Goal: Task Accomplishment & Management: Manage account settings

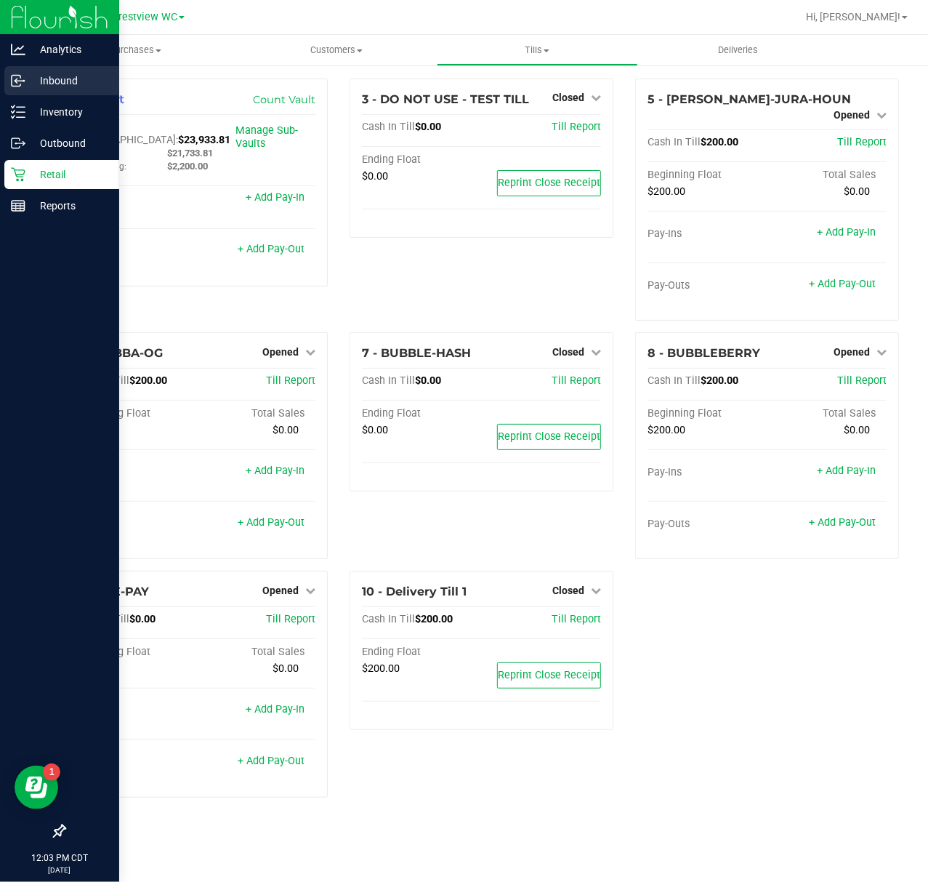
click at [26, 85] on p "Inbound" at bounding box center [68, 80] width 87 height 17
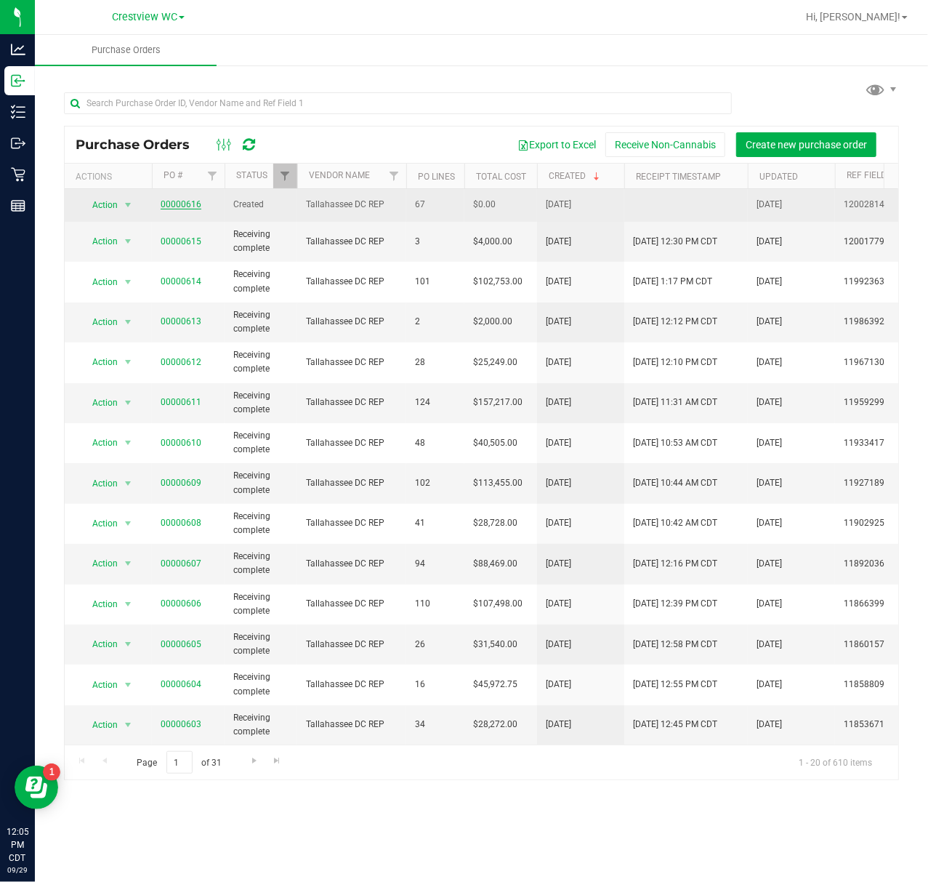
click at [193, 205] on link "00000616" at bounding box center [181, 204] width 41 height 10
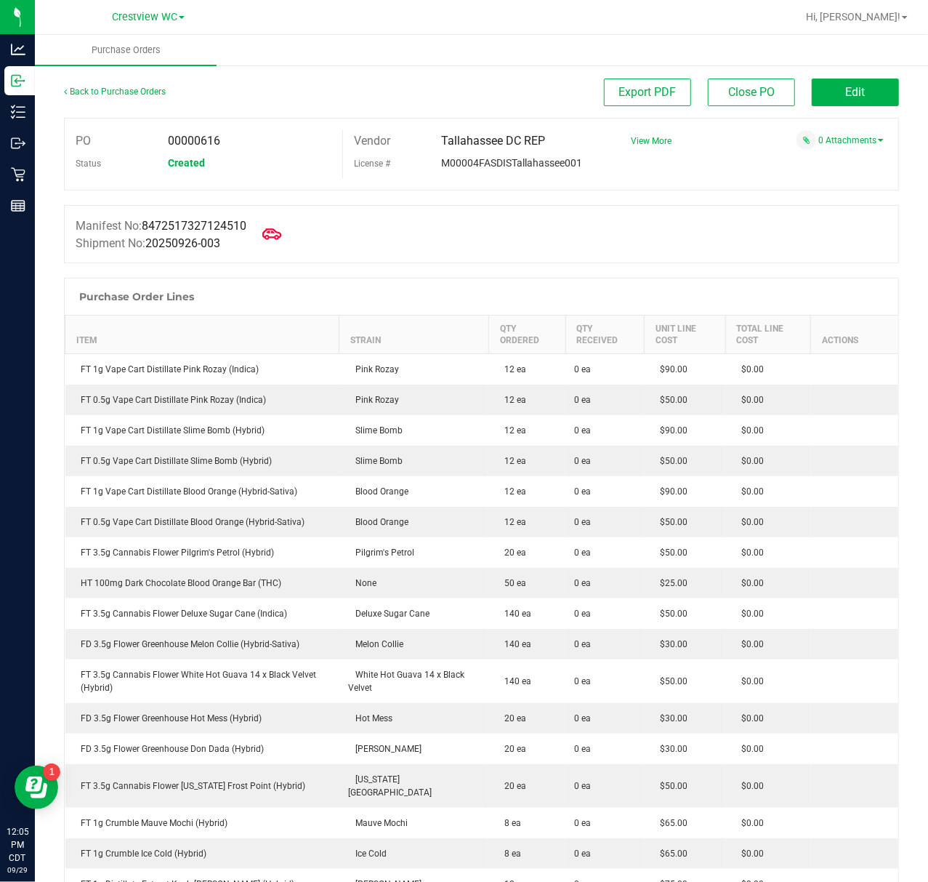
click at [281, 238] on icon at bounding box center [271, 233] width 19 height 11
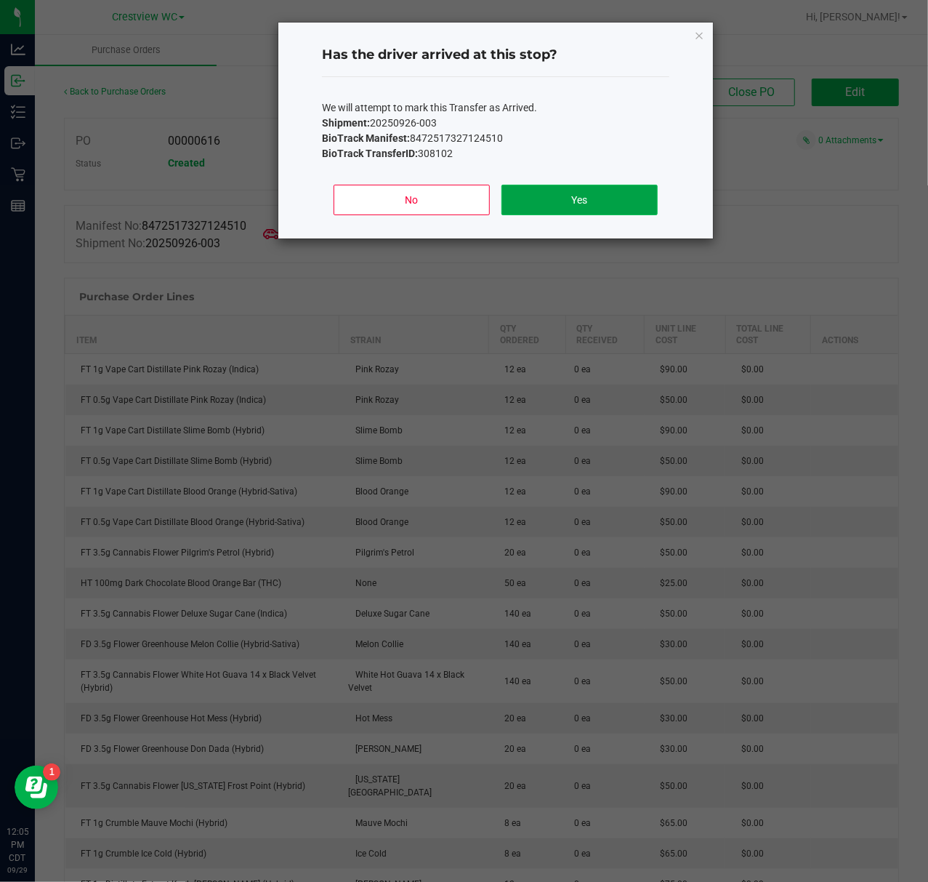
click at [550, 201] on button "Yes" at bounding box center [580, 200] width 156 height 31
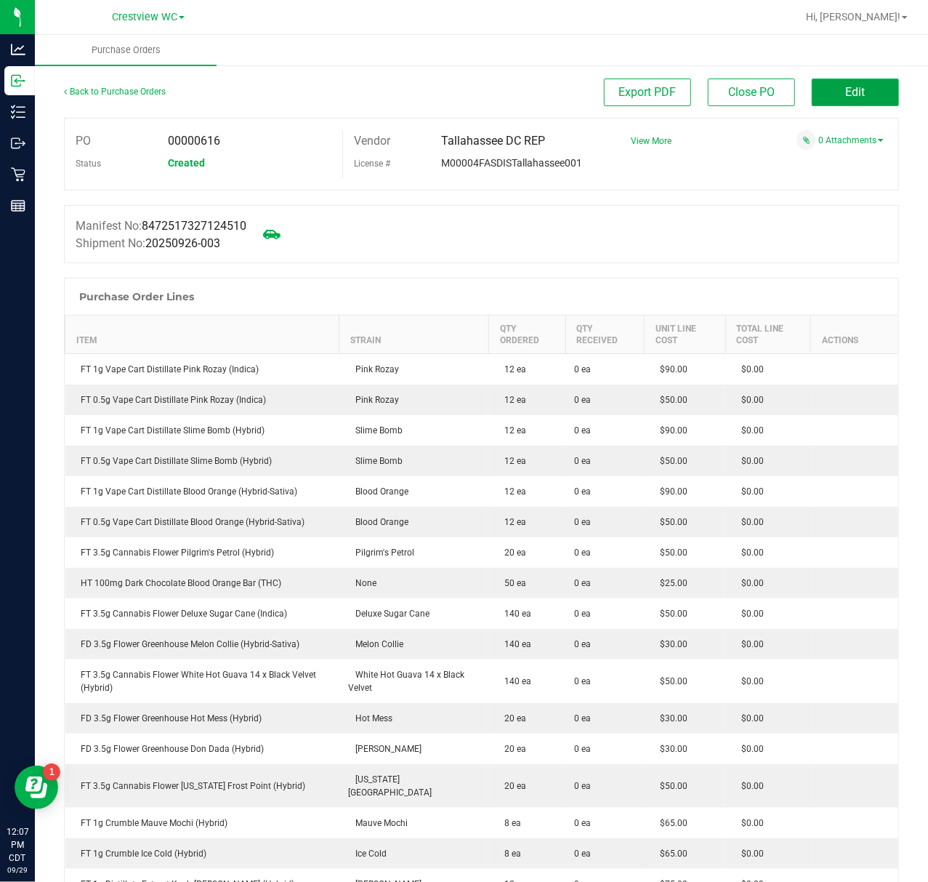
click at [824, 96] on button "Edit" at bounding box center [855, 93] width 87 height 28
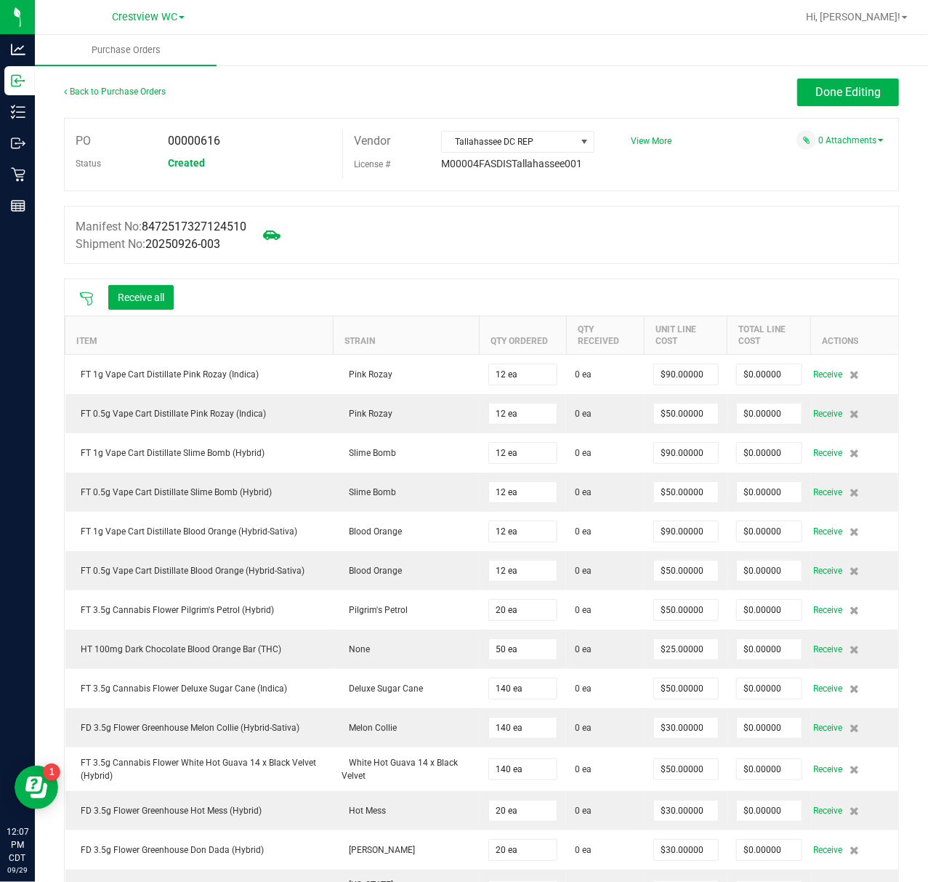
click at [91, 297] on icon at bounding box center [86, 299] width 15 height 15
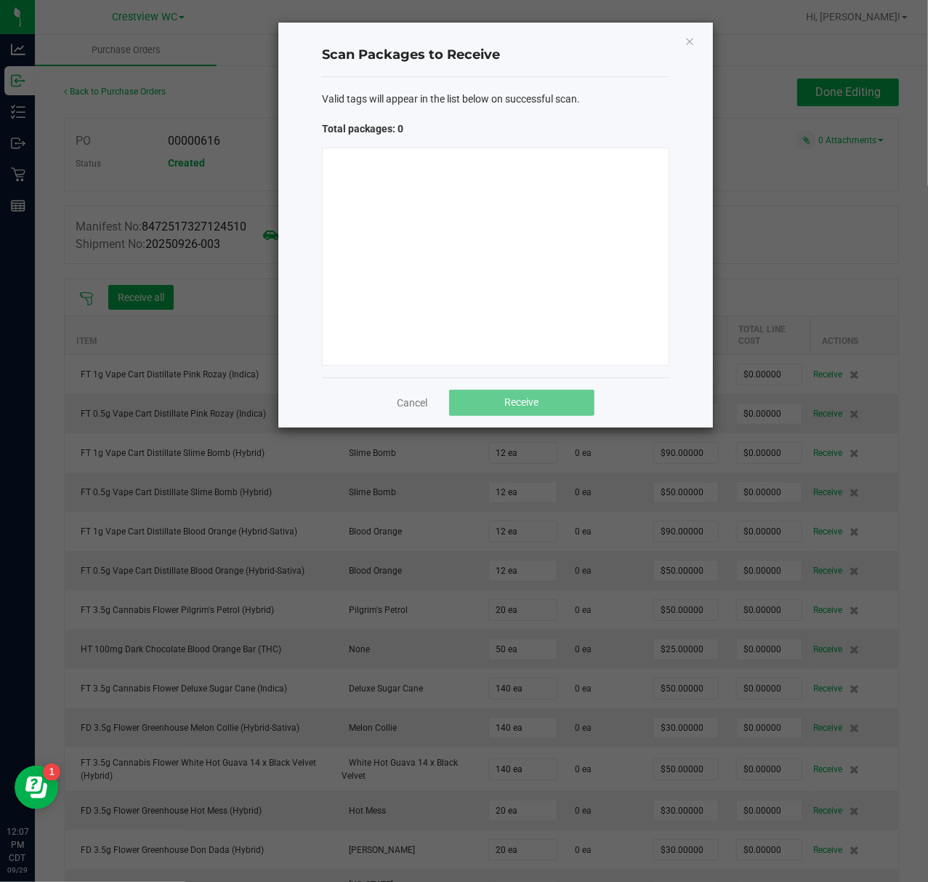
click at [481, 283] on div at bounding box center [496, 257] width 348 height 218
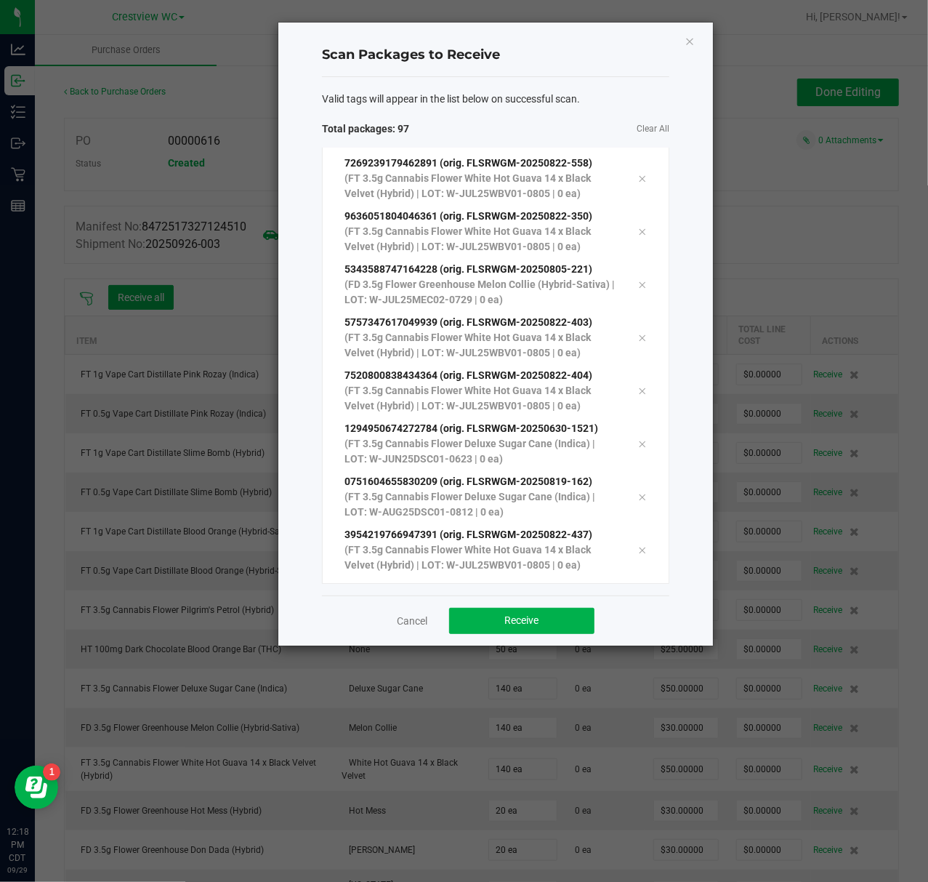
scroll to position [4750, 0]
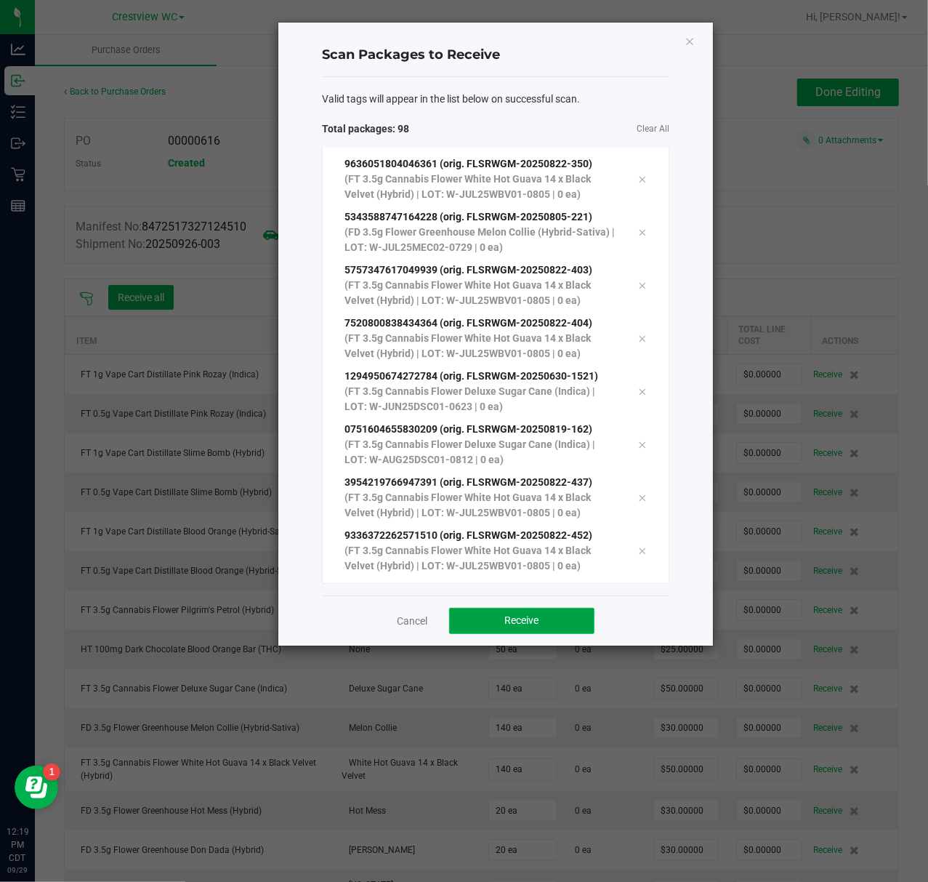
click at [571, 633] on button "Receive" at bounding box center [521, 621] width 145 height 26
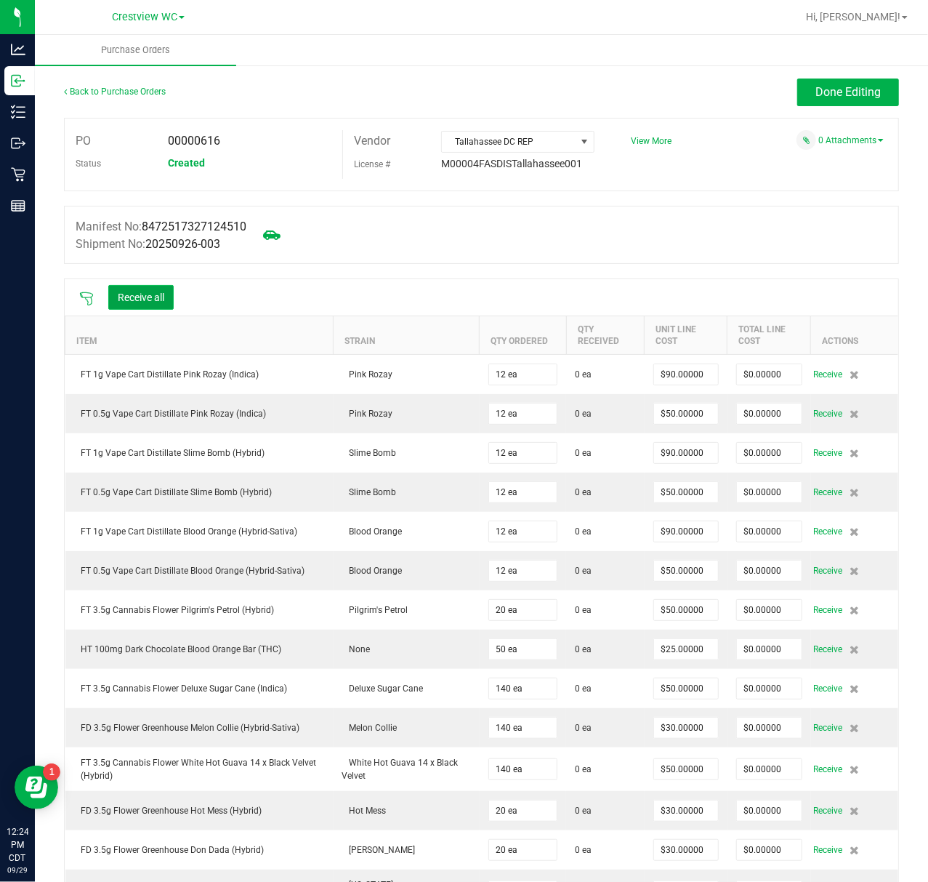
click at [149, 298] on button "Receive all" at bounding box center [140, 297] width 65 height 25
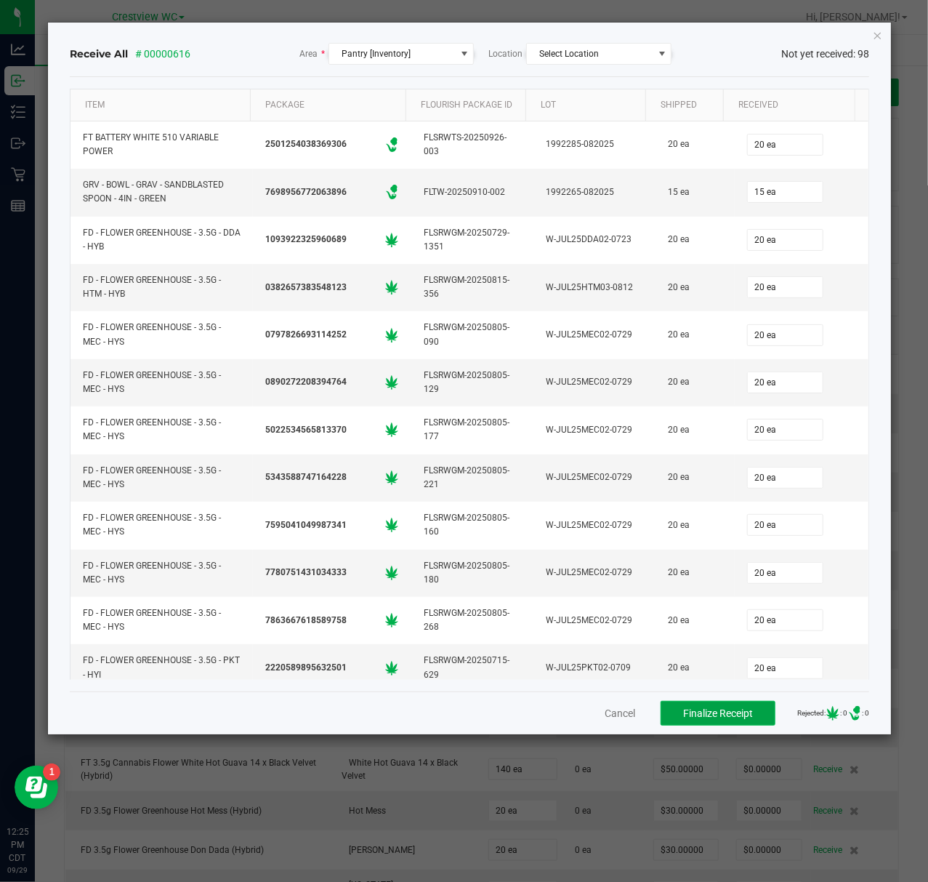
click at [749, 717] on button "Finalize Receipt" at bounding box center [718, 713] width 115 height 25
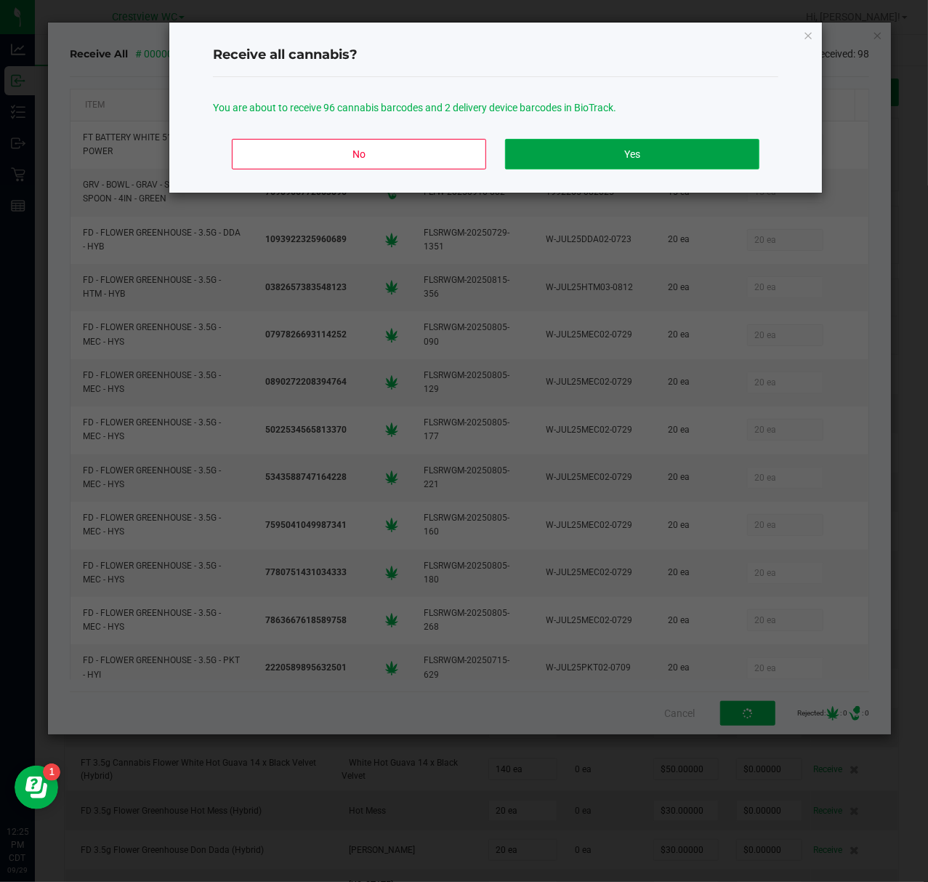
click at [661, 155] on button "Yes" at bounding box center [632, 154] width 254 height 31
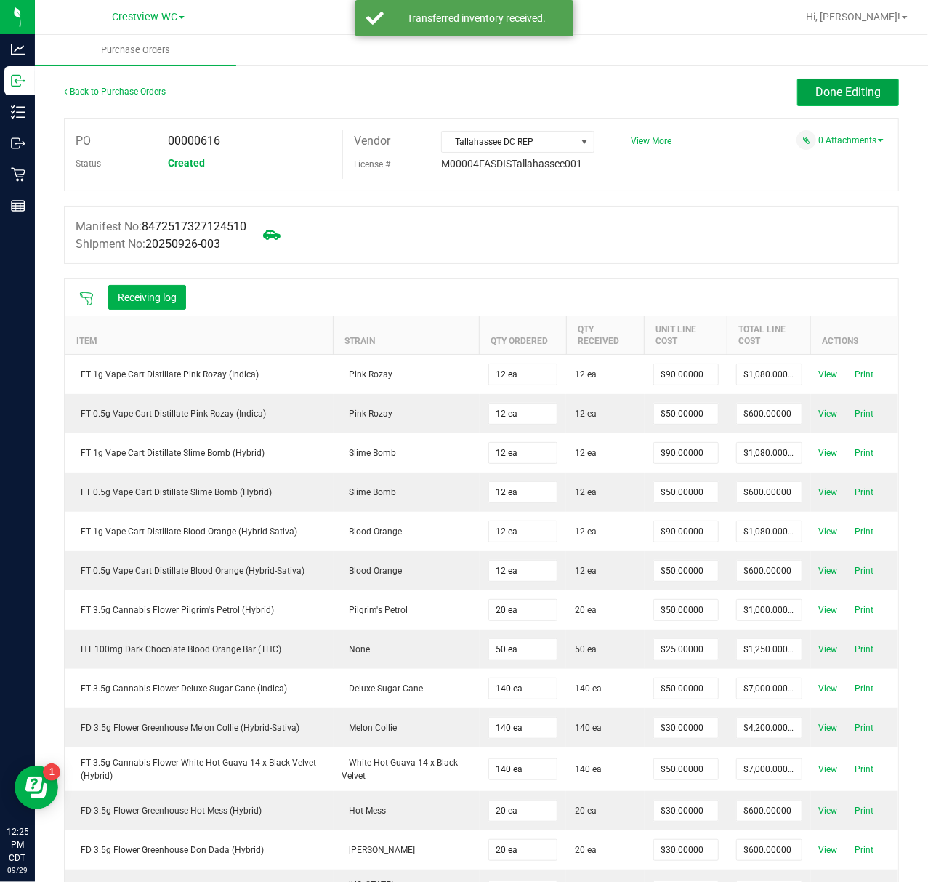
click at [832, 97] on span "Done Editing" at bounding box center [848, 92] width 65 height 14
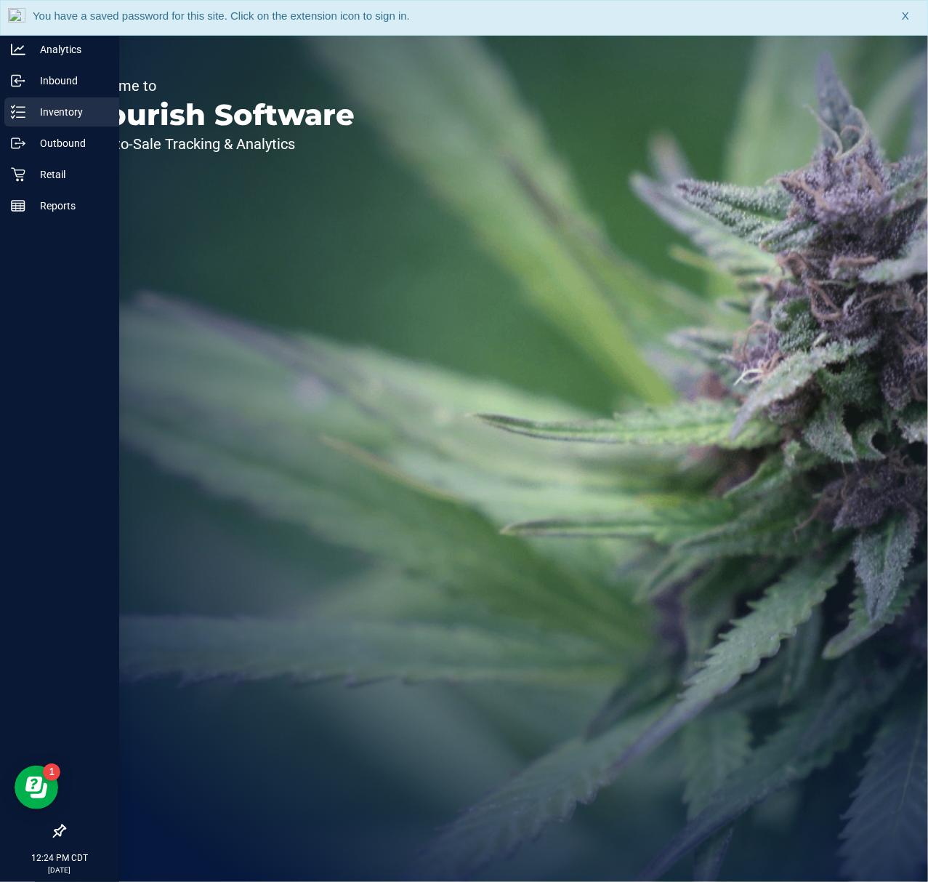
click at [19, 103] on div "Inventory" at bounding box center [61, 111] width 115 height 29
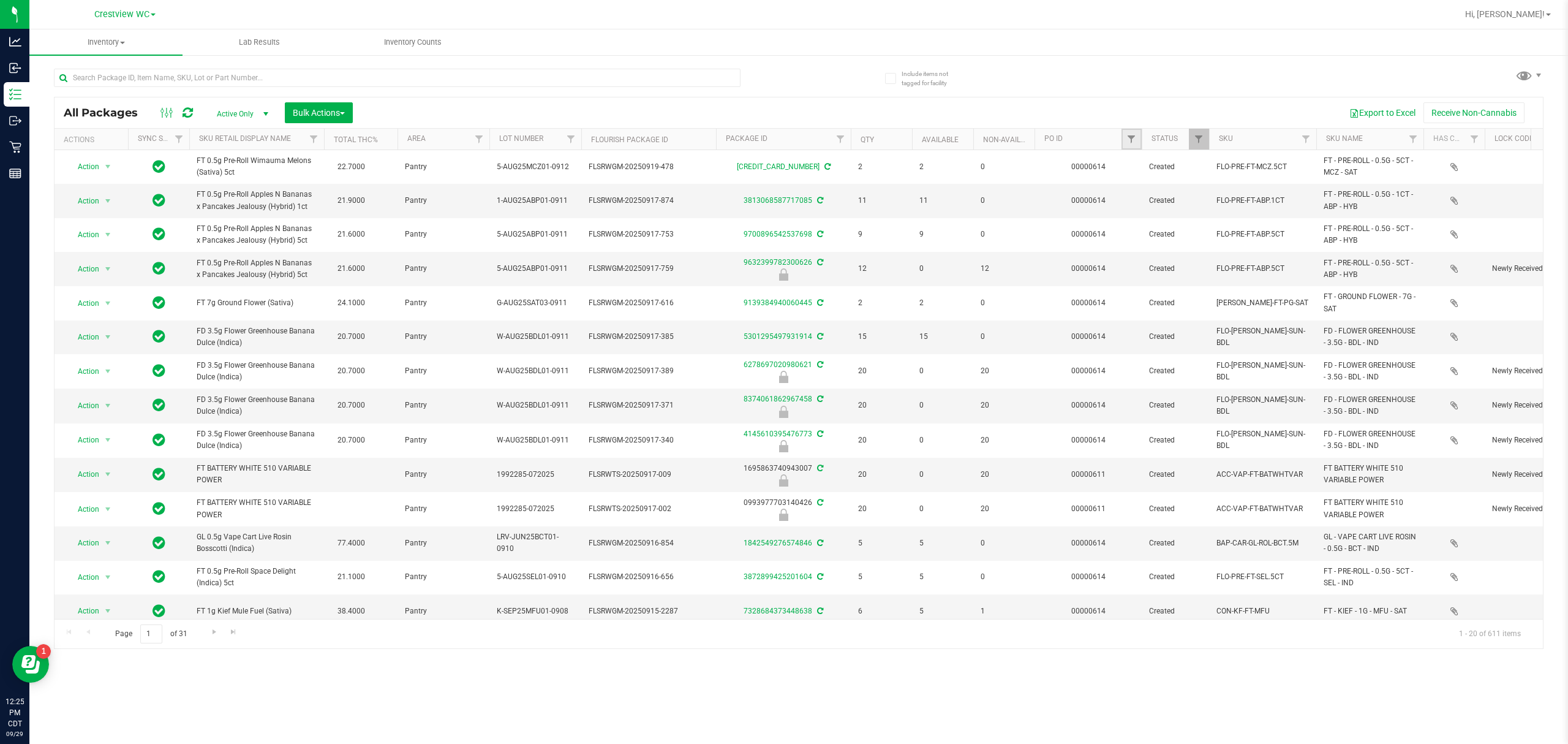
click at [782, 138] on link "Filter" at bounding box center [1132, 139] width 20 height 21
type input "616"
click at [782, 185] on button "Filter" at bounding box center [1159, 199] width 59 height 27
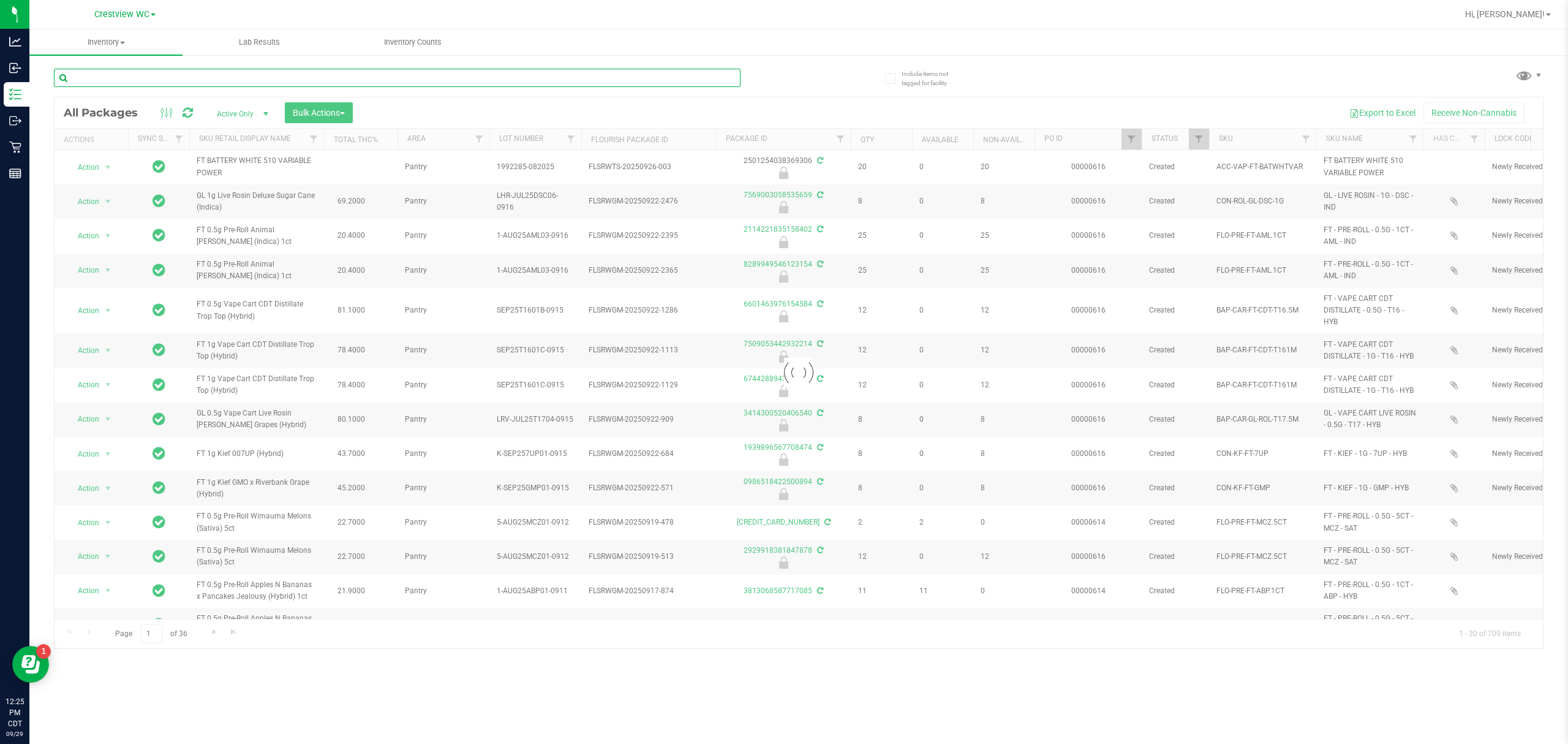
click at [201, 75] on input "text" at bounding box center [397, 78] width 687 height 19
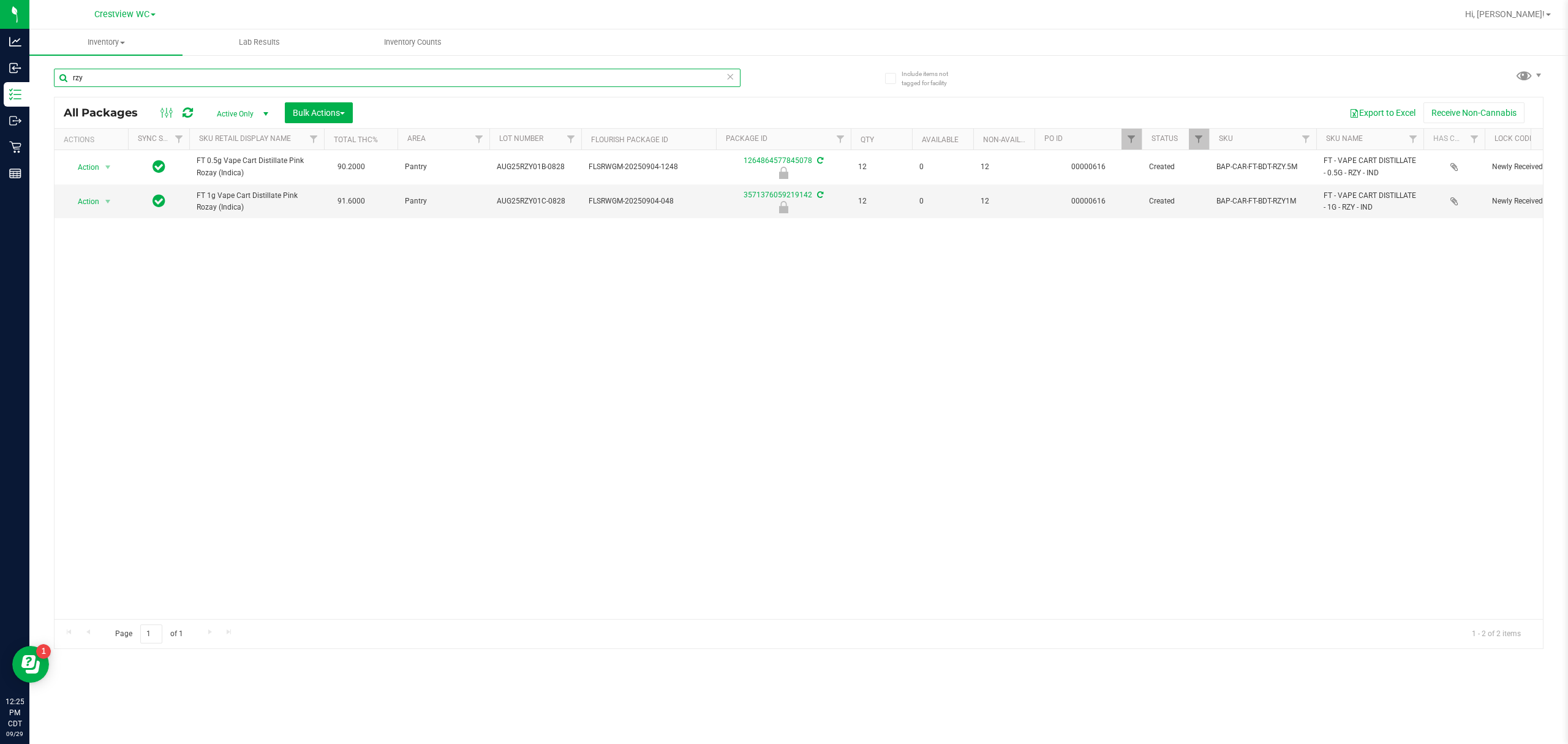
type input "rzy"
drag, startPoint x: 194, startPoint y: 75, endPoint x: 367, endPoint y: 425, distance: 390.4
click at [403, 499] on div "Action Action Edit attributes Global inventory Locate package Package audit log…" at bounding box center [799, 384] width 1489 height 468
click at [304, 116] on span "Bulk Actions" at bounding box center [319, 113] width 52 height 10
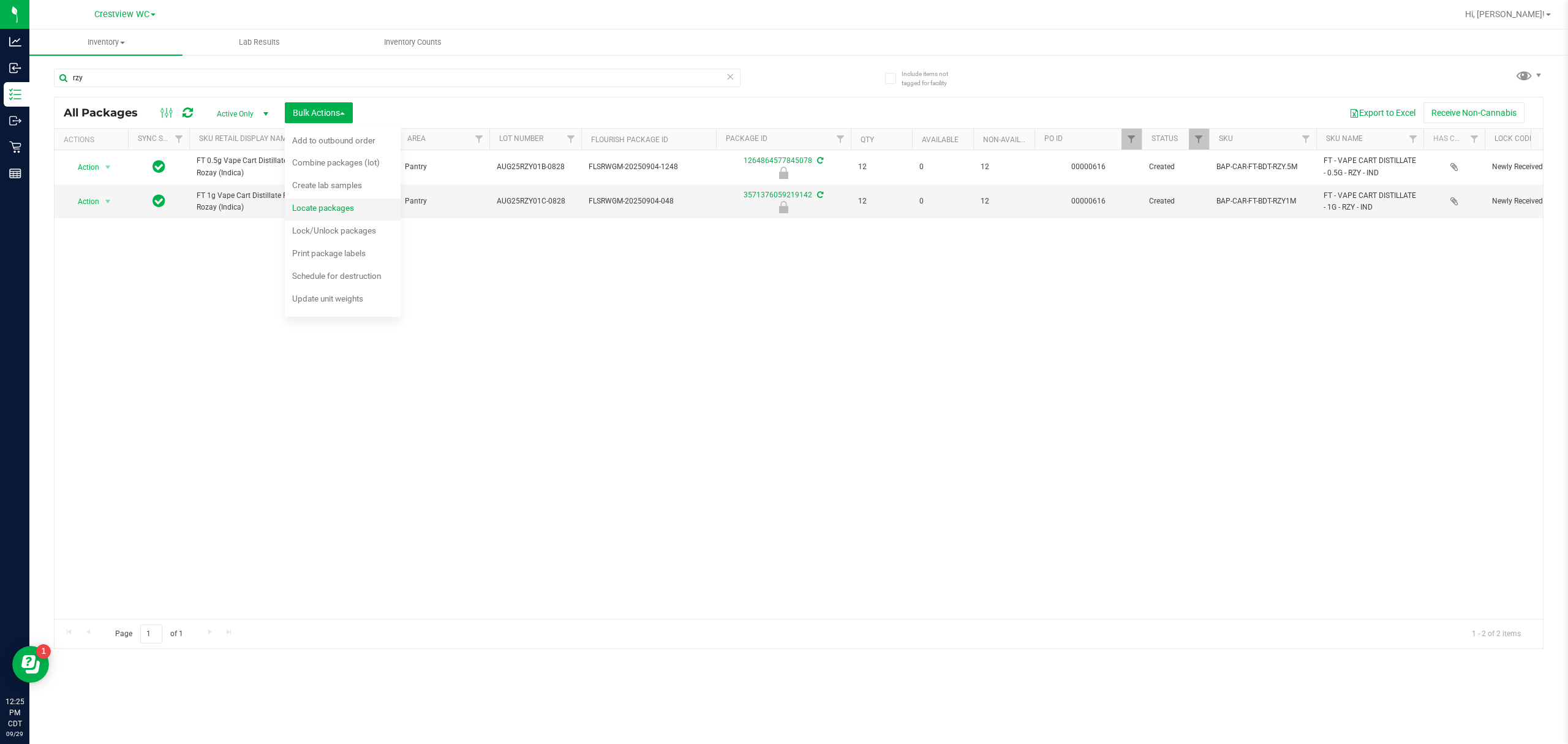
click at [307, 217] on div "Locate packages" at bounding box center [331, 209] width 78 height 19
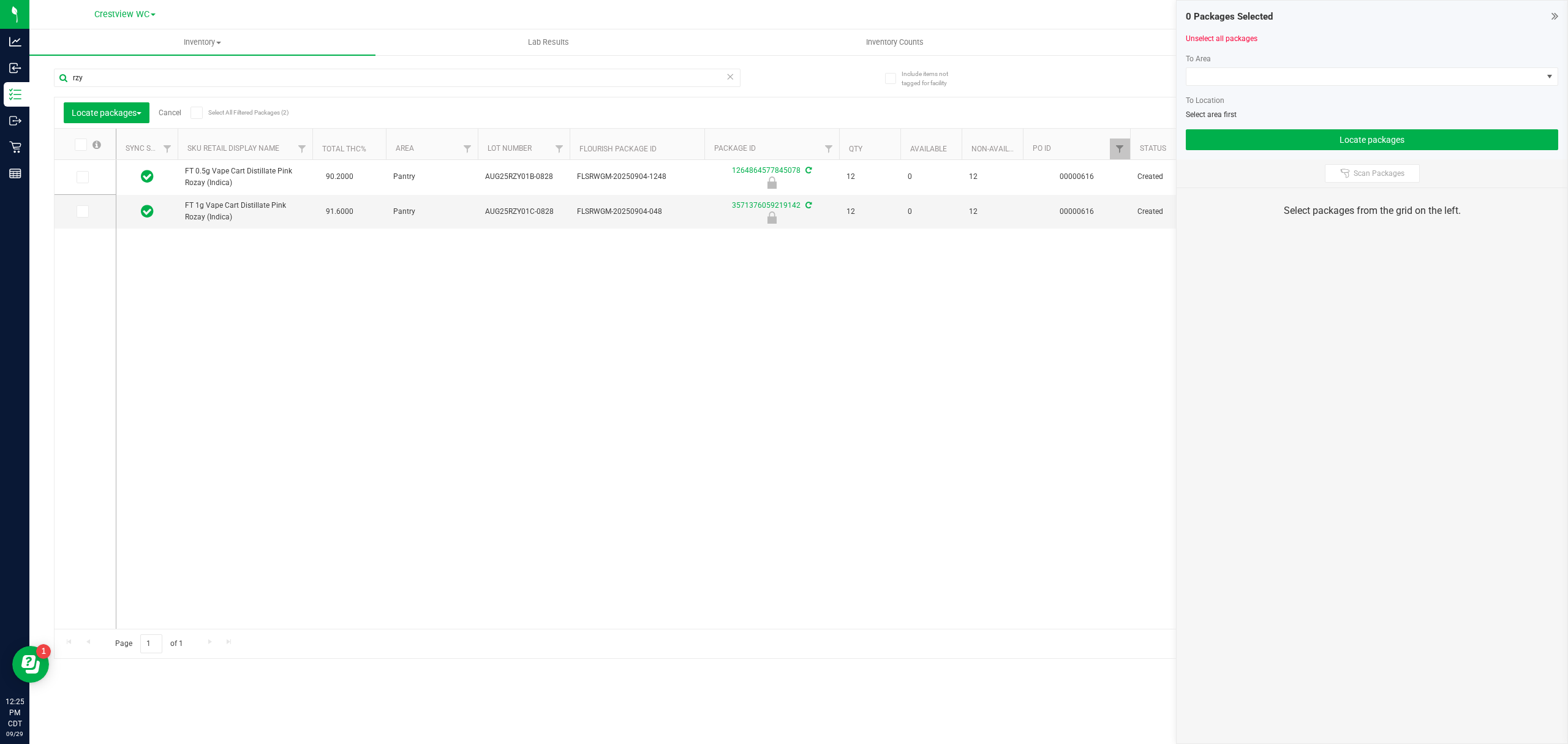
click at [197, 113] on icon at bounding box center [195, 113] width 8 height 0
click at [0, 0] on input "Select All Filtered Packages (2)" at bounding box center [0, 0] width 0 height 0
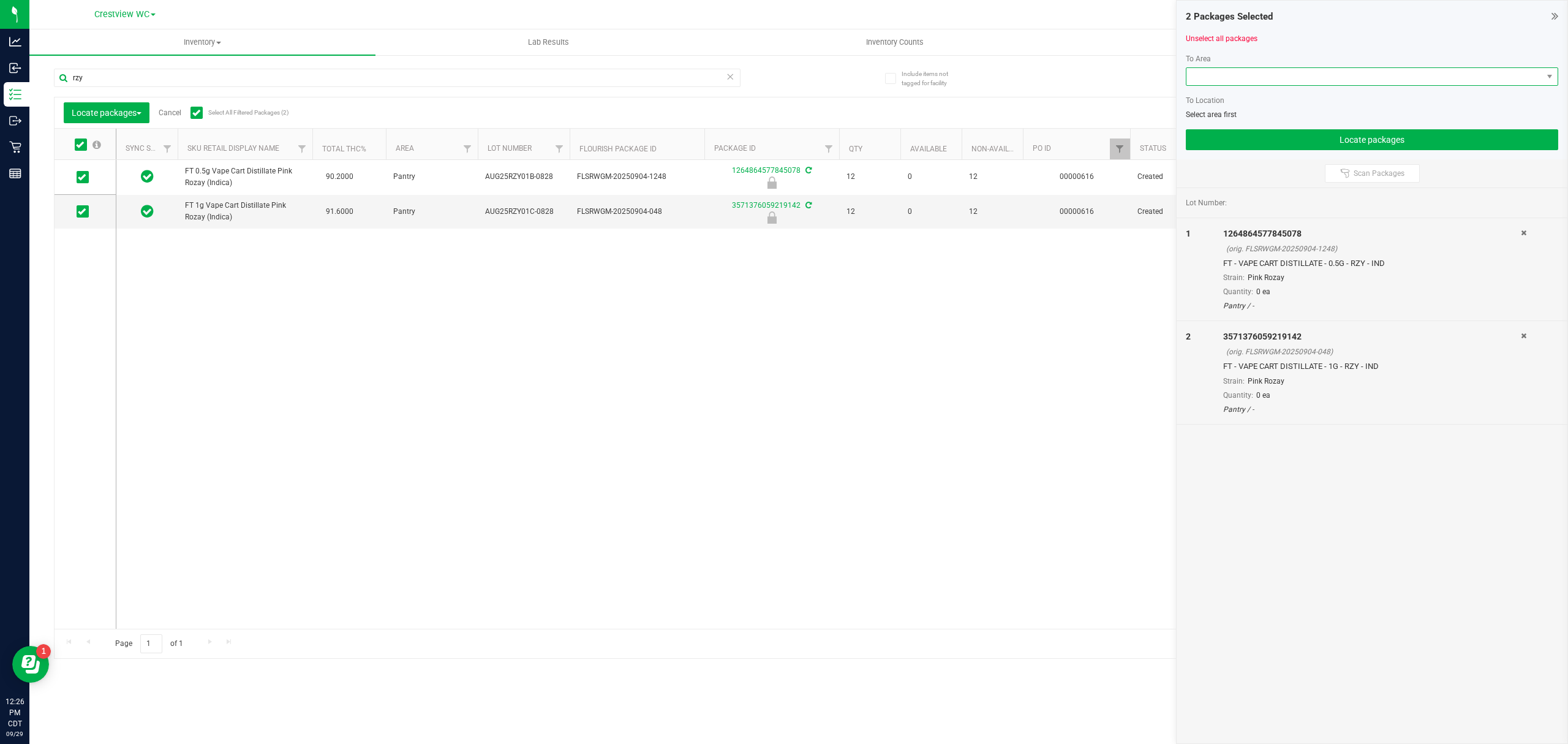
click at [782, 82] on span at bounding box center [1364, 77] width 356 height 17
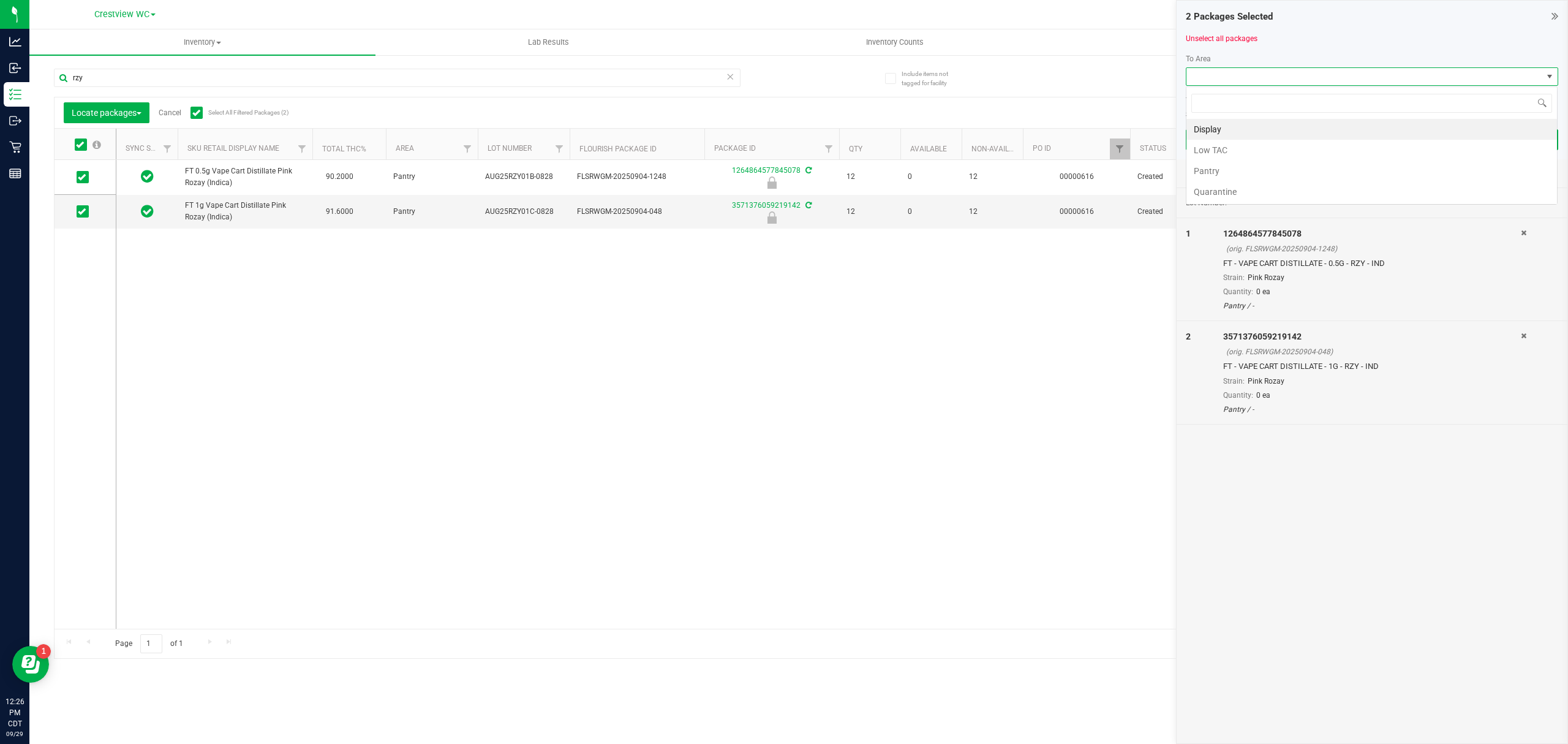
scroll to position [19, 372]
click at [782, 295] on div "FT 0.5g Vape Cart Distillate Pink Rozay (Indica) 90.2000 Pantry AUG25RZY01B-082…" at bounding box center [829, 394] width 1426 height 468
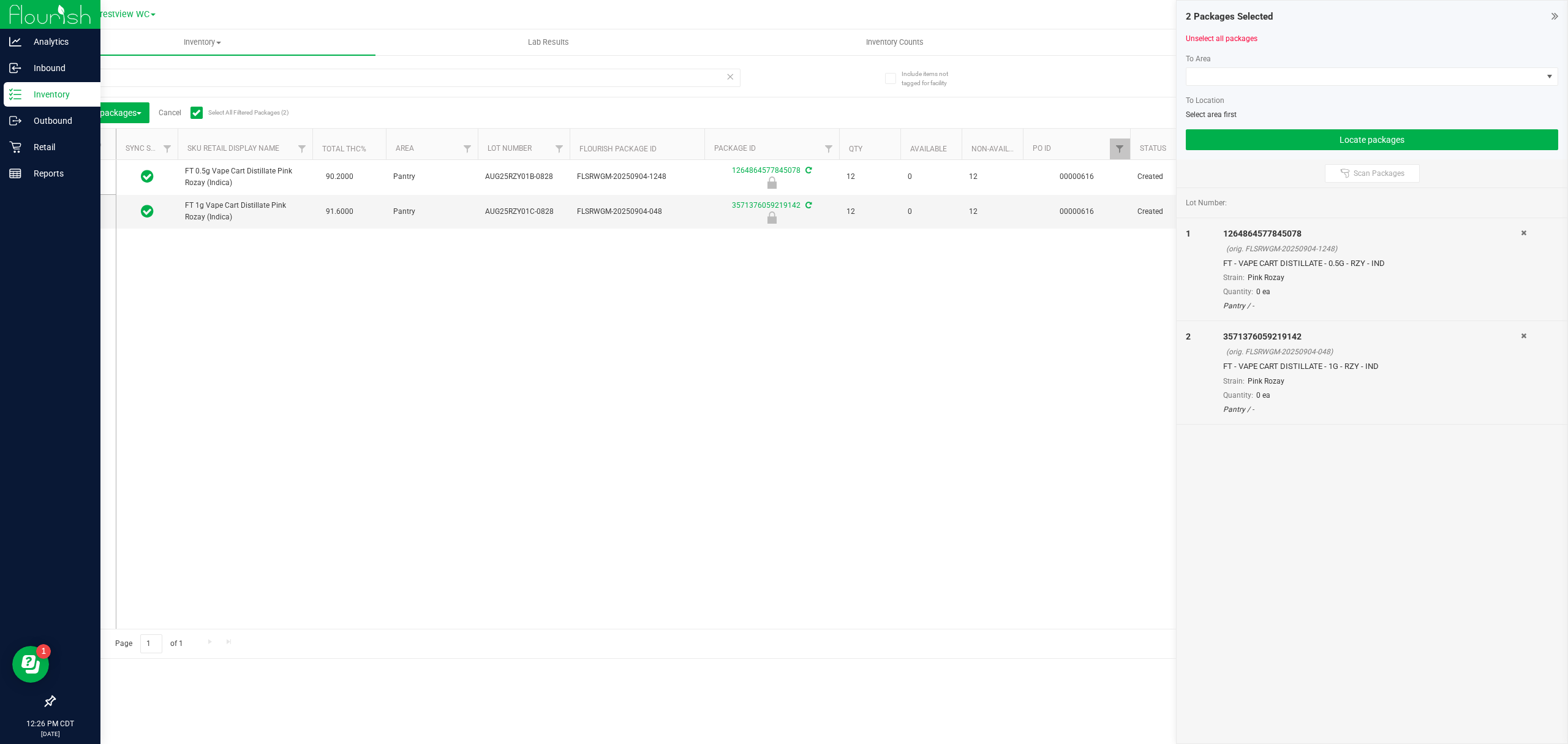
click at [19, 94] on icon at bounding box center [15, 94] width 13 height 13
click at [32, 95] on p "Inventory" at bounding box center [57, 94] width 73 height 14
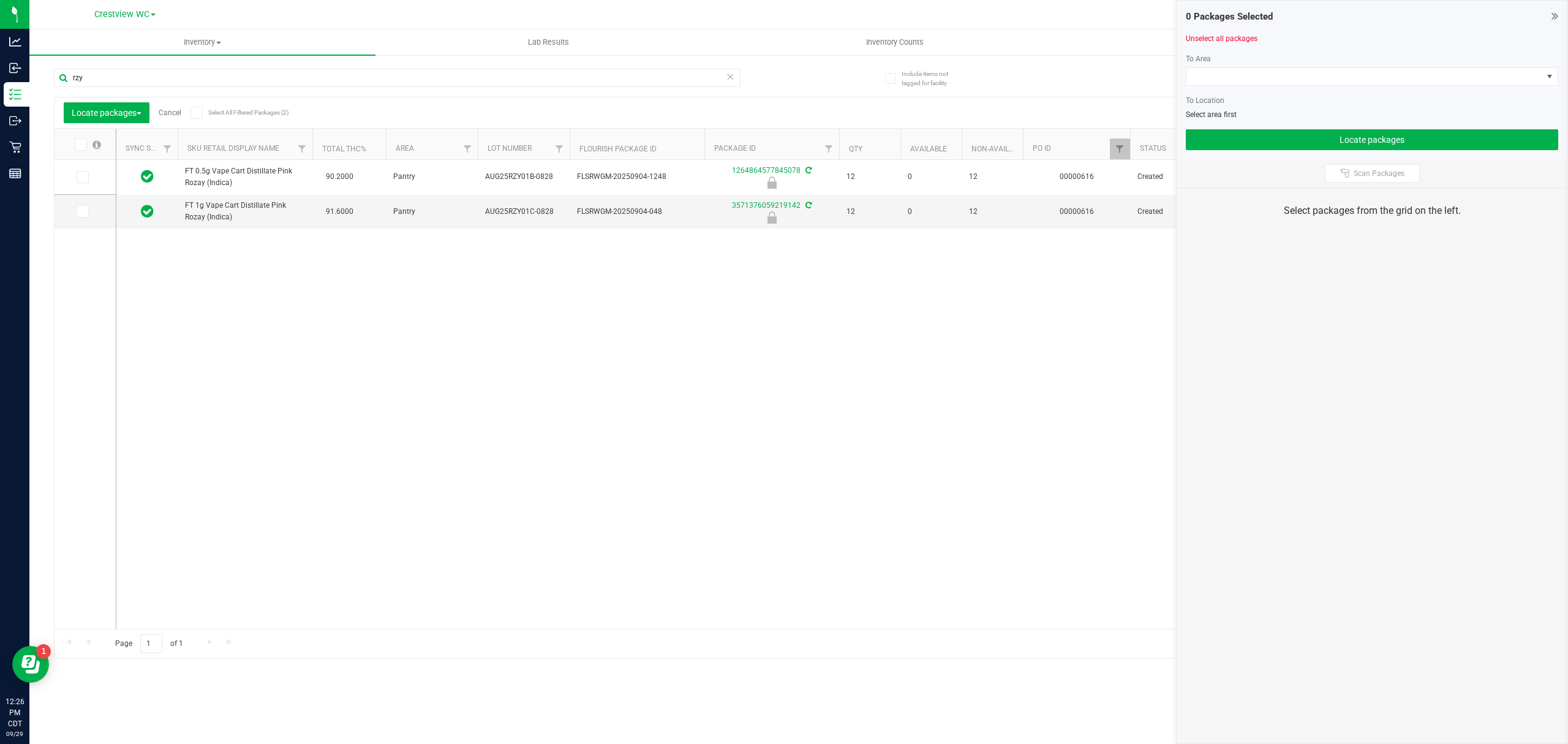
click at [1556, 19] on icon at bounding box center [1555, 16] width 7 height 13
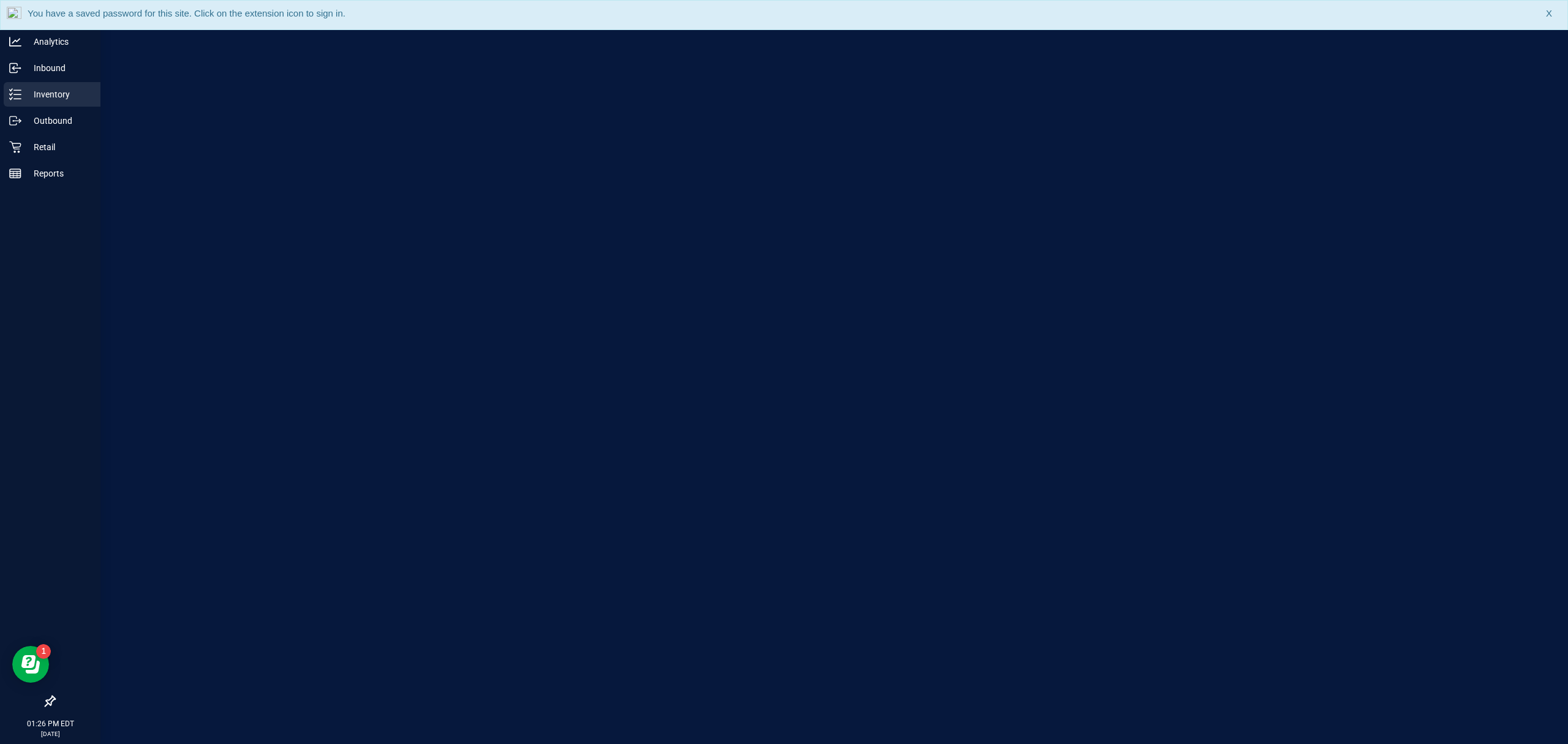
click at [20, 86] on div "Inventory" at bounding box center [51, 94] width 97 height 24
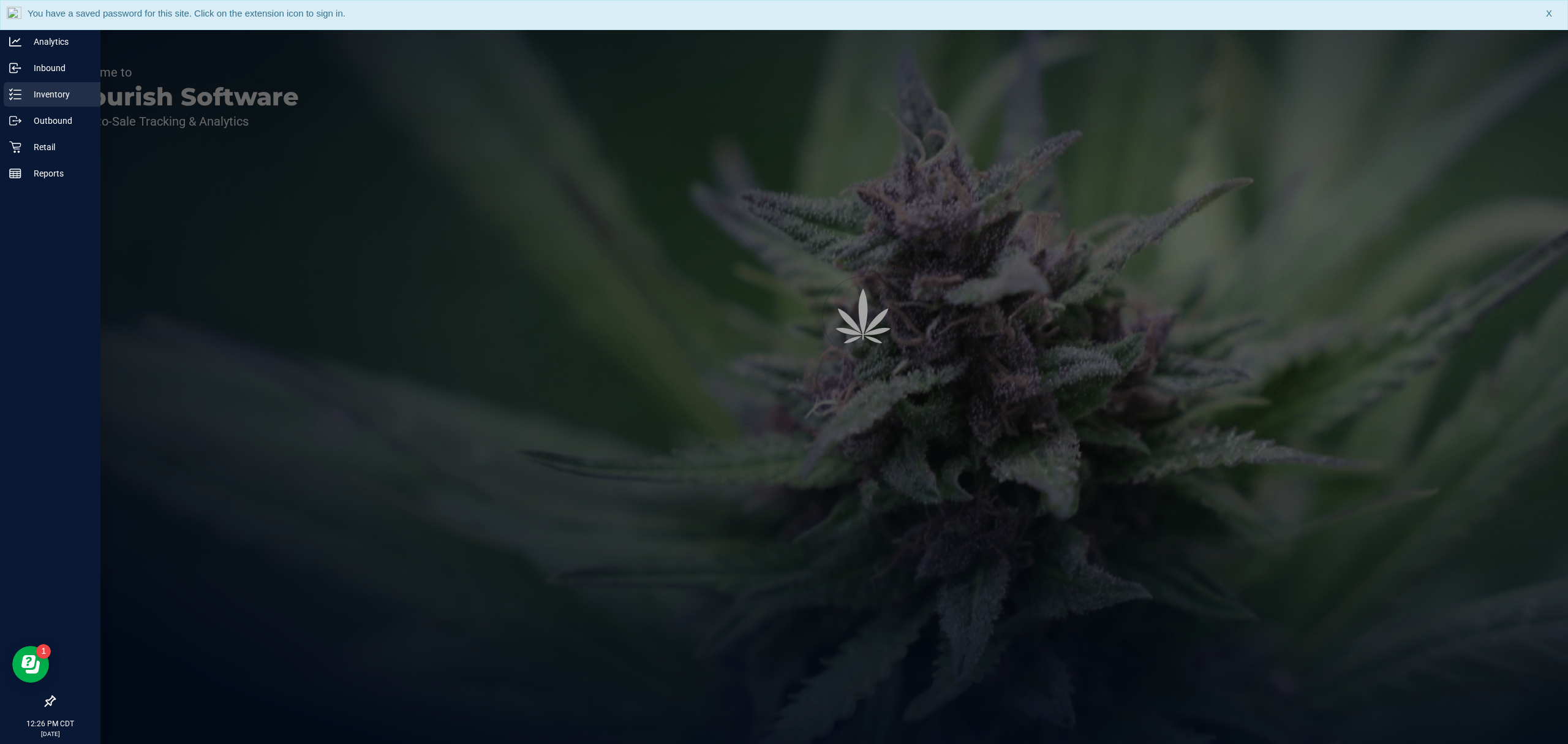
click at [28, 88] on p "Inventory" at bounding box center [57, 94] width 73 height 14
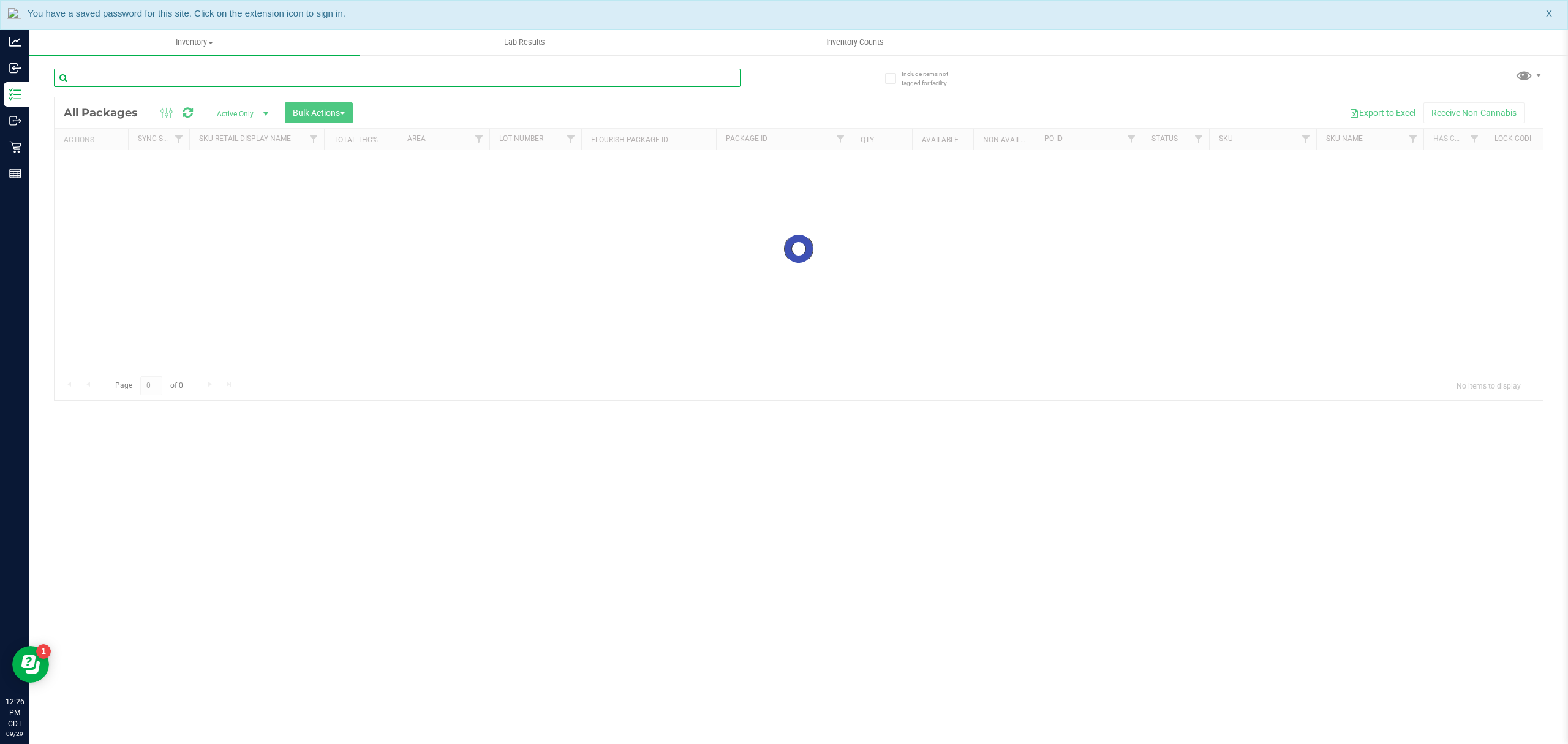
click at [146, 73] on input "text" at bounding box center [397, 78] width 687 height 19
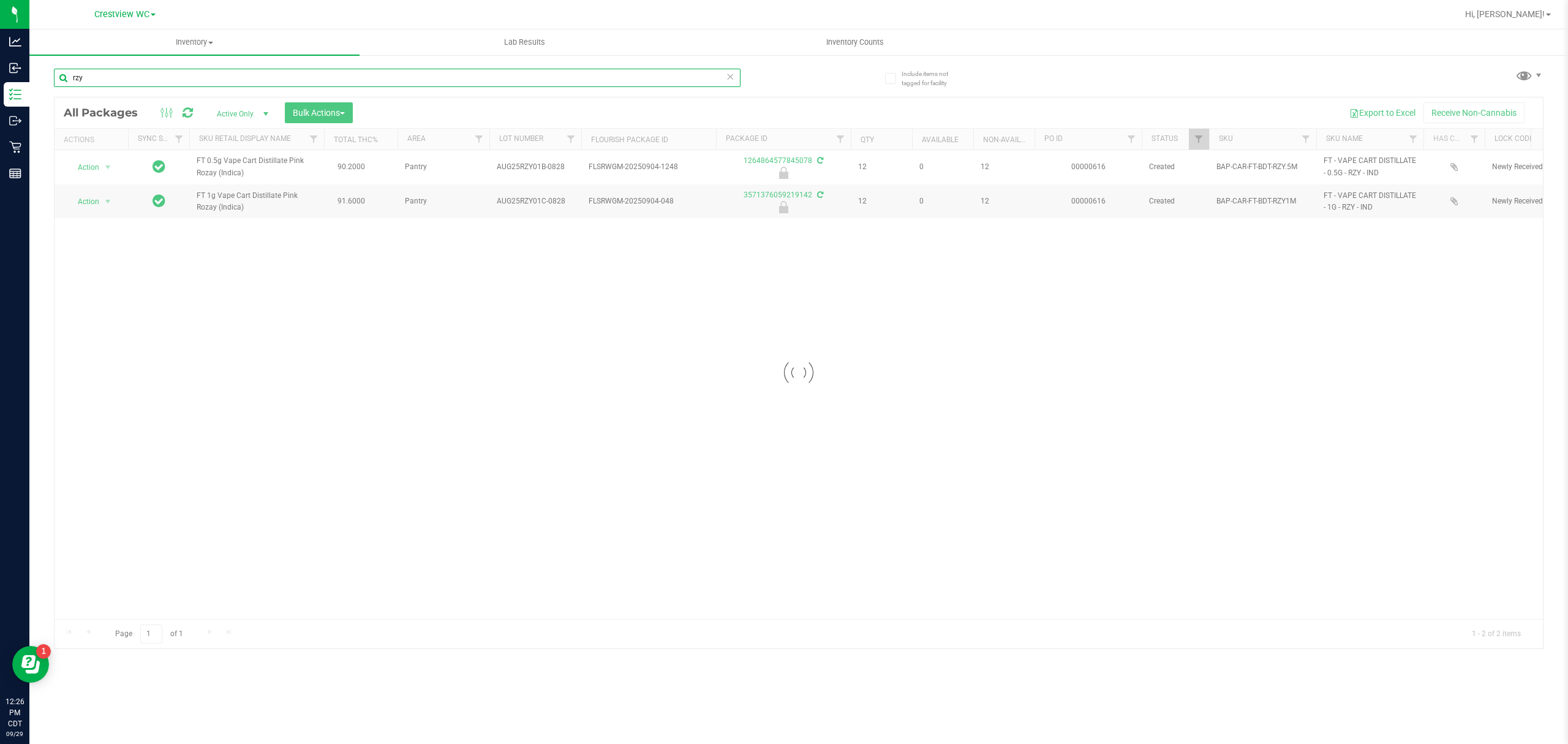
type input "rzy"
click at [99, 167] on div at bounding box center [799, 373] width 1489 height 551
click at [99, 167] on span "Action" at bounding box center [83, 167] width 33 height 17
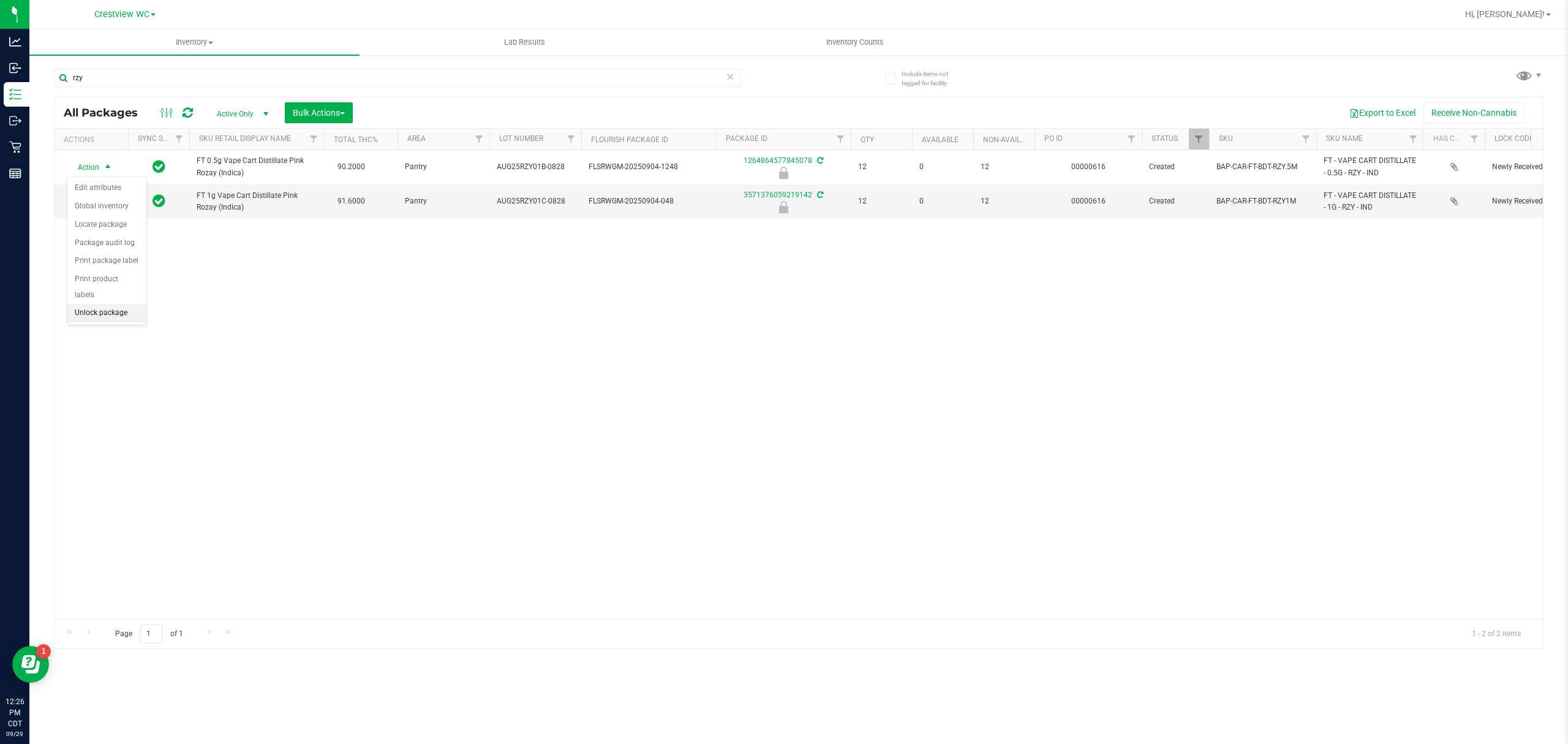
click at [115, 313] on li "Unlock package" at bounding box center [107, 313] width 79 height 19
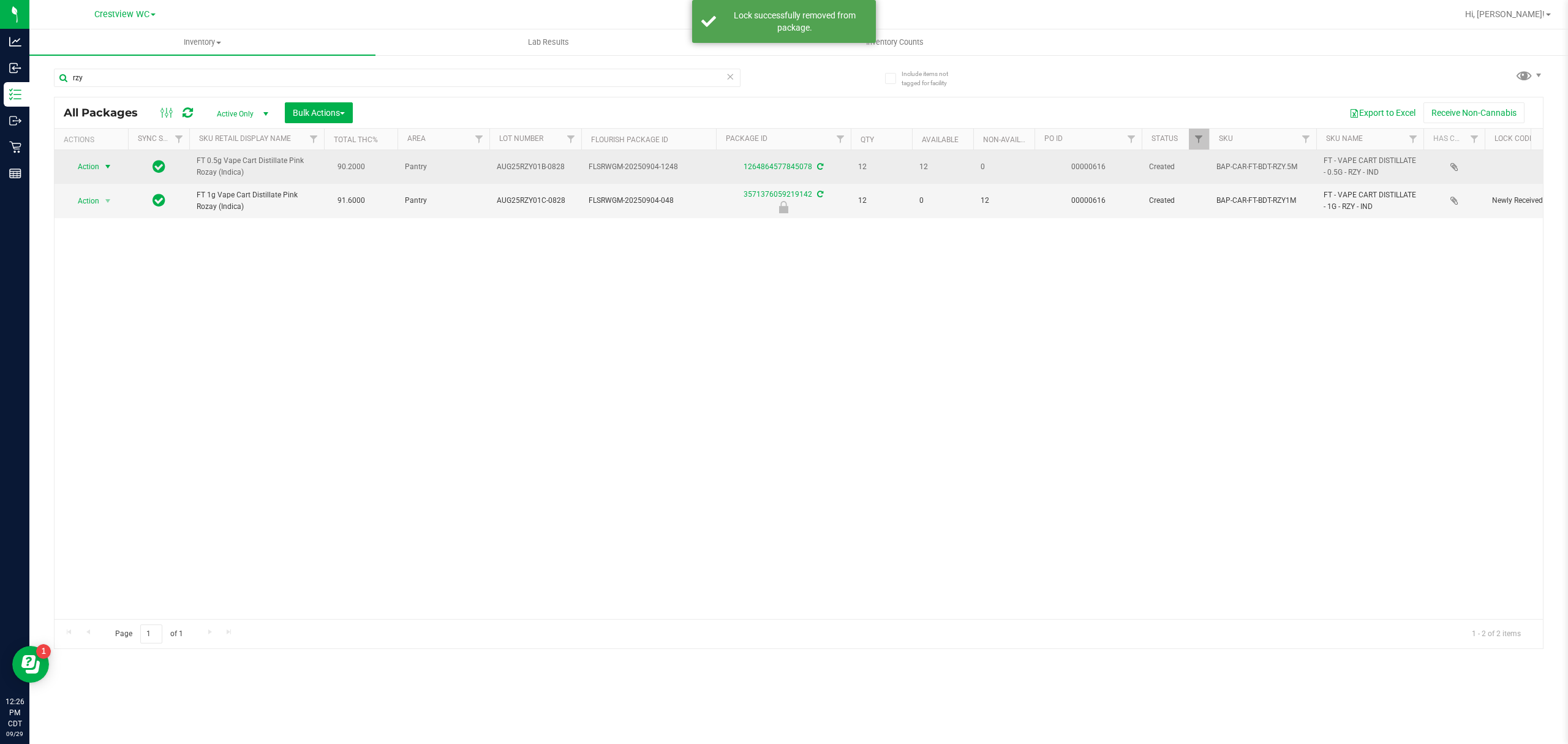
click at [98, 165] on span "Action" at bounding box center [83, 167] width 33 height 17
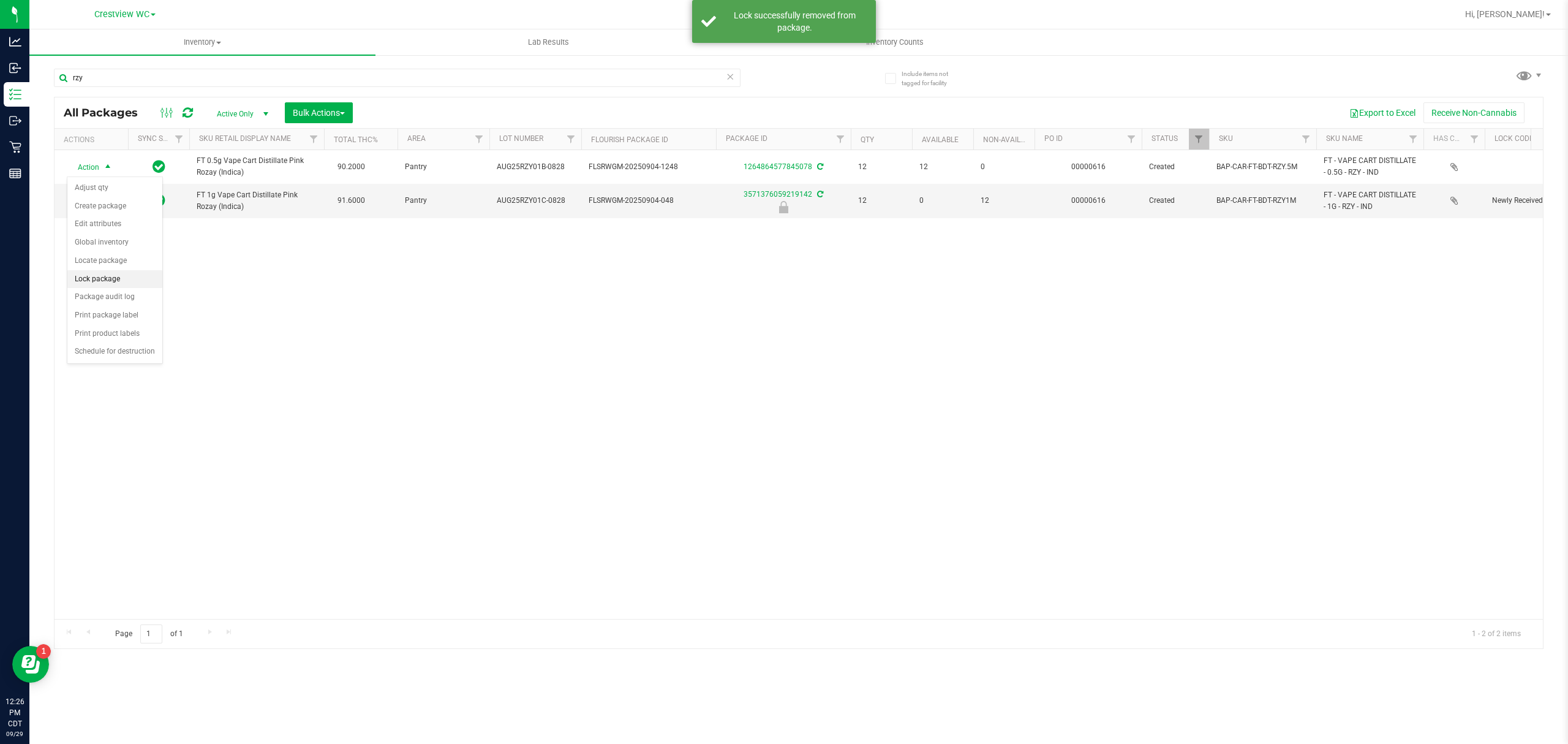
click at [125, 278] on li "Lock package" at bounding box center [115, 280] width 95 height 19
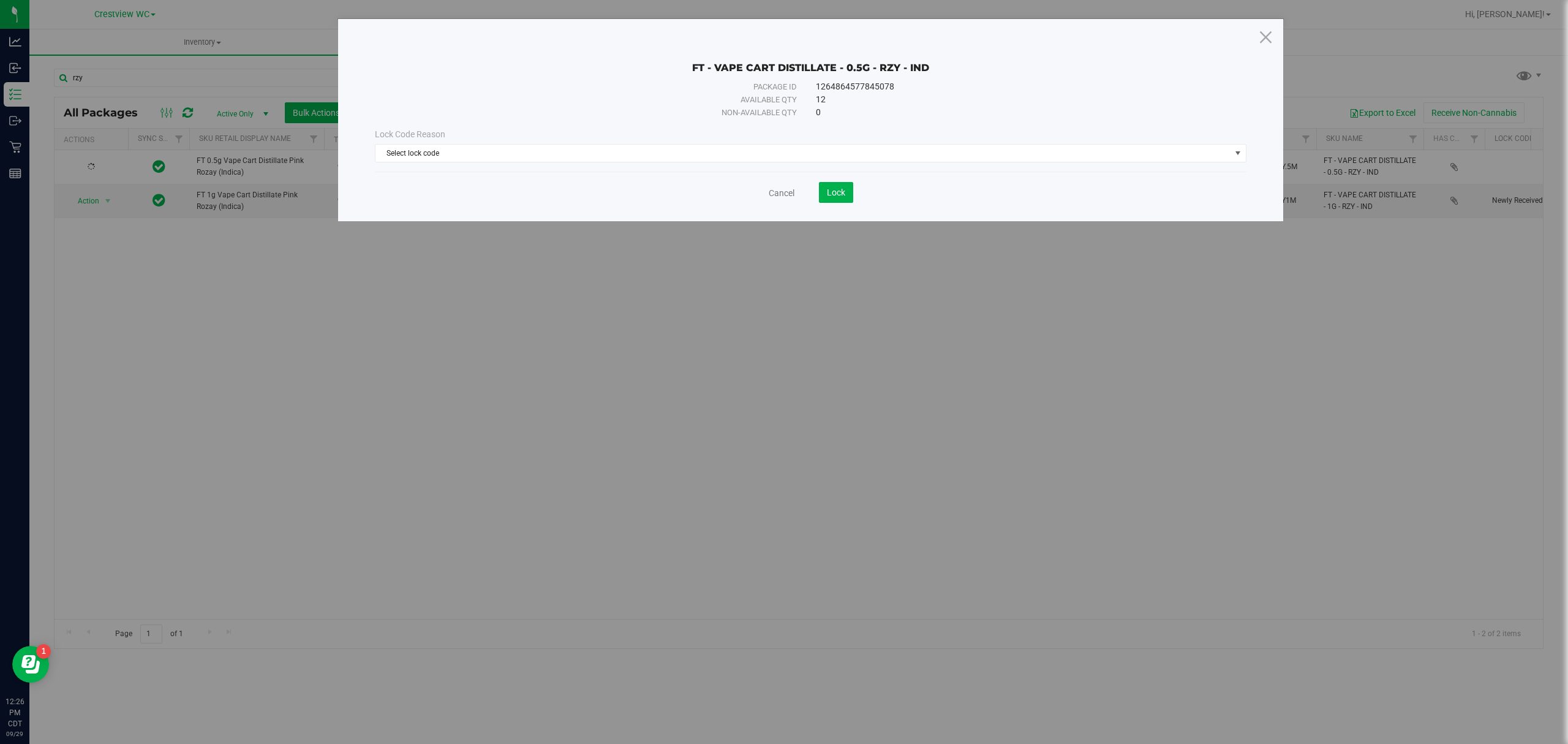
click at [793, 169] on div "Lock Code Reason Select lock code Select lock code Newly Received Administrativ…" at bounding box center [811, 145] width 890 height 53
click at [797, 148] on span "Select lock code" at bounding box center [803, 153] width 855 height 17
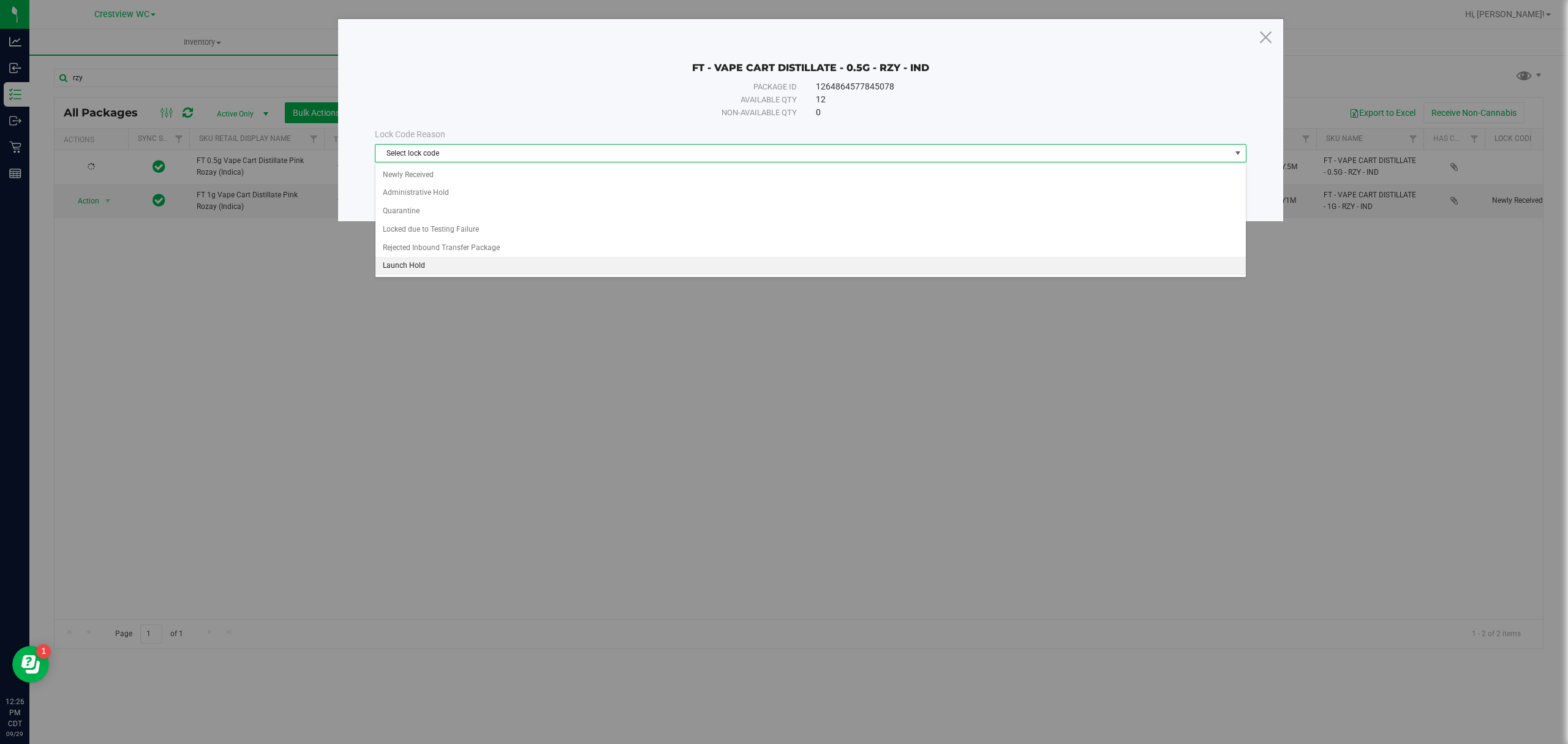
click at [518, 266] on li "Launch Hold" at bounding box center [811, 266] width 870 height 19
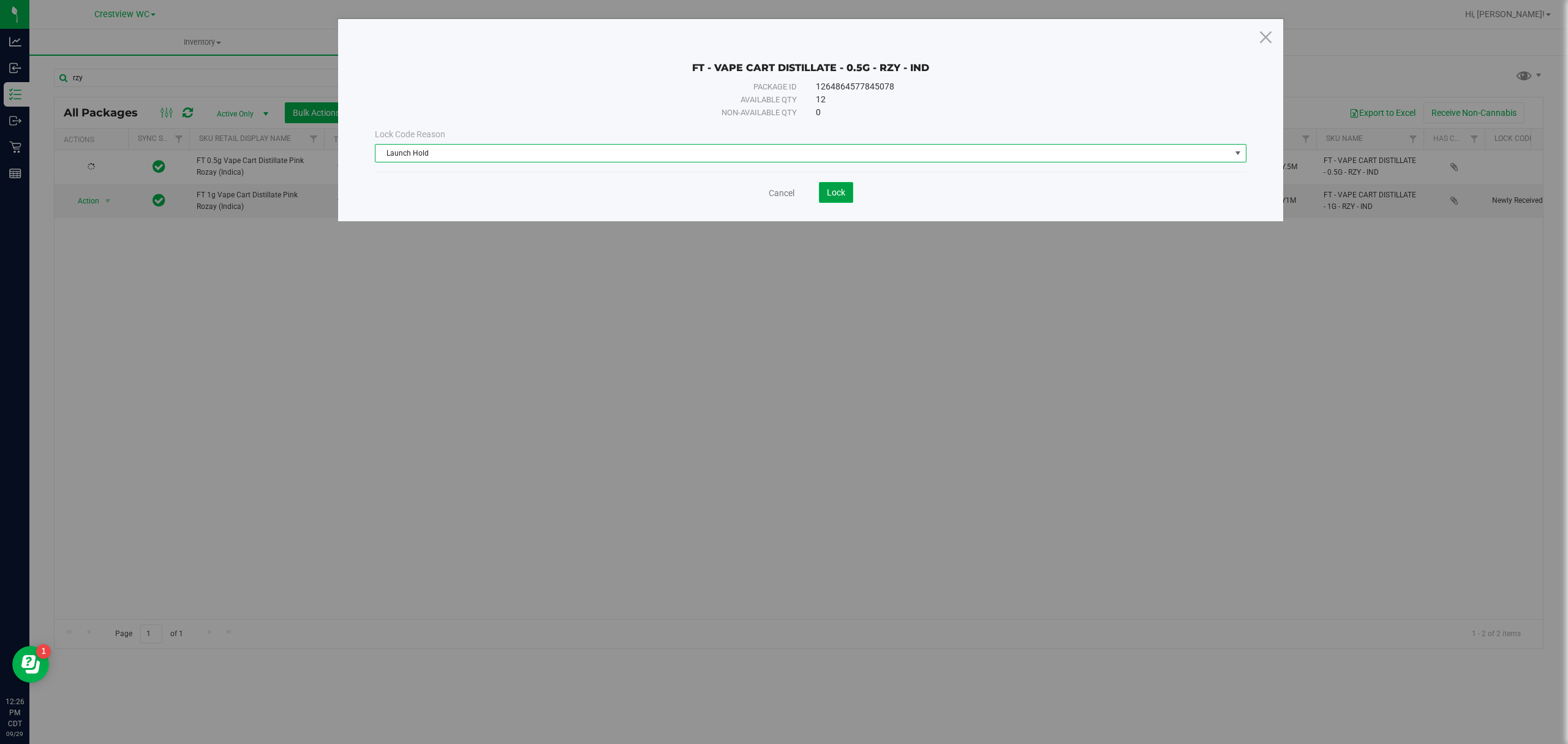
click at [832, 187] on button "Lock" at bounding box center [836, 192] width 35 height 21
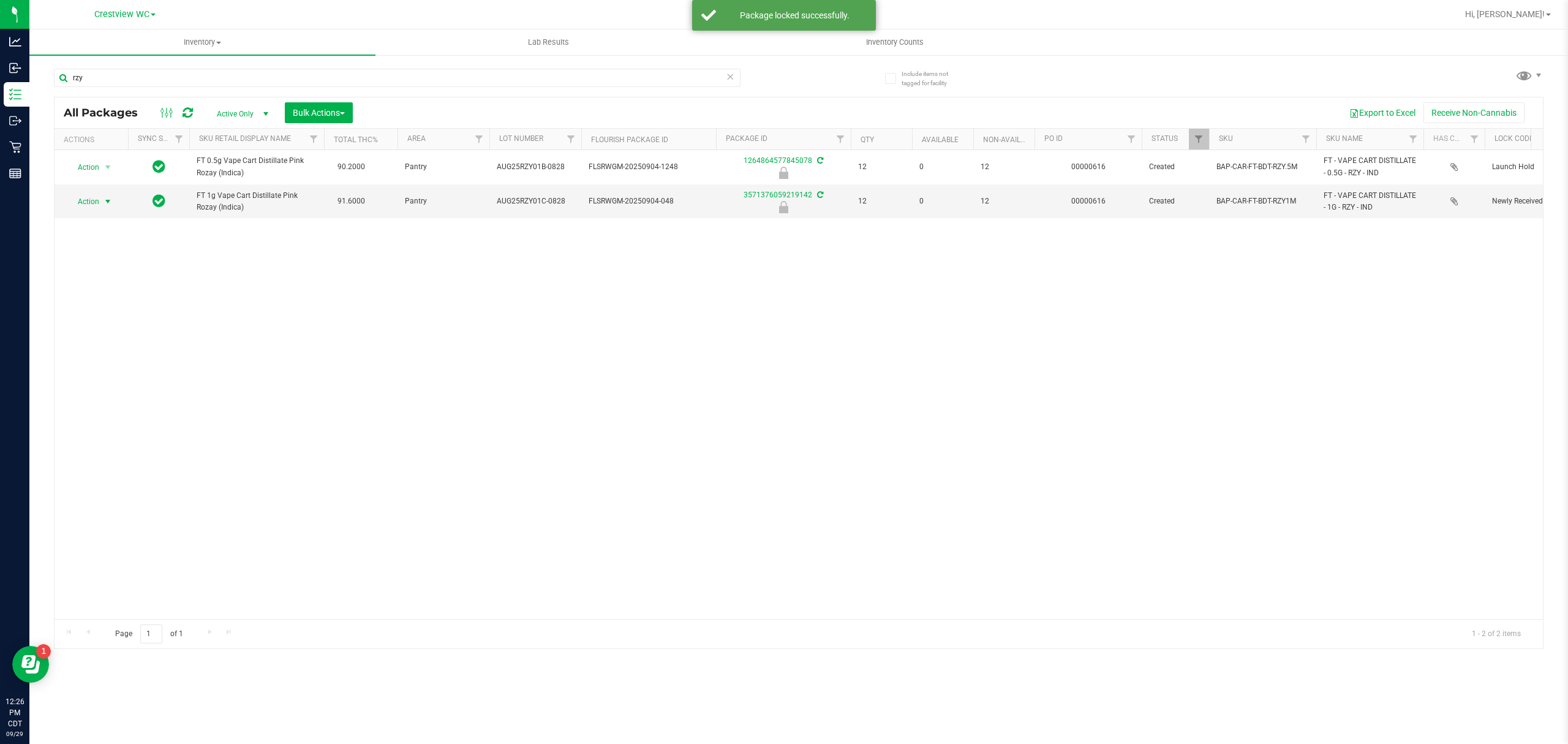
click at [96, 202] on span "Action" at bounding box center [83, 201] width 33 height 17
click at [118, 349] on li "Unlock package" at bounding box center [107, 348] width 79 height 19
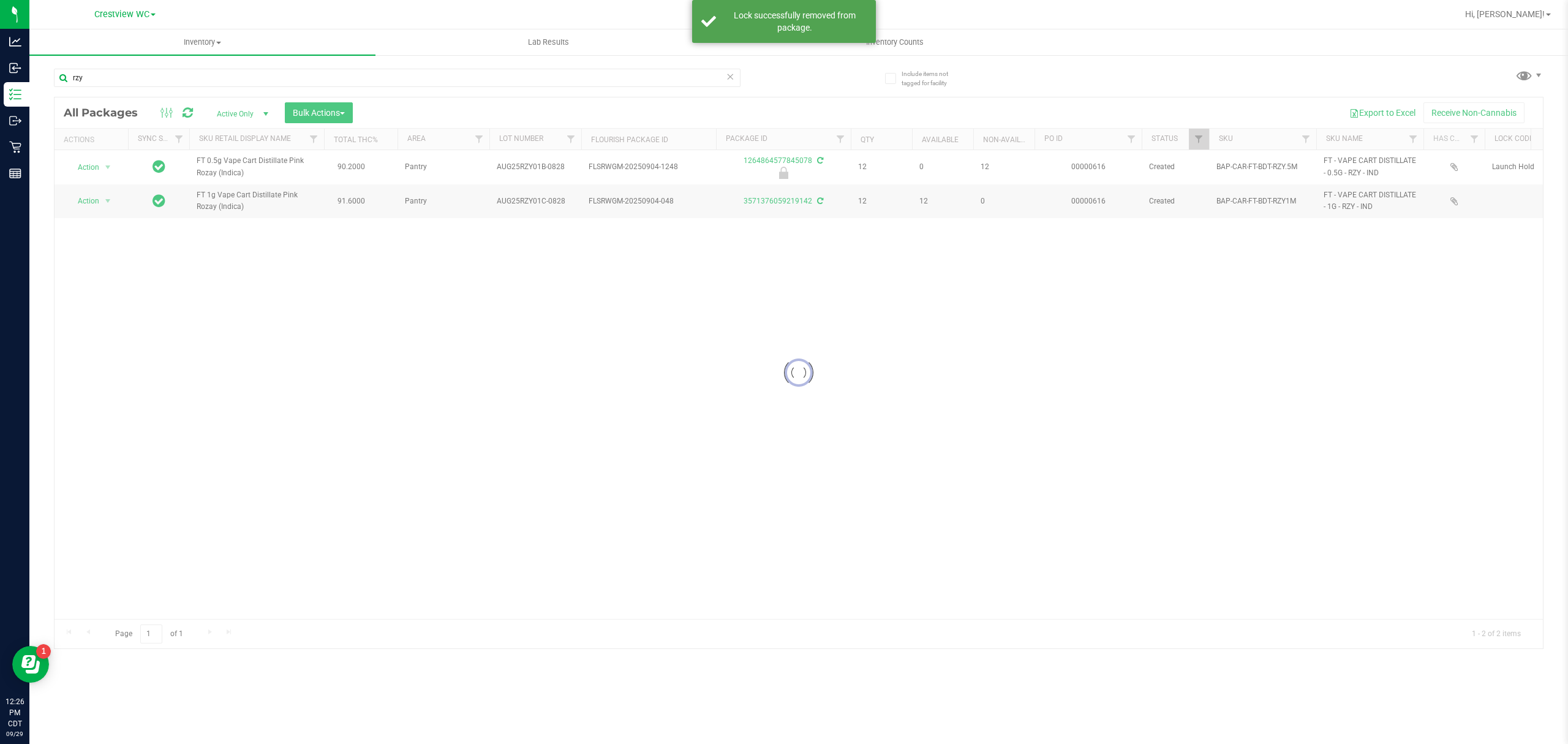
click at [99, 205] on div at bounding box center [799, 373] width 1489 height 551
click at [99, 205] on span "Action" at bounding box center [83, 201] width 33 height 17
click at [124, 321] on li "Lock package" at bounding box center [115, 313] width 95 height 19
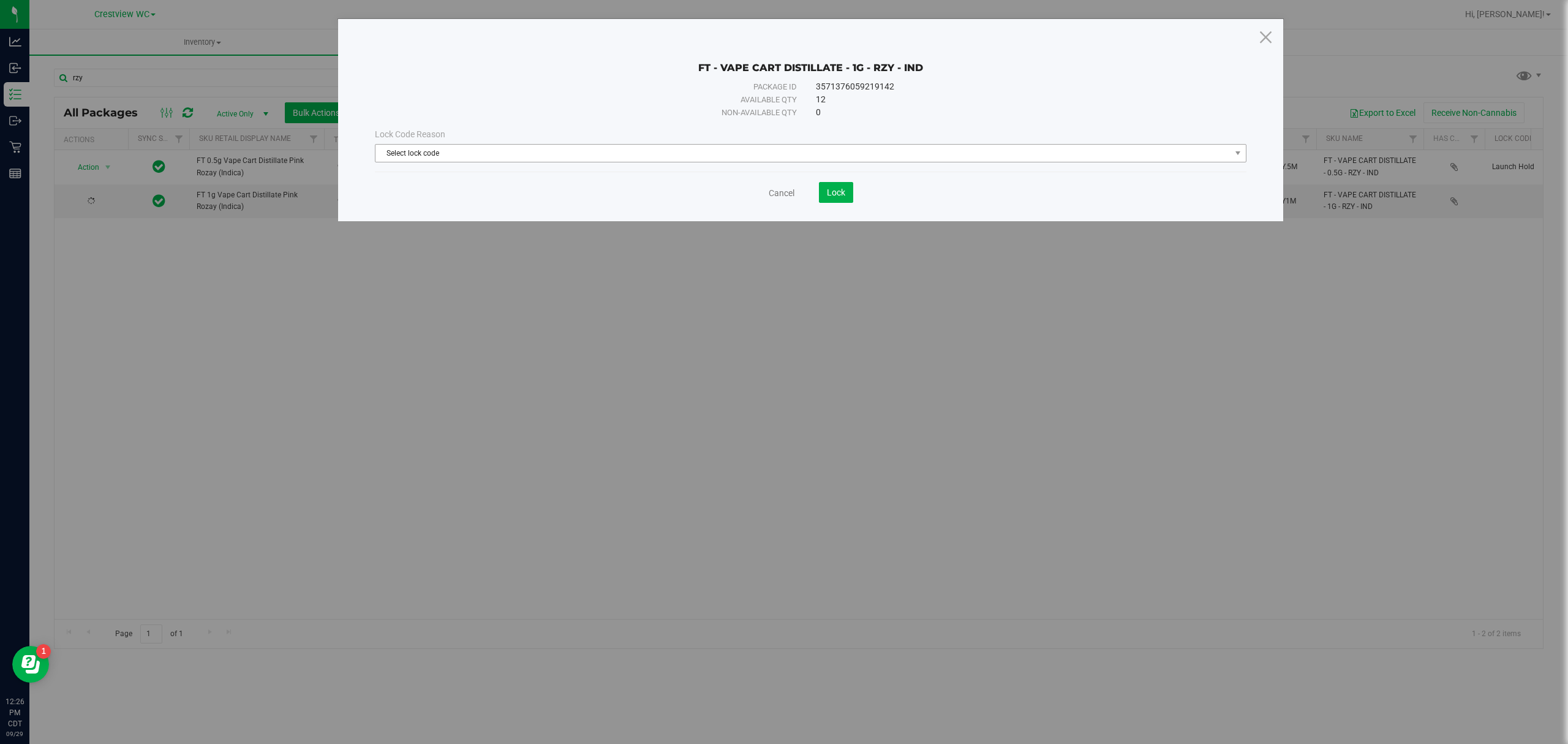
click at [841, 155] on span "Select lock code" at bounding box center [803, 153] width 855 height 17
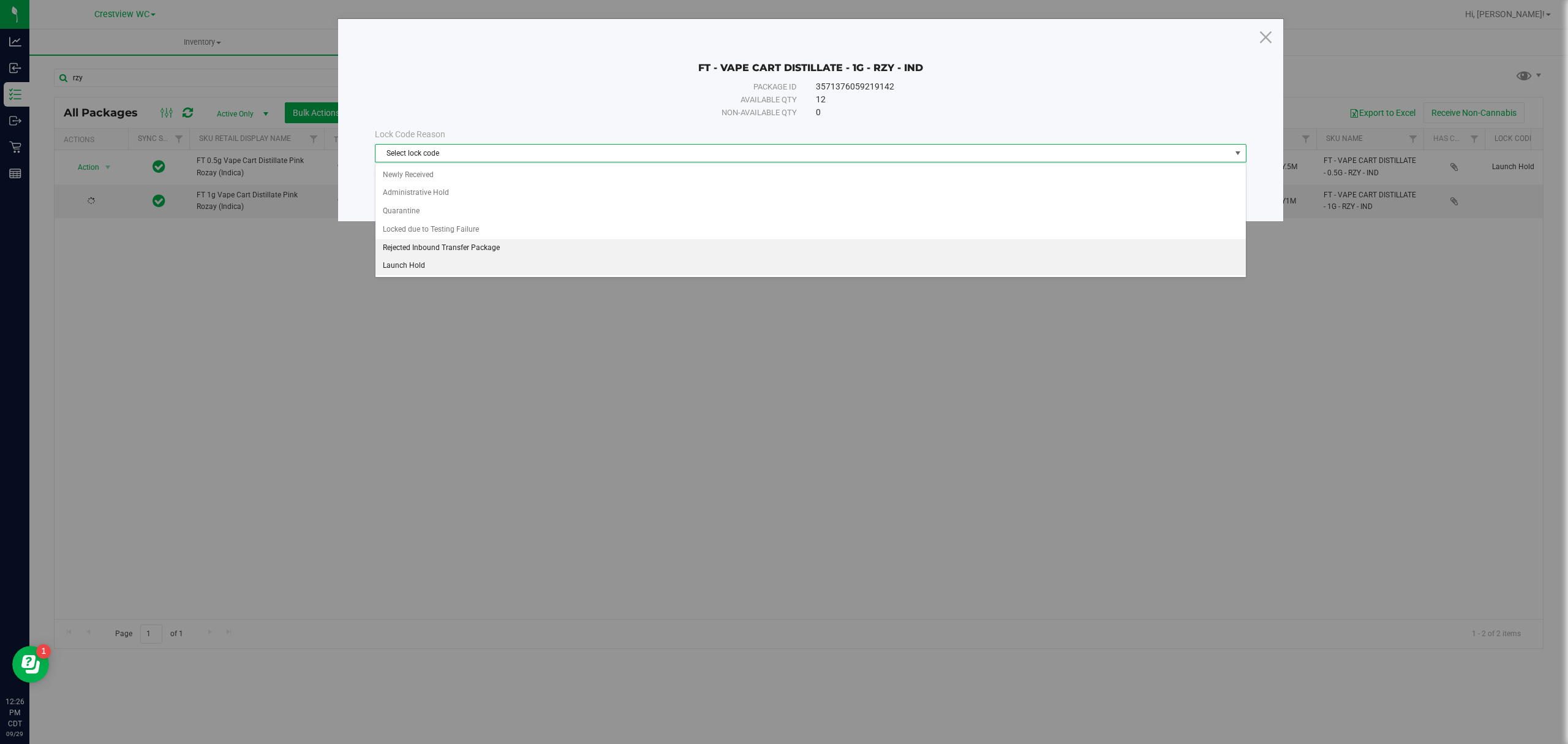
click at [729, 259] on li "Launch Hold" at bounding box center [811, 266] width 870 height 19
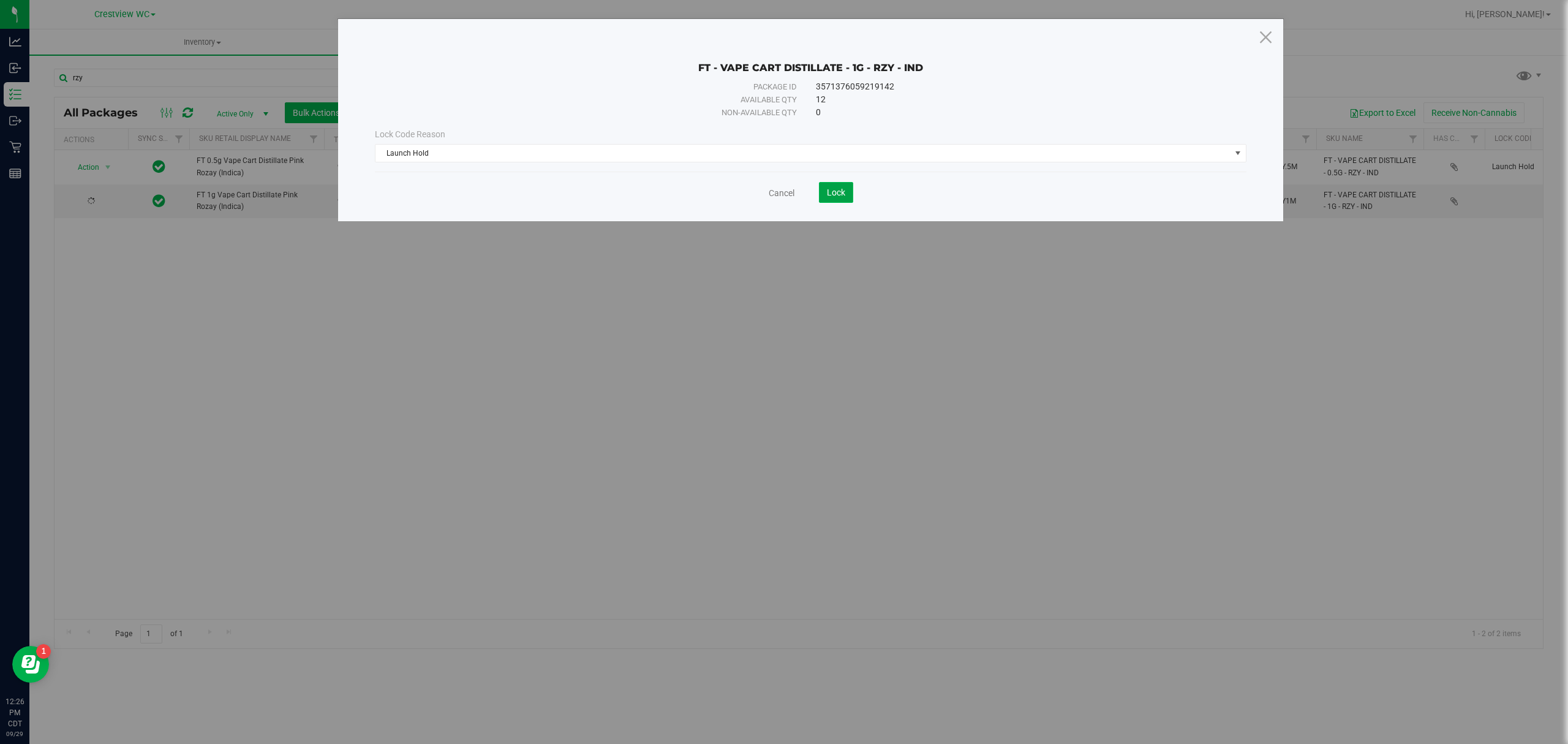
click at [837, 190] on span "Lock" at bounding box center [836, 192] width 19 height 10
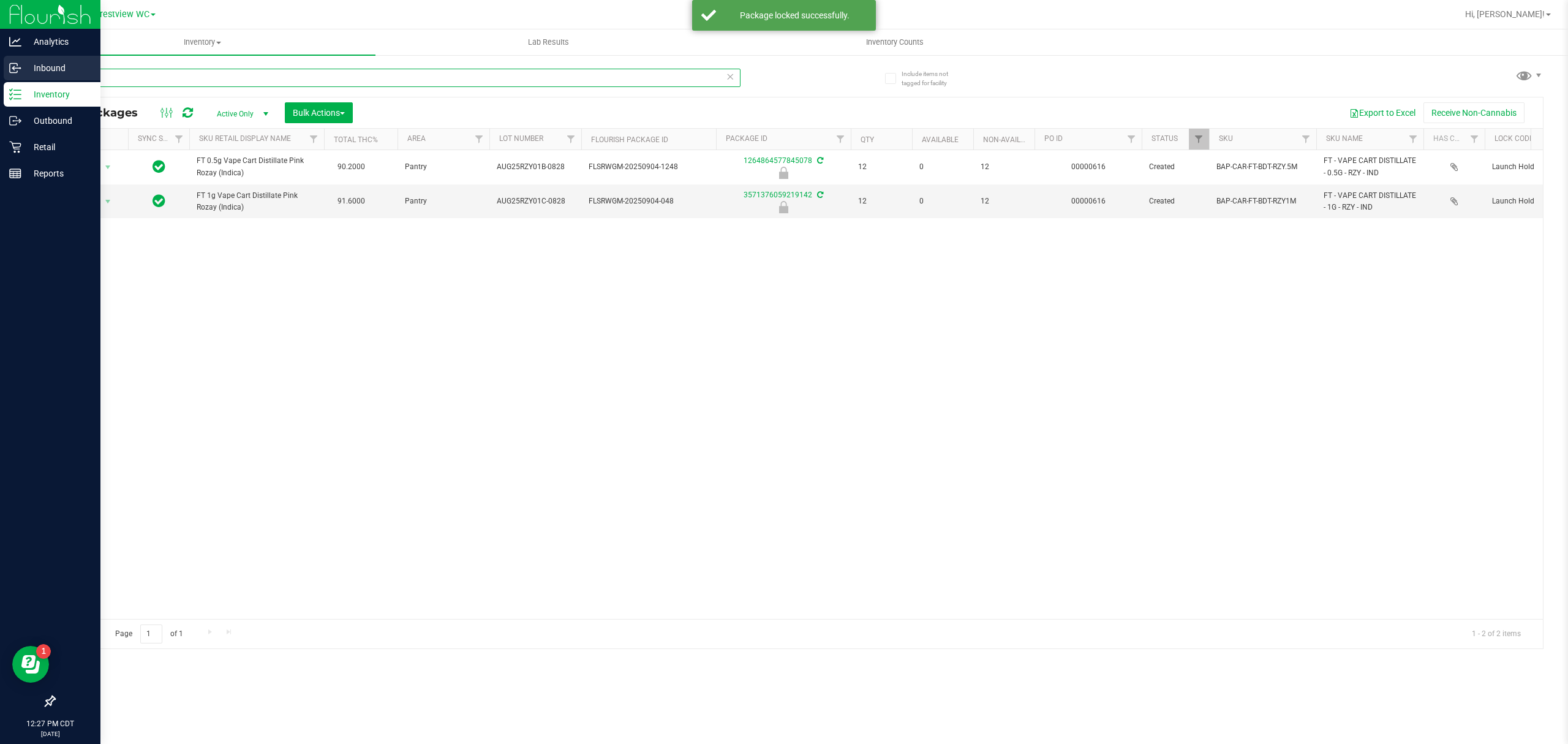
drag, startPoint x: 180, startPoint y: 79, endPoint x: 6, endPoint y: 75, distance: 174.0
click at [6, 75] on div "Analytics Inbound Inventory Outbound Retail Reports 12:27 PM CDT 09/29/2025 09/…" at bounding box center [784, 372] width 1568 height 744
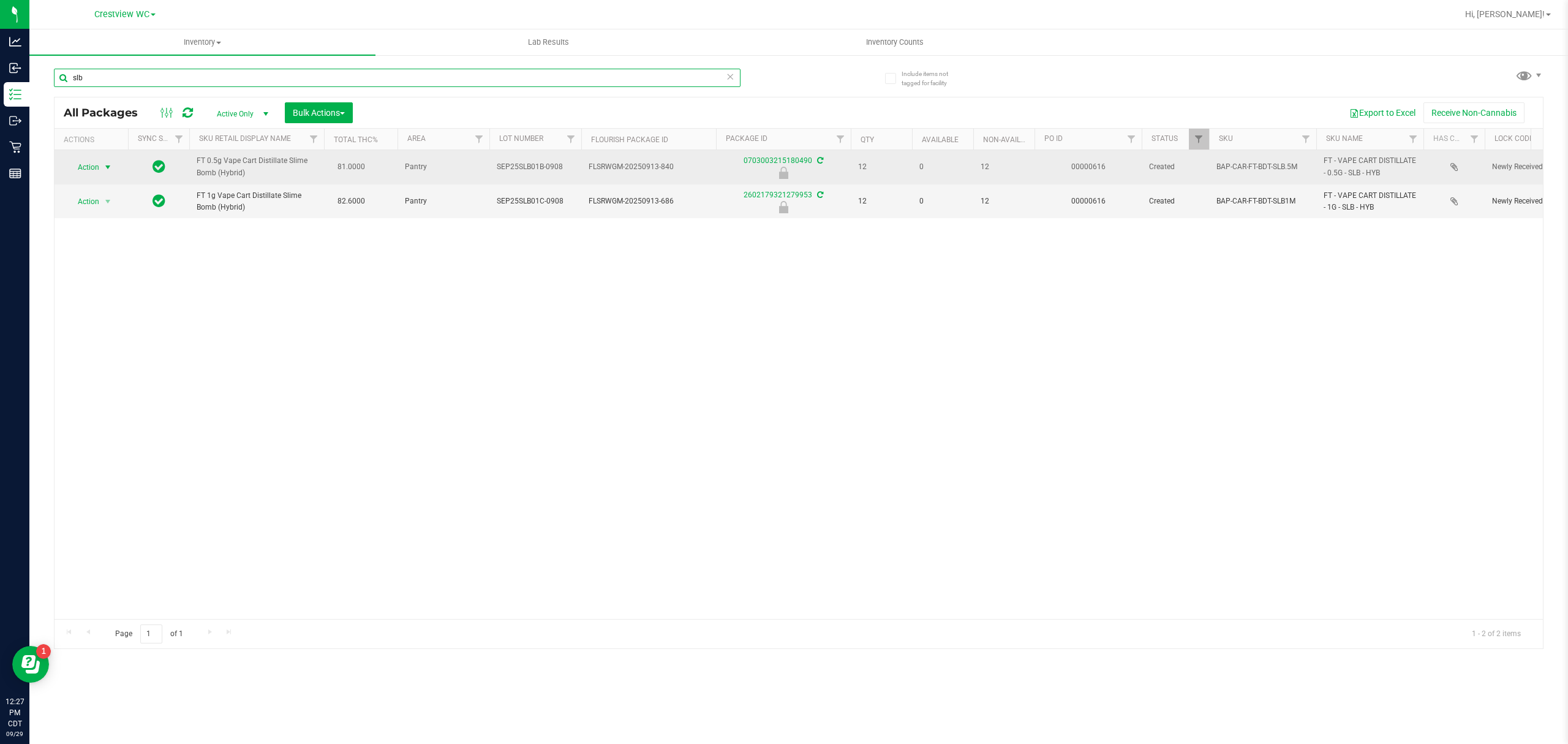
type input "slb"
click at [95, 163] on span "Action" at bounding box center [83, 167] width 33 height 17
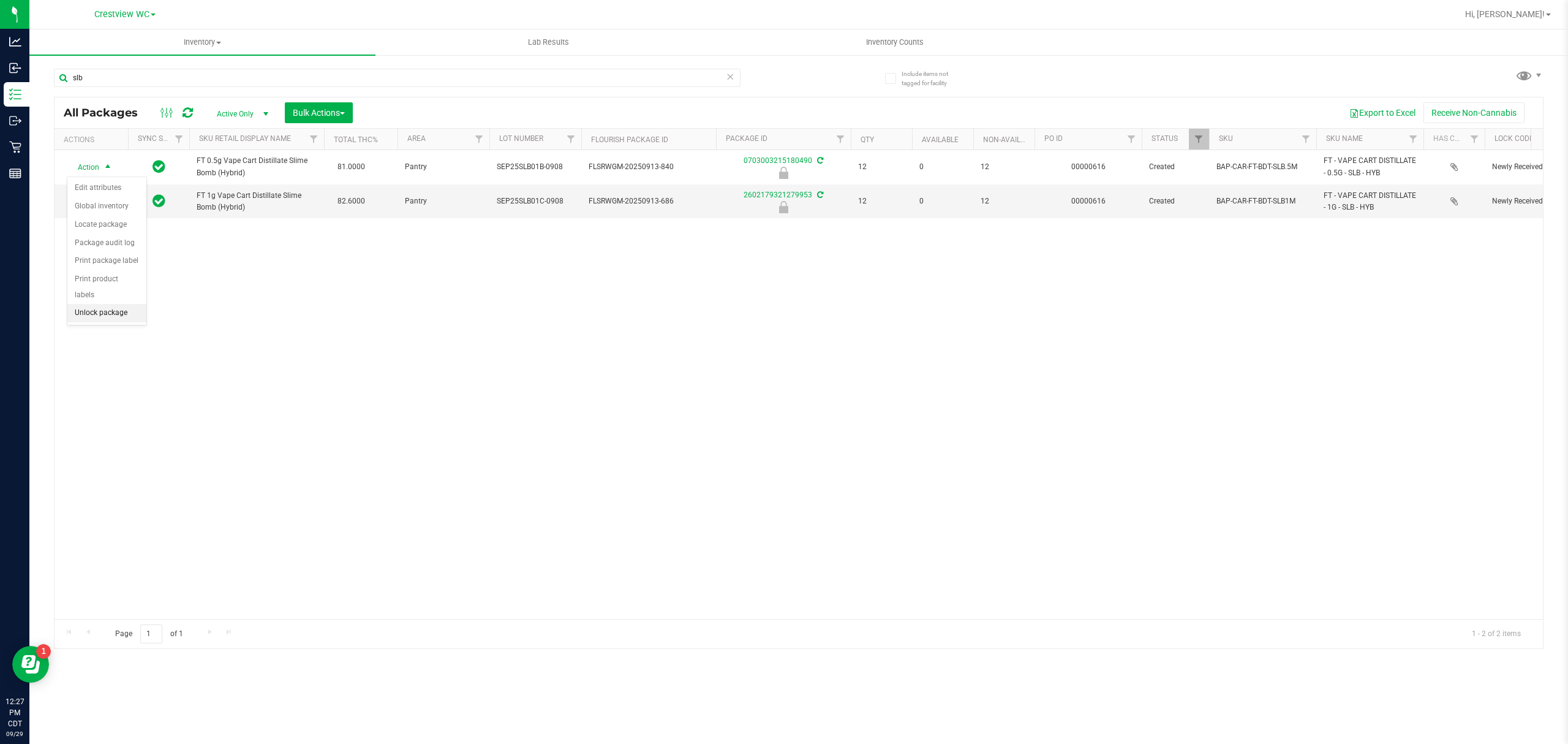
click at [108, 315] on li "Unlock package" at bounding box center [107, 313] width 79 height 19
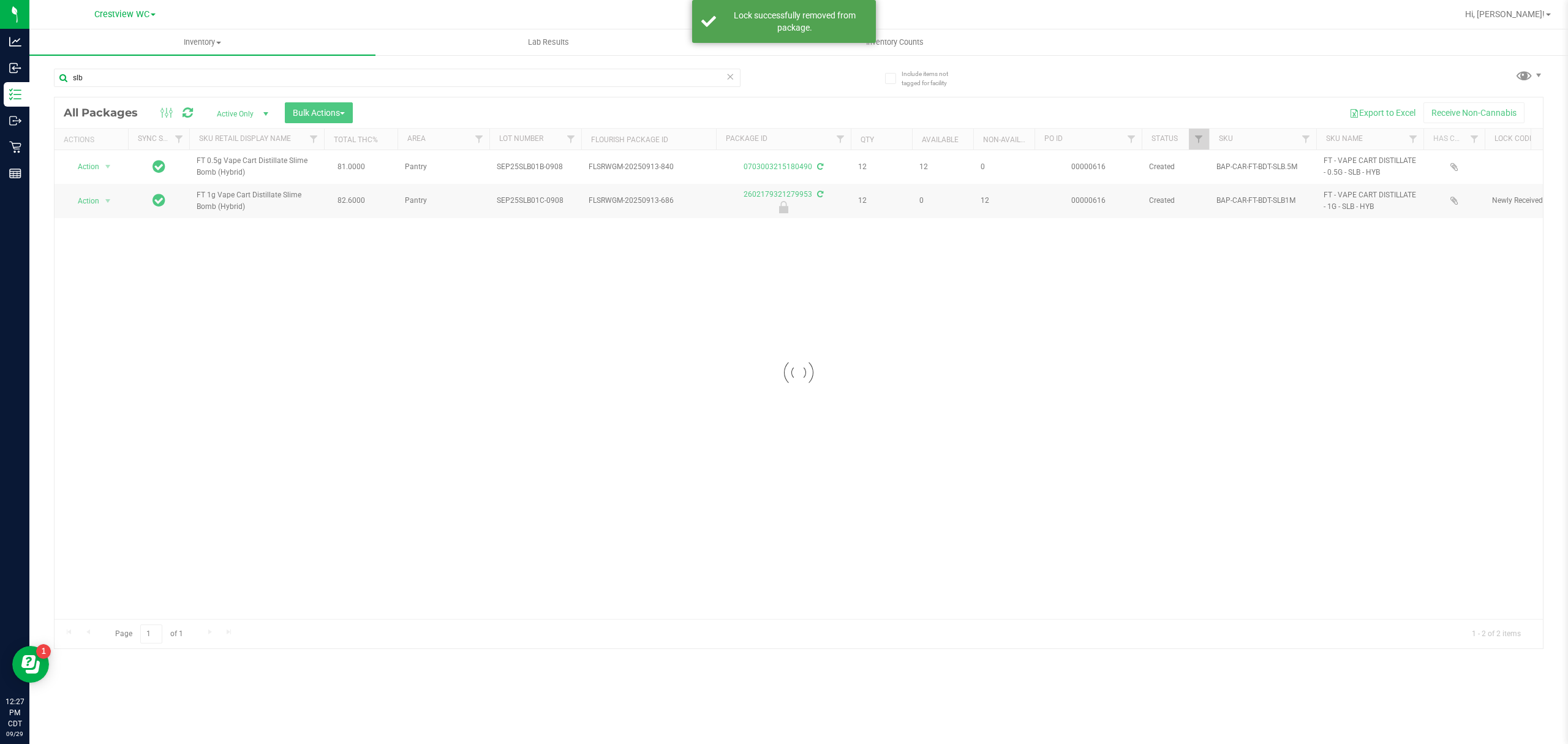
click at [104, 199] on div at bounding box center [799, 373] width 1489 height 551
click at [94, 163] on span "Action" at bounding box center [83, 167] width 33 height 17
click at [101, 286] on li "Lock package" at bounding box center [115, 280] width 95 height 19
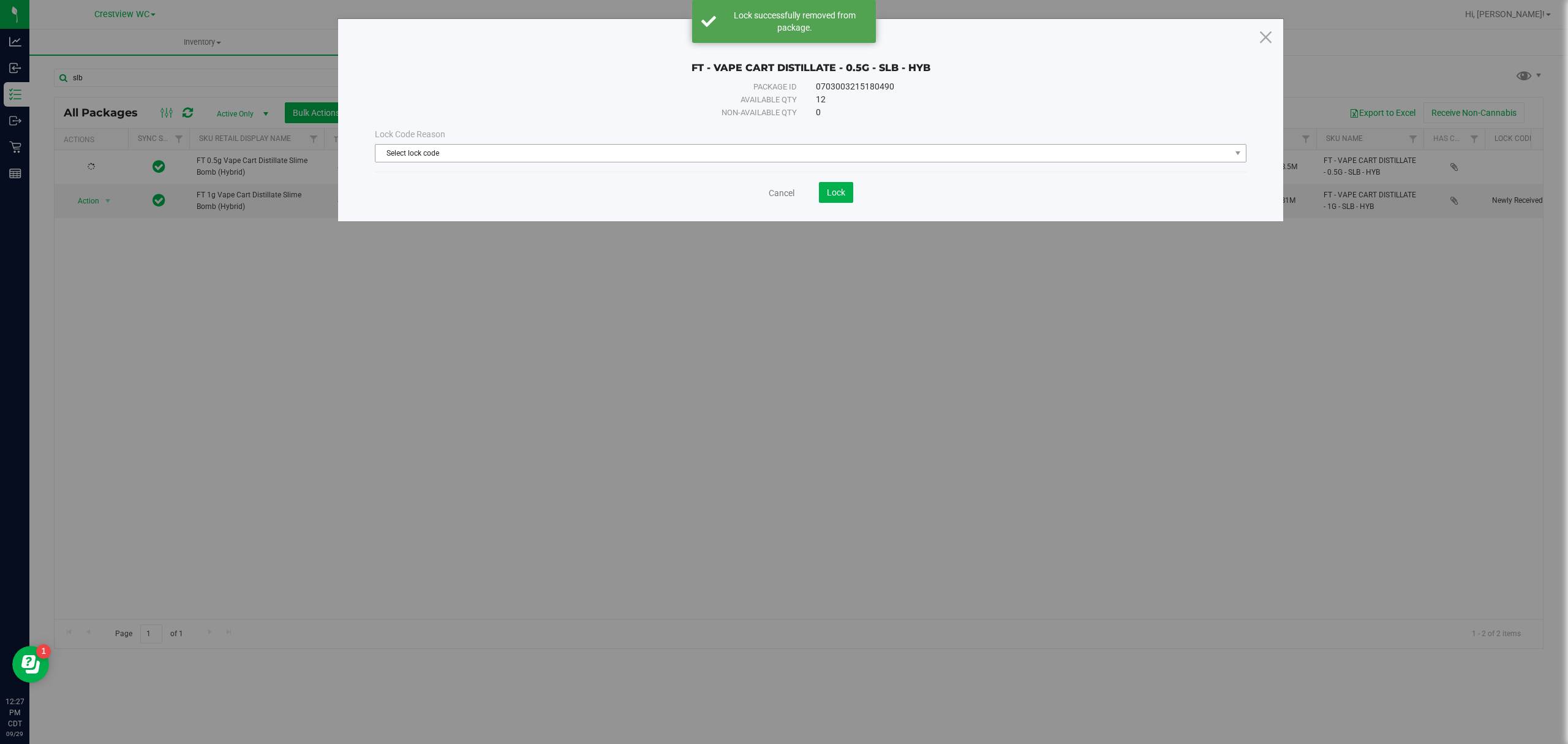
click at [709, 159] on span "Select lock code" at bounding box center [803, 153] width 855 height 17
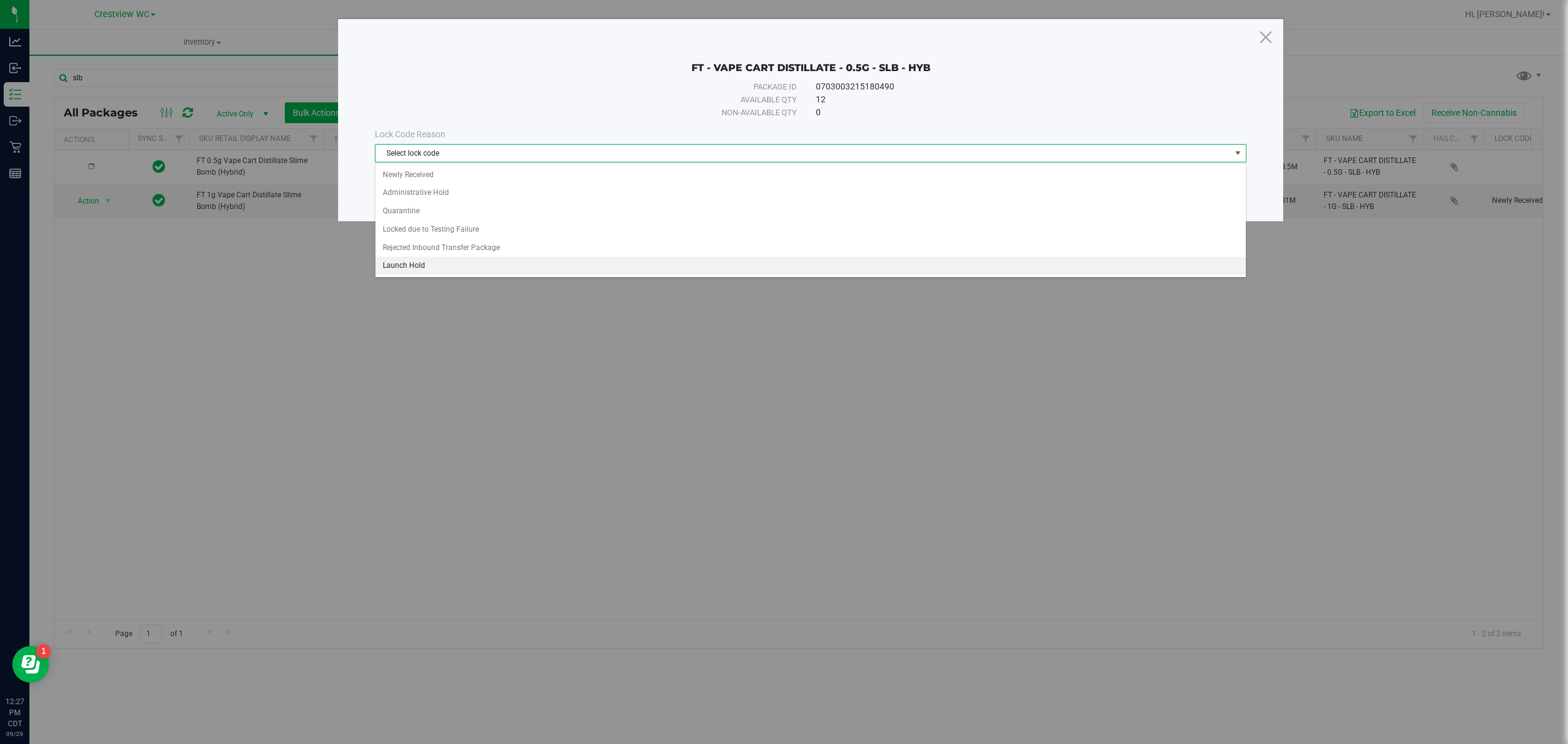
click at [645, 261] on li "Launch Hold" at bounding box center [811, 266] width 870 height 19
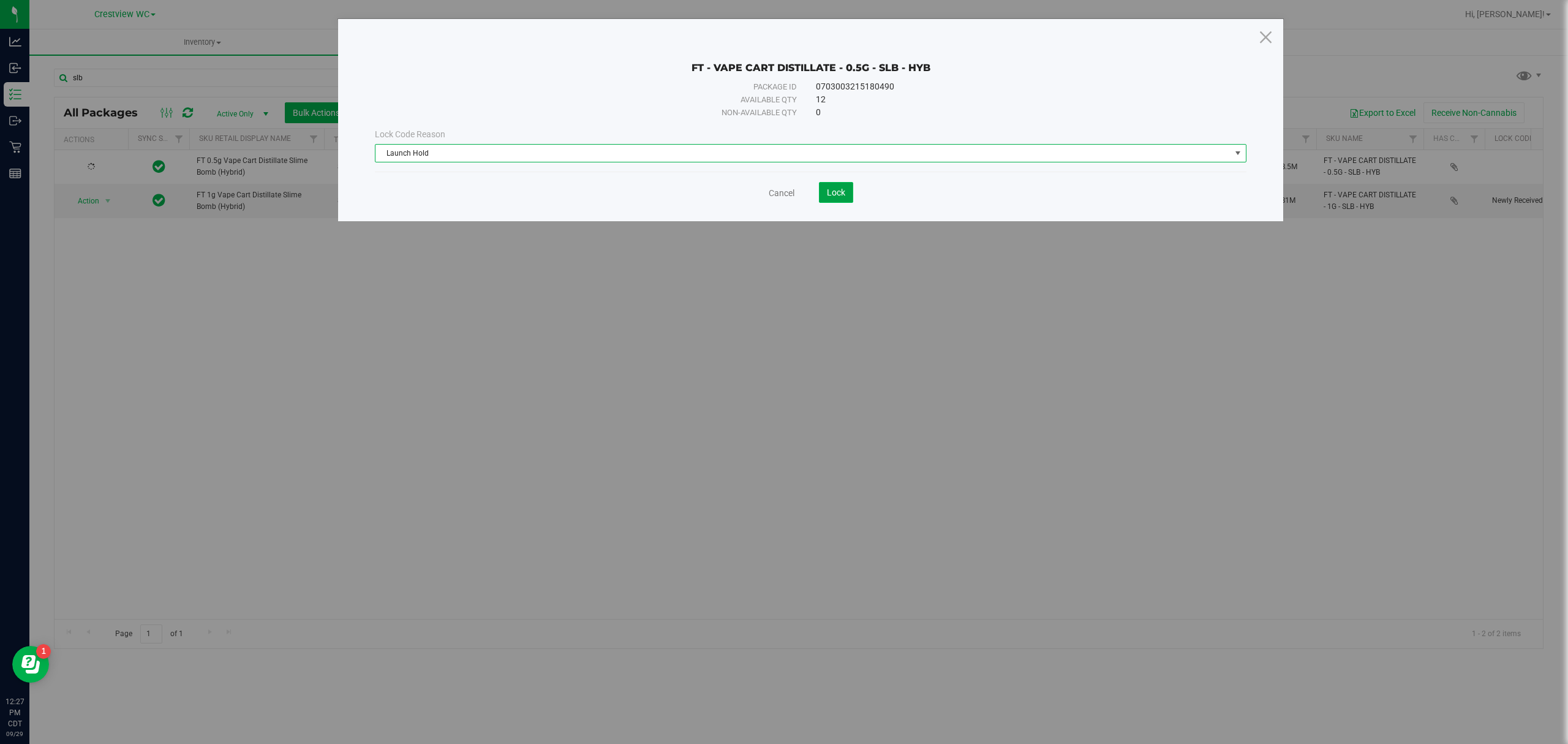
click at [833, 187] on span "Lock" at bounding box center [836, 192] width 19 height 10
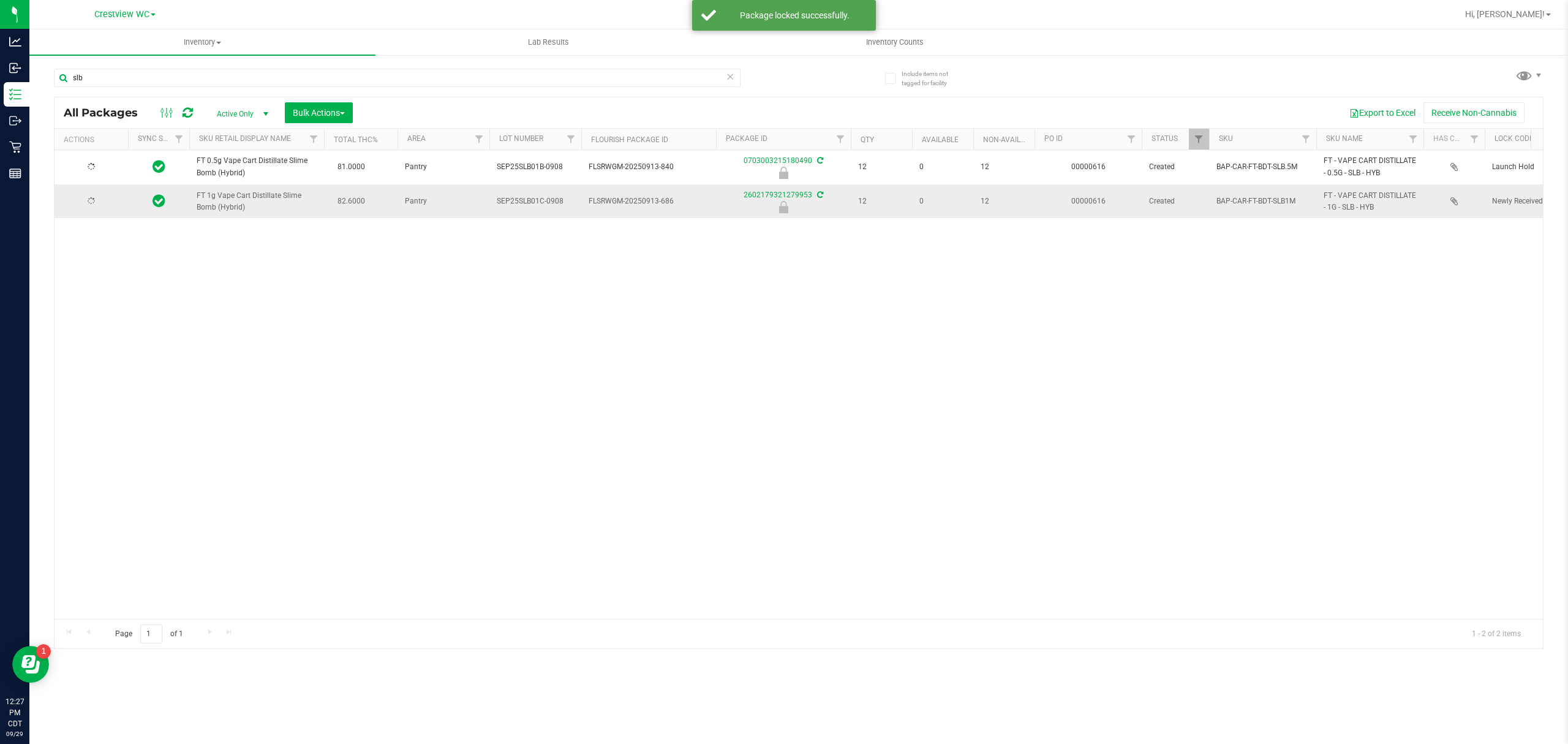
click at [100, 206] on div at bounding box center [91, 201] width 59 height 12
click at [101, 206] on span "select" at bounding box center [108, 201] width 15 height 17
click at [97, 349] on li "Unlock package" at bounding box center [107, 348] width 79 height 19
click at [100, 204] on span "select" at bounding box center [108, 201] width 15 height 17
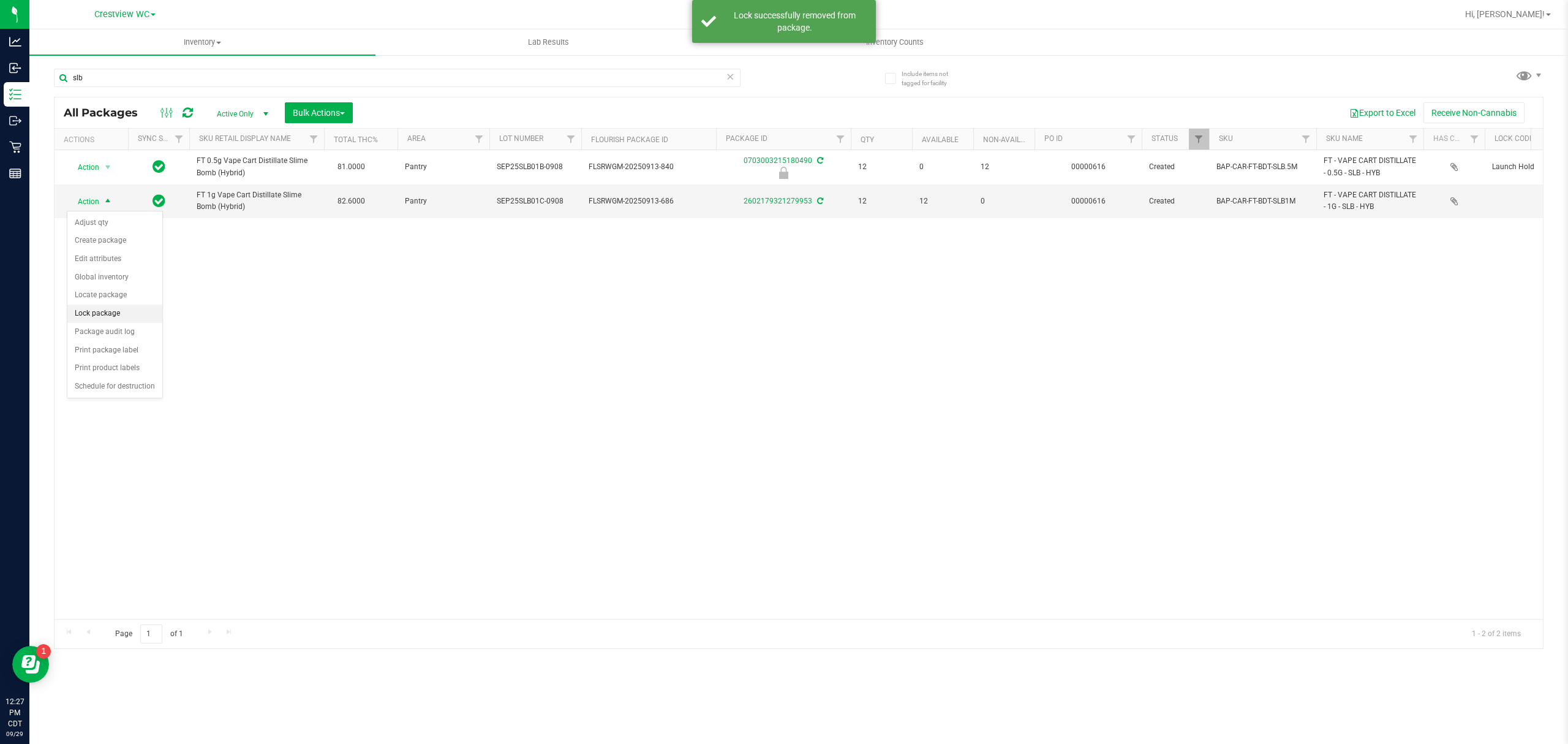
click at [115, 313] on li "Lock package" at bounding box center [115, 313] width 95 height 19
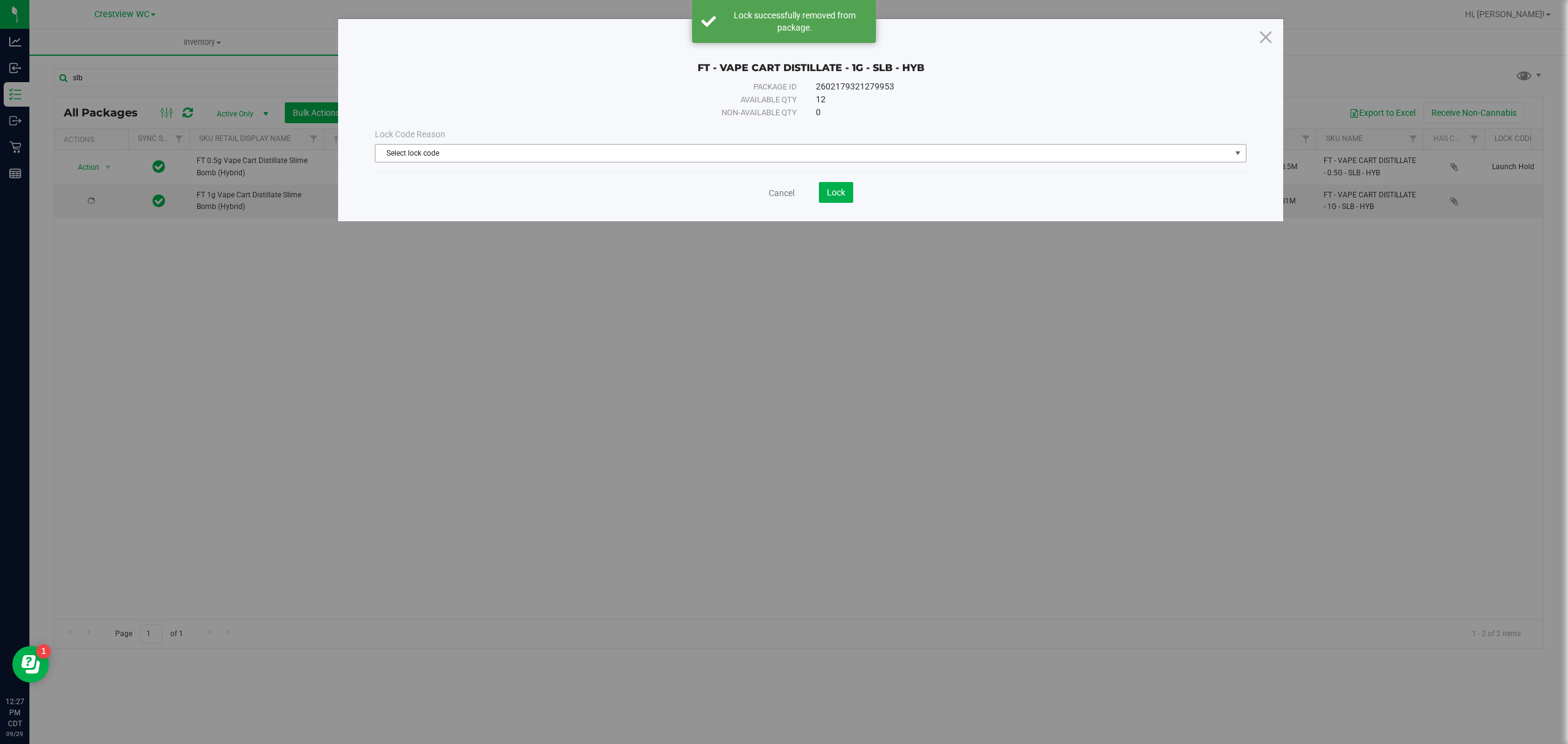
click at [600, 159] on span "Select lock code" at bounding box center [803, 153] width 855 height 17
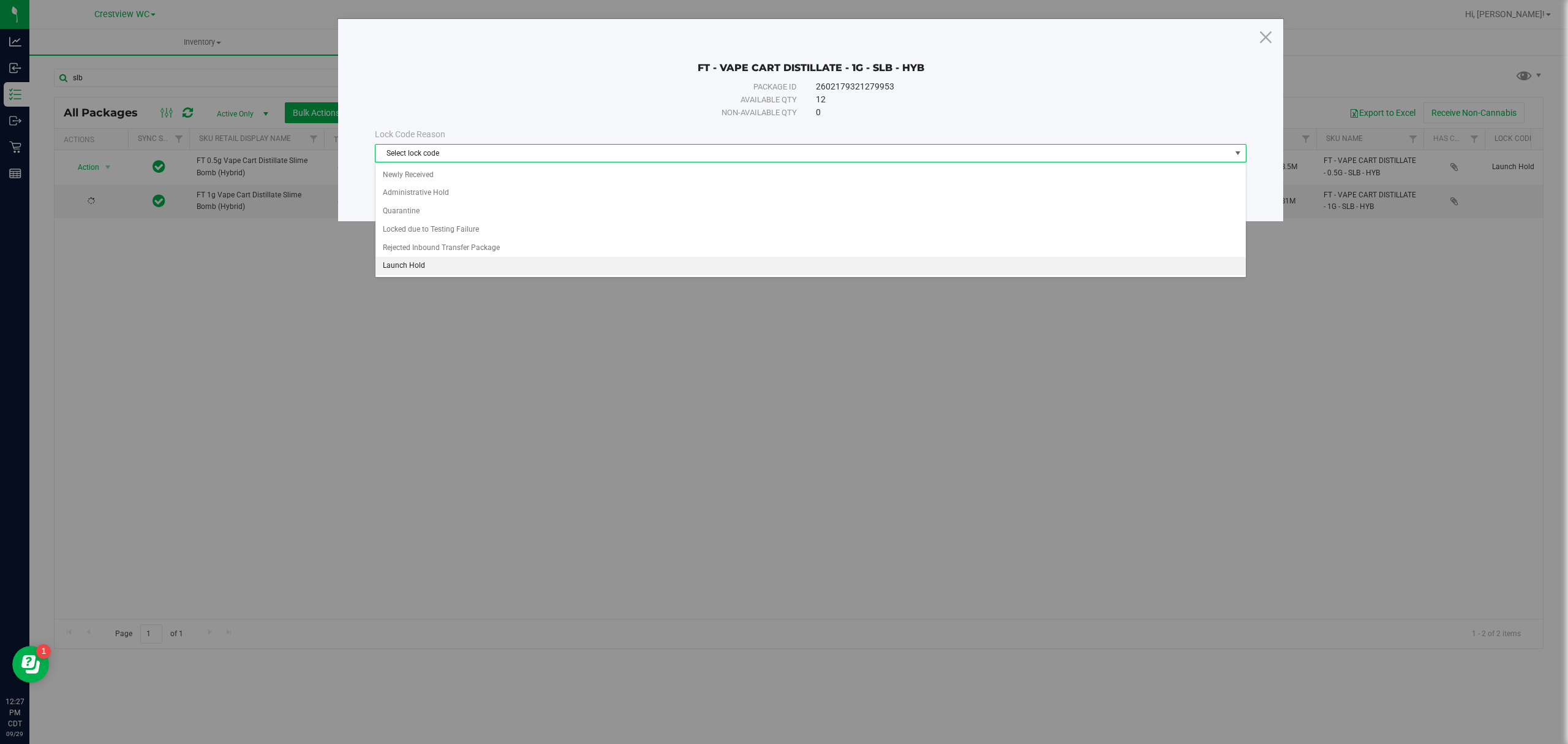
click at [486, 265] on li "Launch Hold" at bounding box center [811, 266] width 870 height 19
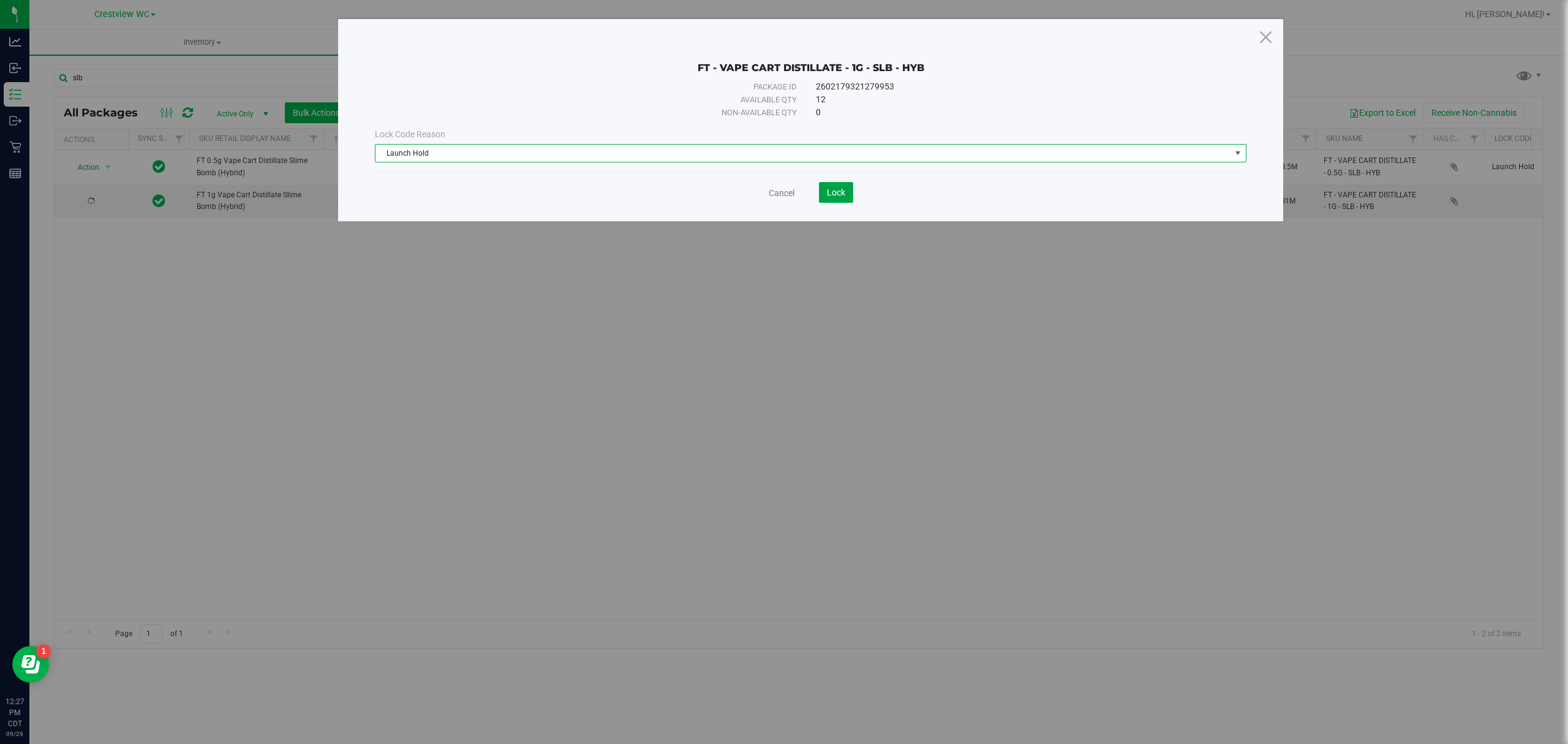
click at [842, 197] on span "Lock" at bounding box center [836, 192] width 19 height 10
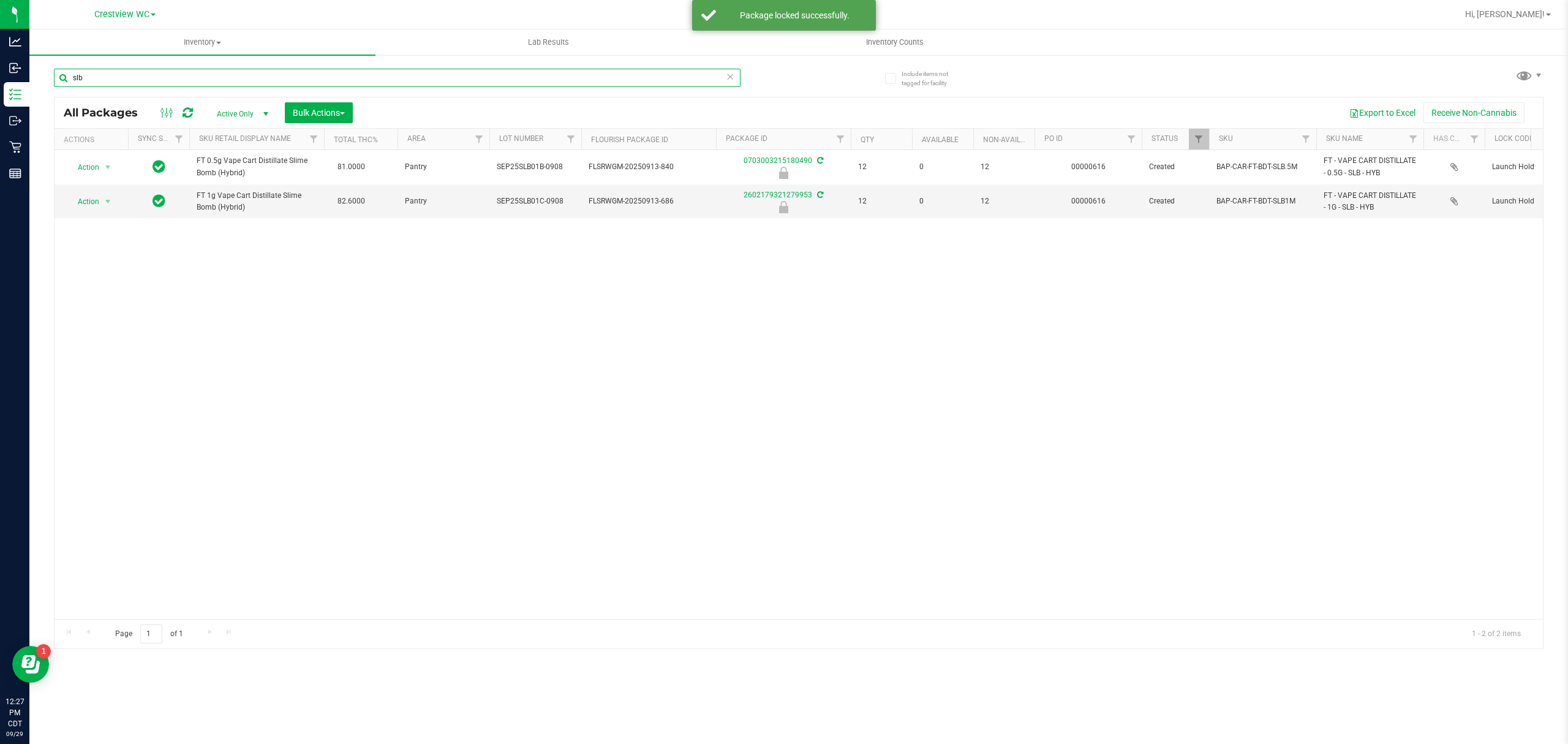
drag, startPoint x: 281, startPoint y: 77, endPoint x: 206, endPoint y: 77, distance: 75.0
click at [206, 77] on input "slb" at bounding box center [397, 78] width 687 height 19
drag, startPoint x: 125, startPoint y: 77, endPoint x: 64, endPoint y: 83, distance: 61.3
click at [64, 83] on input "slb" at bounding box center [397, 78] width 687 height 19
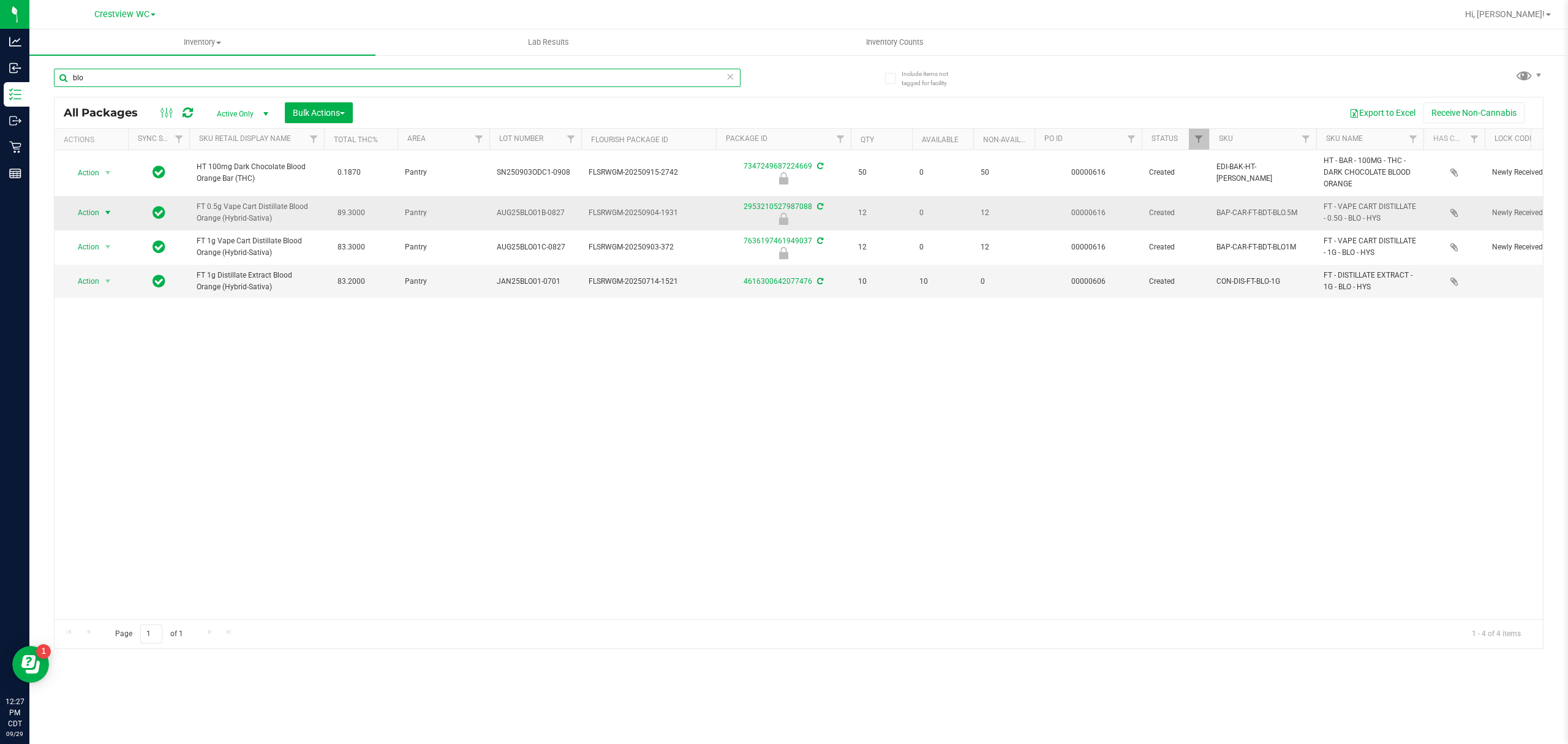
type input "blo"
click at [106, 211] on span "select" at bounding box center [108, 212] width 10 height 10
click at [113, 361] on li "Unlock package" at bounding box center [107, 359] width 79 height 19
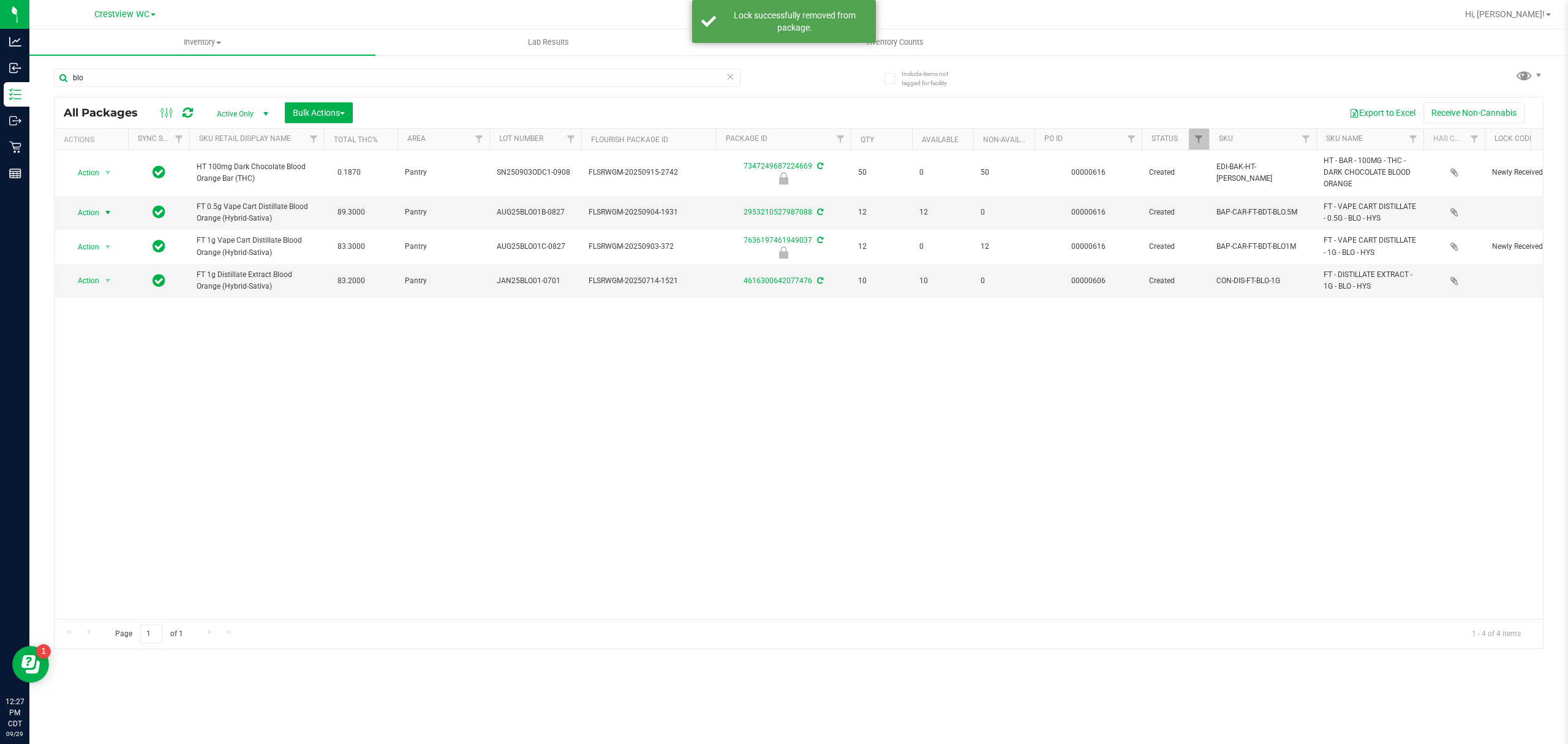
click at [95, 214] on span "Action" at bounding box center [83, 212] width 33 height 17
click at [102, 329] on li "Lock package" at bounding box center [115, 325] width 95 height 19
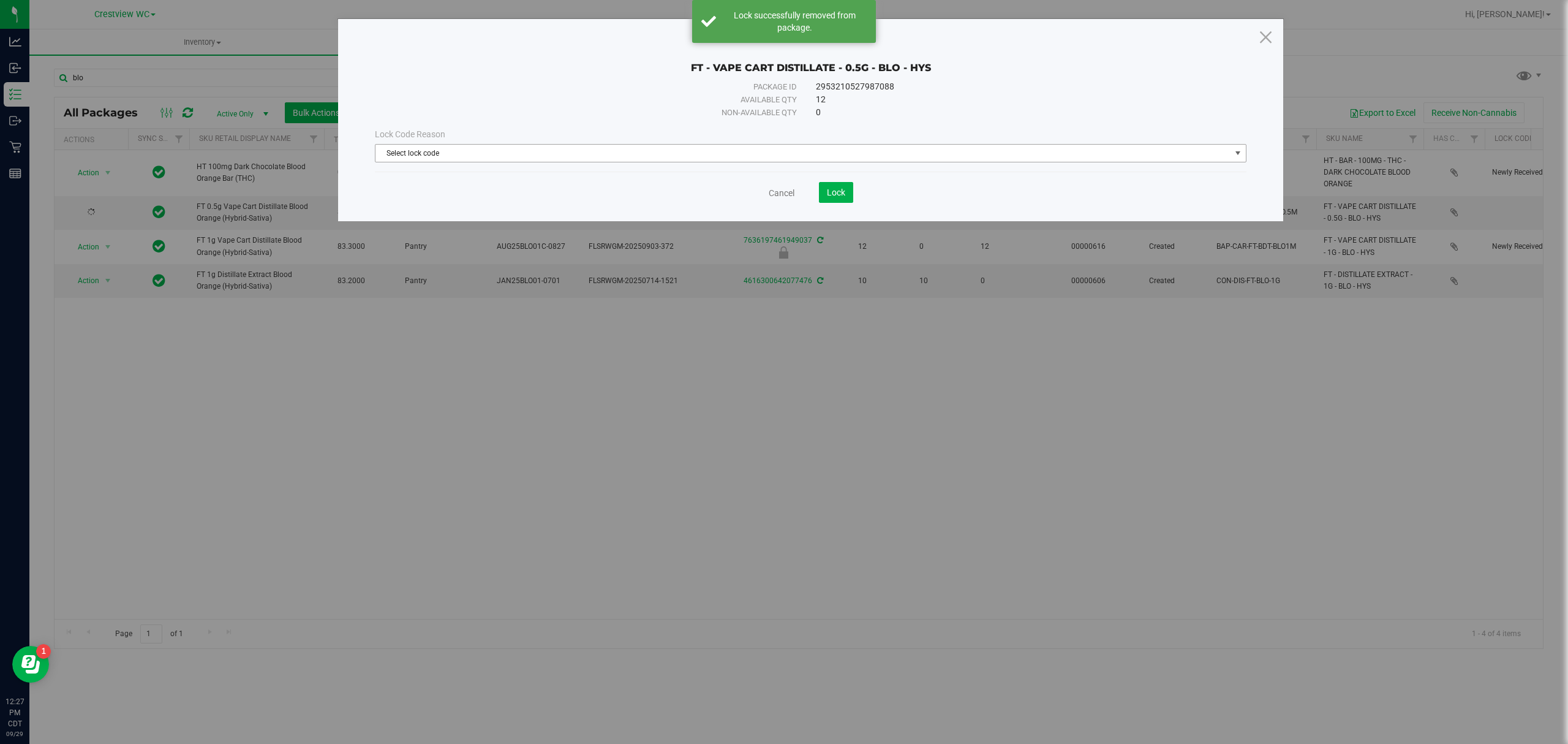
click at [479, 147] on span "Select lock code" at bounding box center [803, 153] width 855 height 17
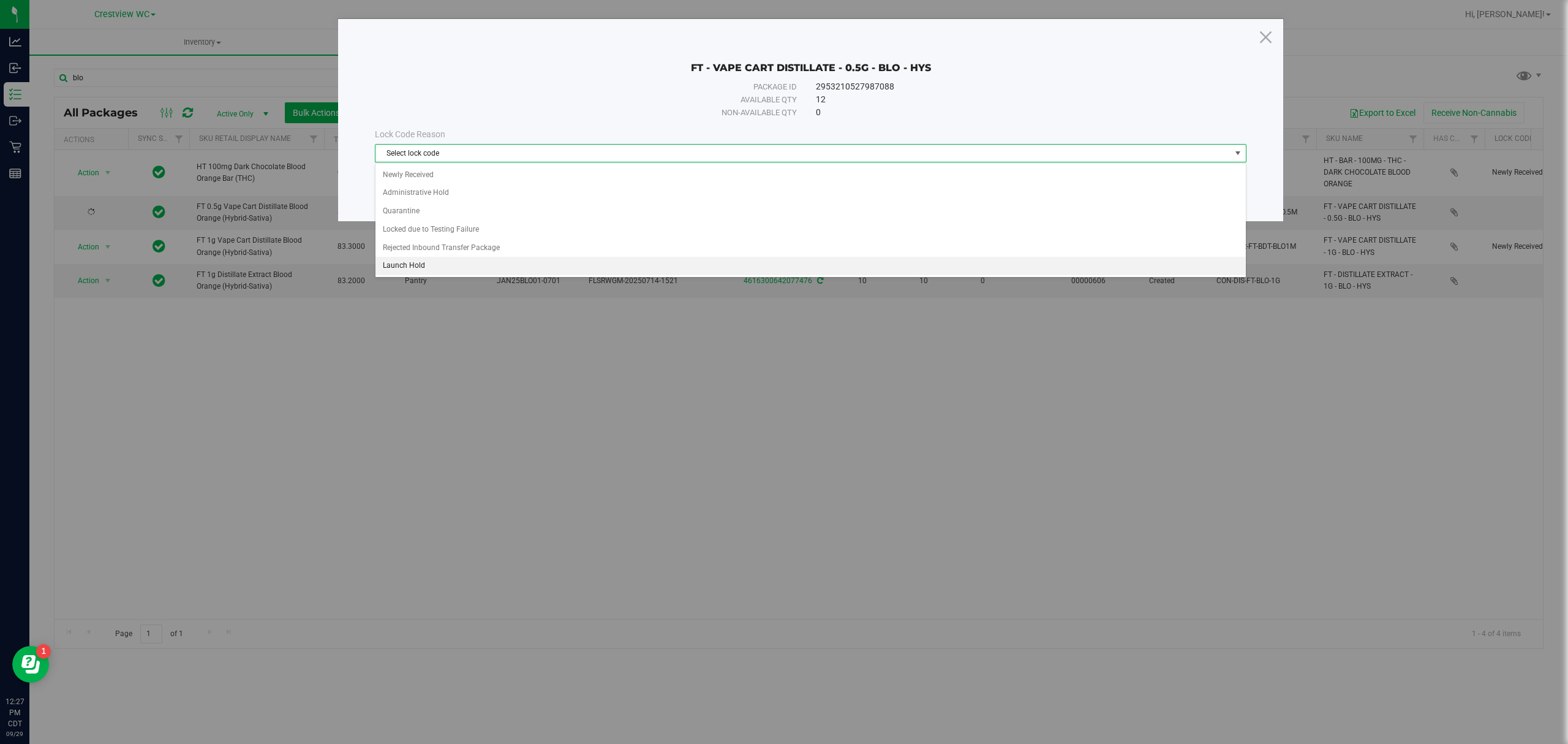
click at [466, 263] on li "Launch Hold" at bounding box center [811, 266] width 870 height 19
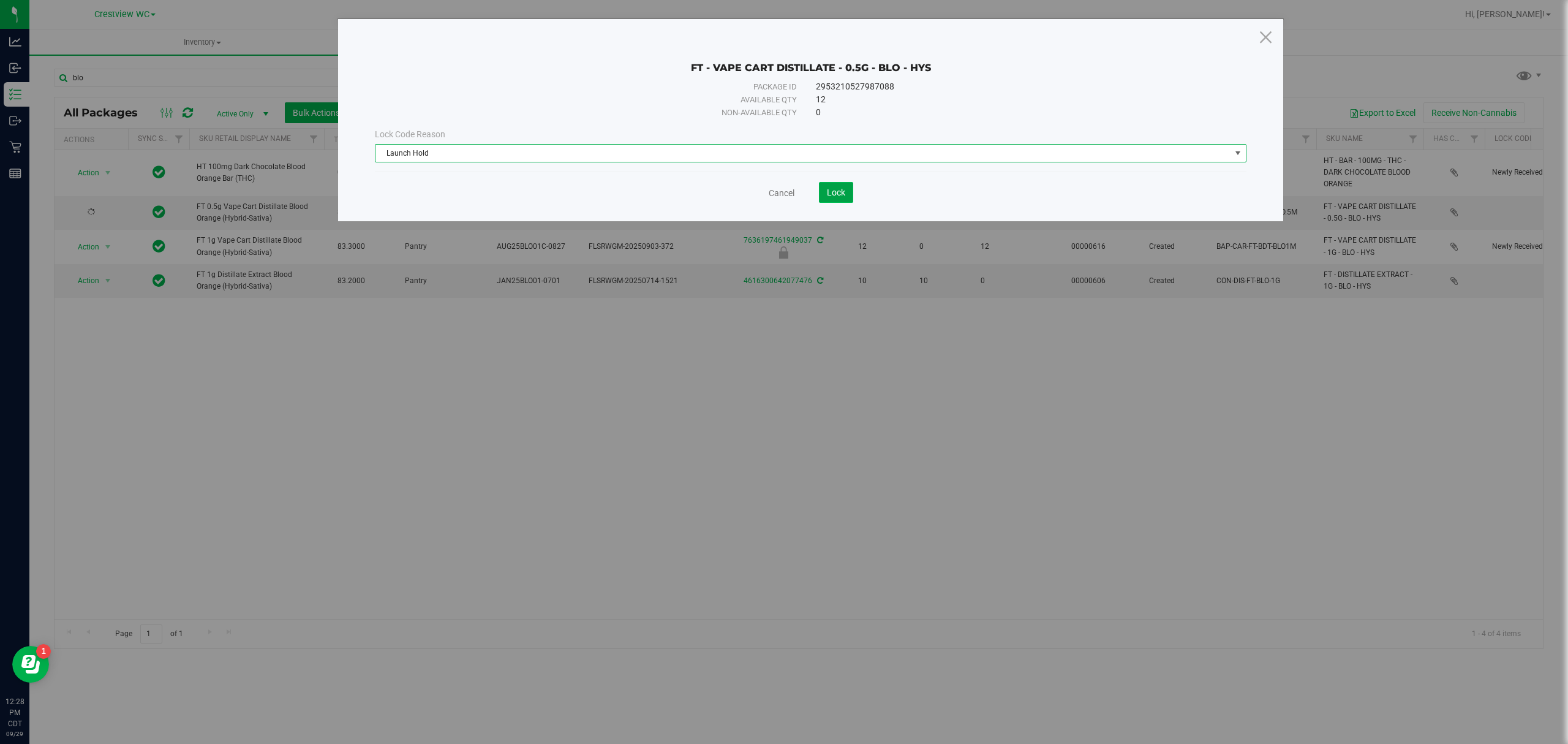
click at [838, 194] on span "Lock" at bounding box center [836, 192] width 19 height 10
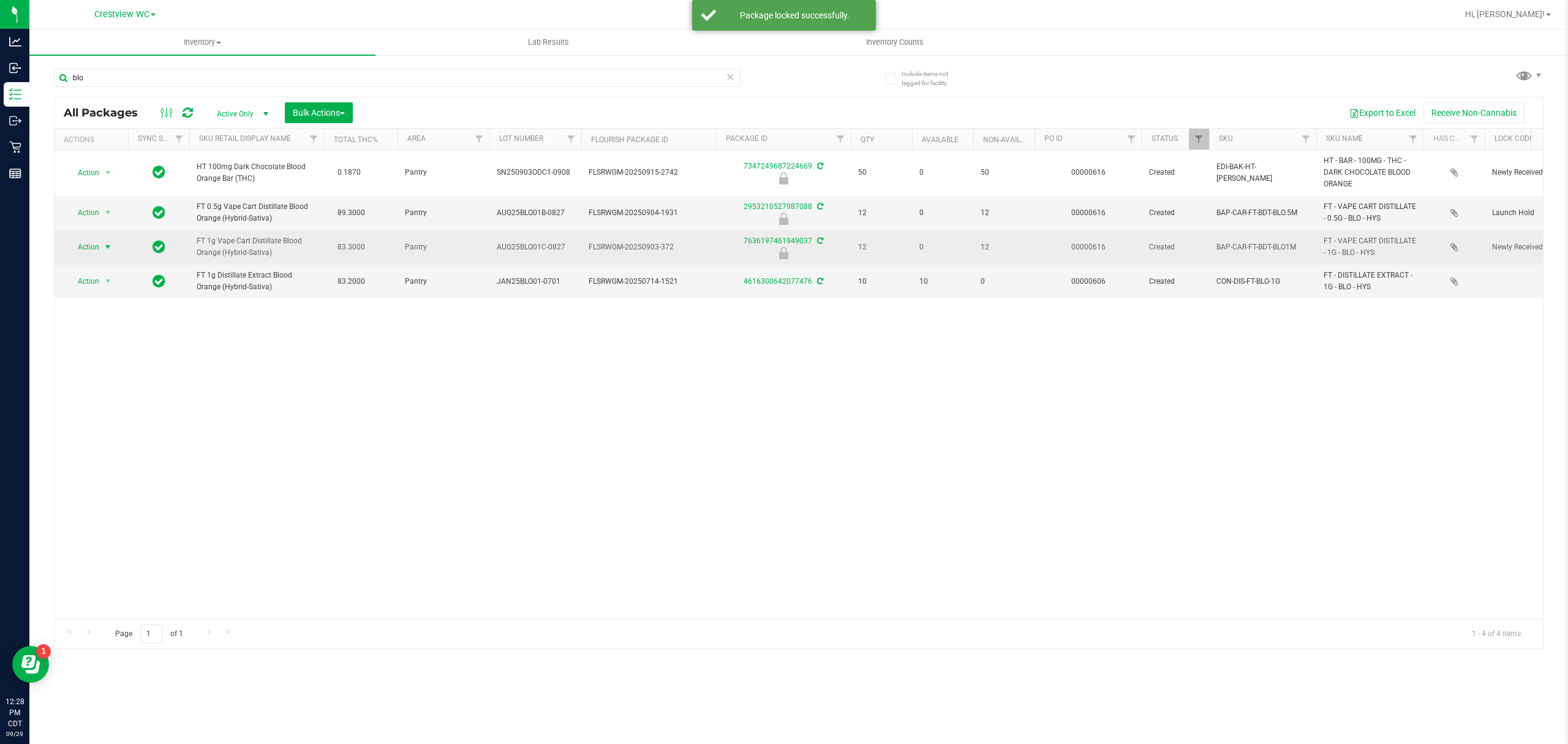
click at [101, 248] on span "select" at bounding box center [108, 247] width 15 height 17
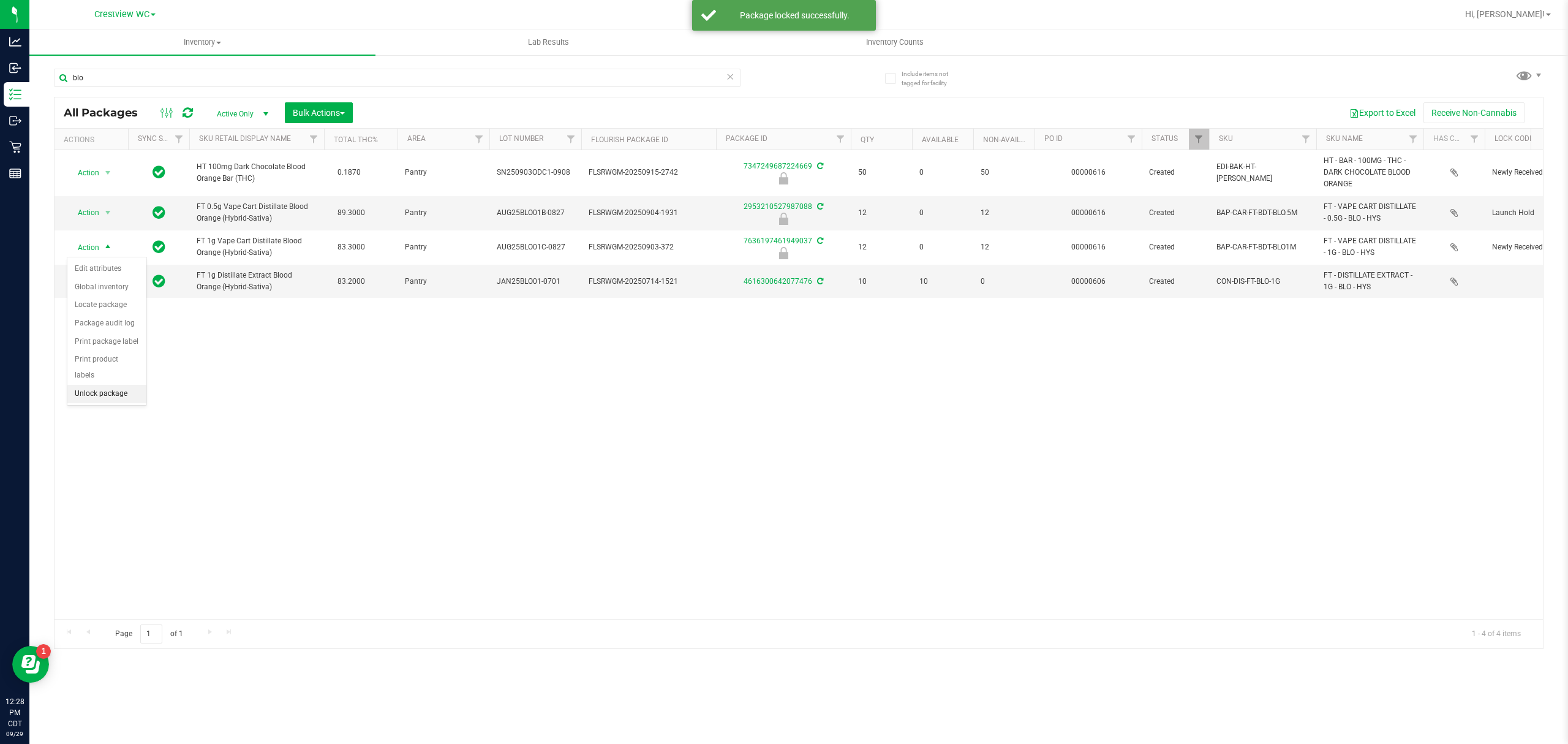
click at [124, 400] on li "Unlock package" at bounding box center [107, 394] width 79 height 19
click at [97, 327] on li "Lock package" at bounding box center [94, 323] width 52 height 34
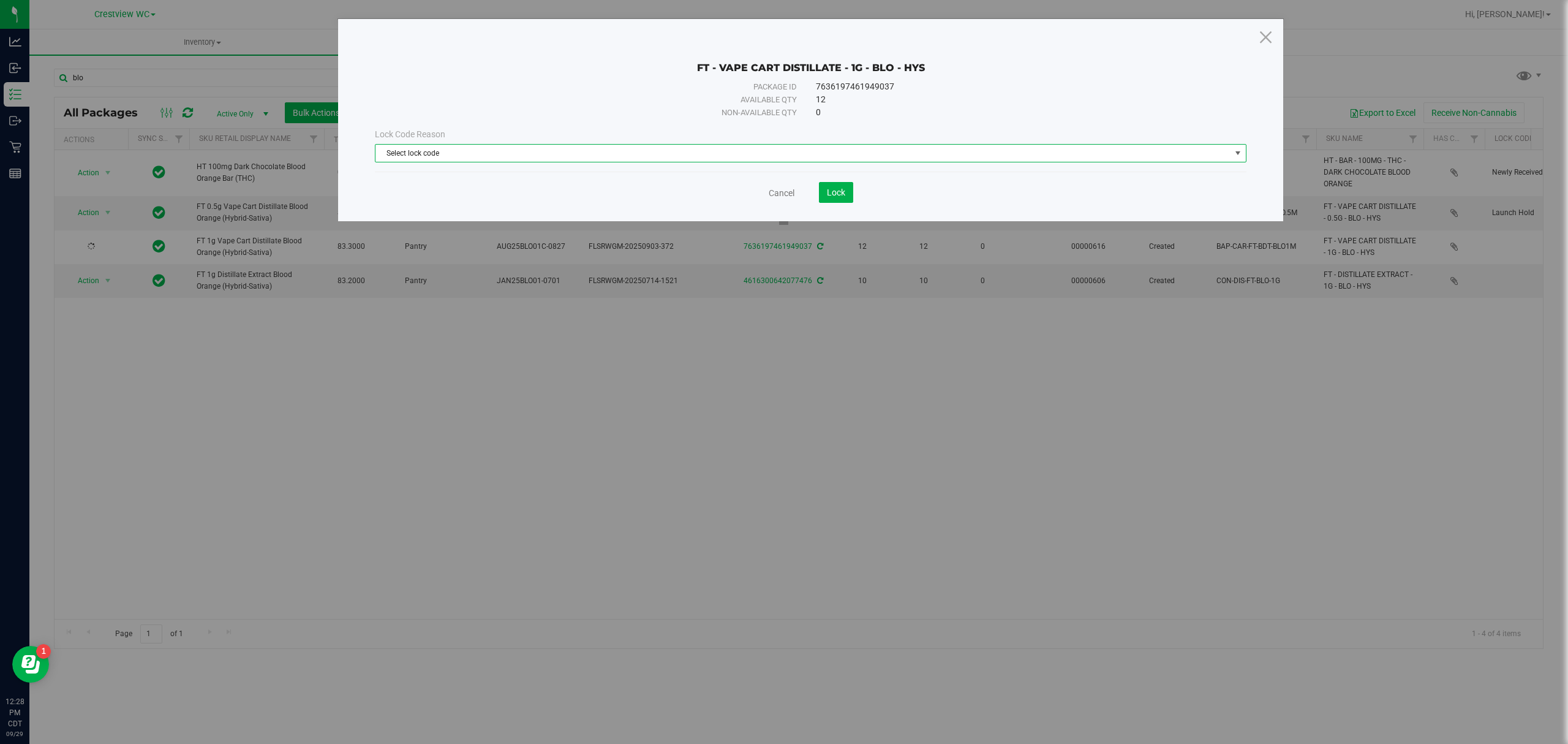
click at [664, 148] on span "Select lock code" at bounding box center [803, 153] width 855 height 17
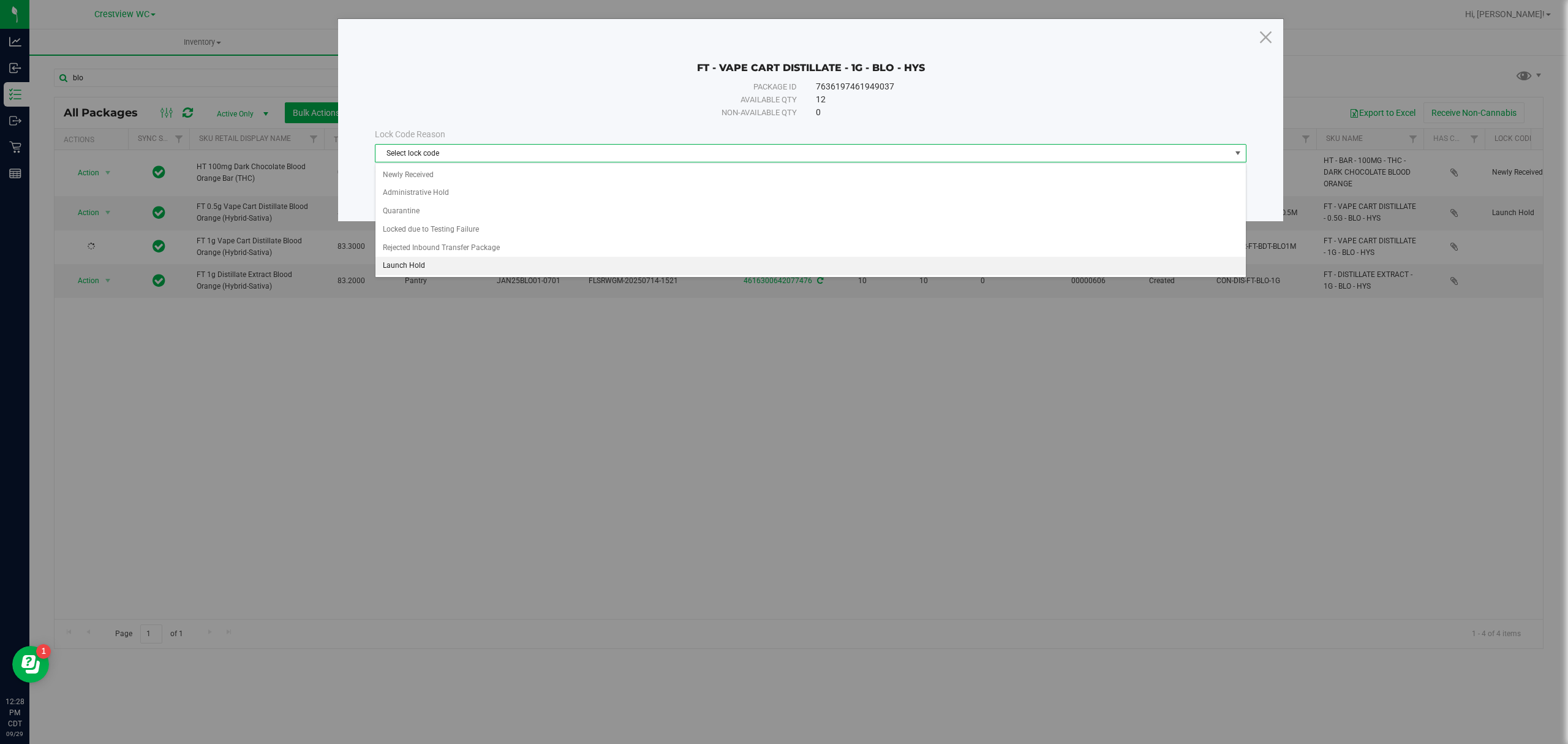
click at [580, 273] on li "Launch Hold" at bounding box center [811, 266] width 870 height 19
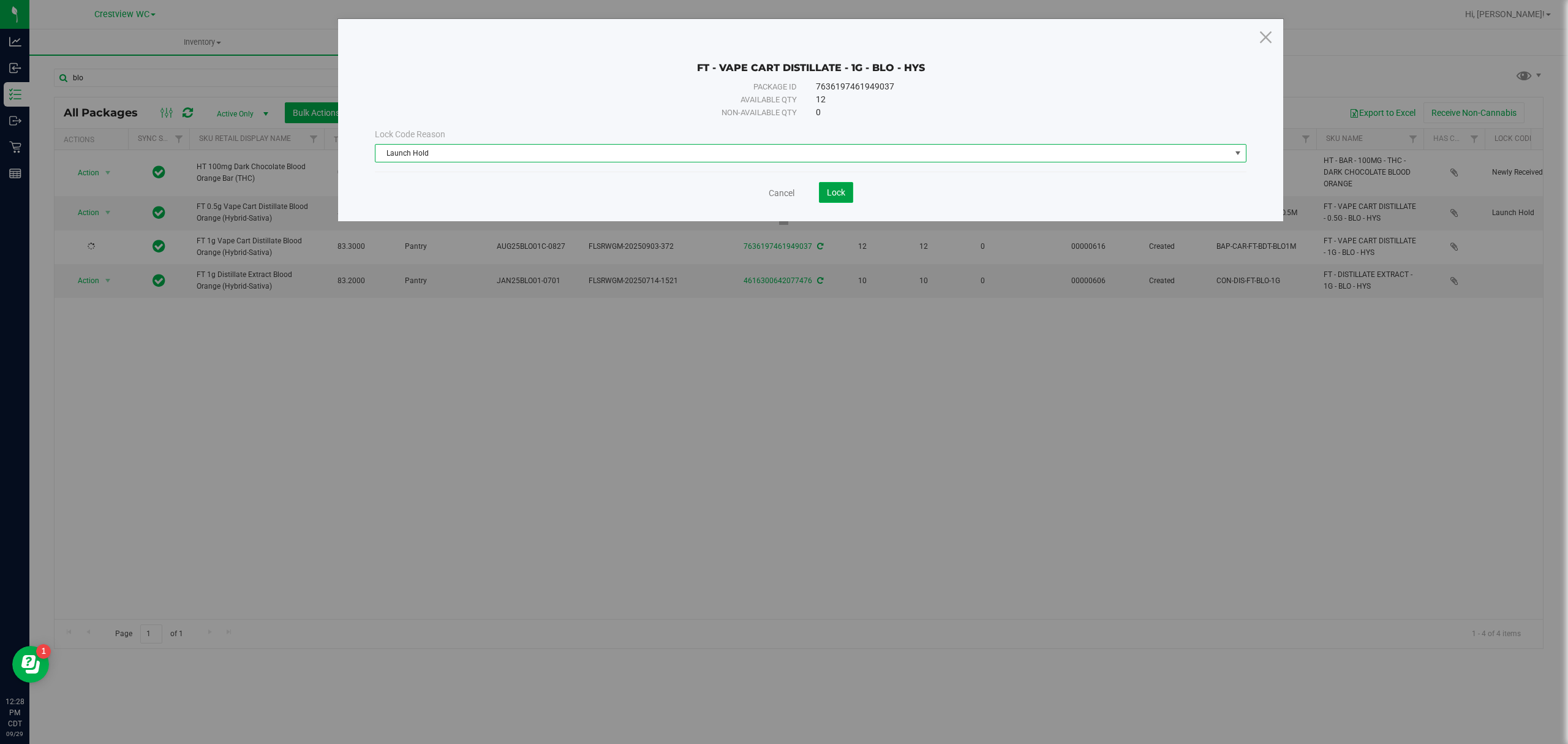
click at [838, 196] on span "Lock" at bounding box center [836, 192] width 19 height 10
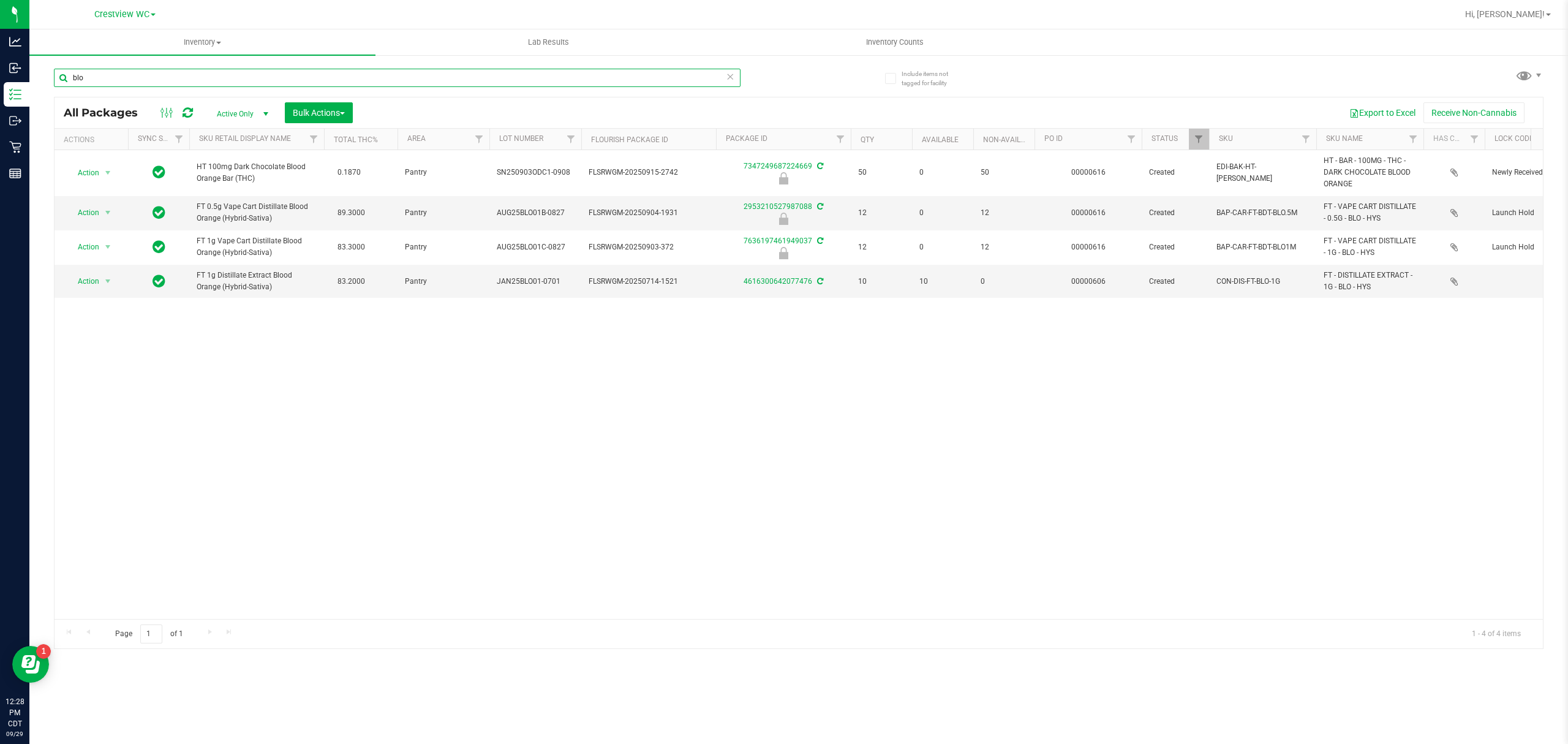
drag, startPoint x: 204, startPoint y: 74, endPoint x: 47, endPoint y: 74, distance: 157.0
click at [47, 74] on div "Include items not tagged for facility blo All Packages Active Only Active Only …" at bounding box center [799, 240] width 1539 height 373
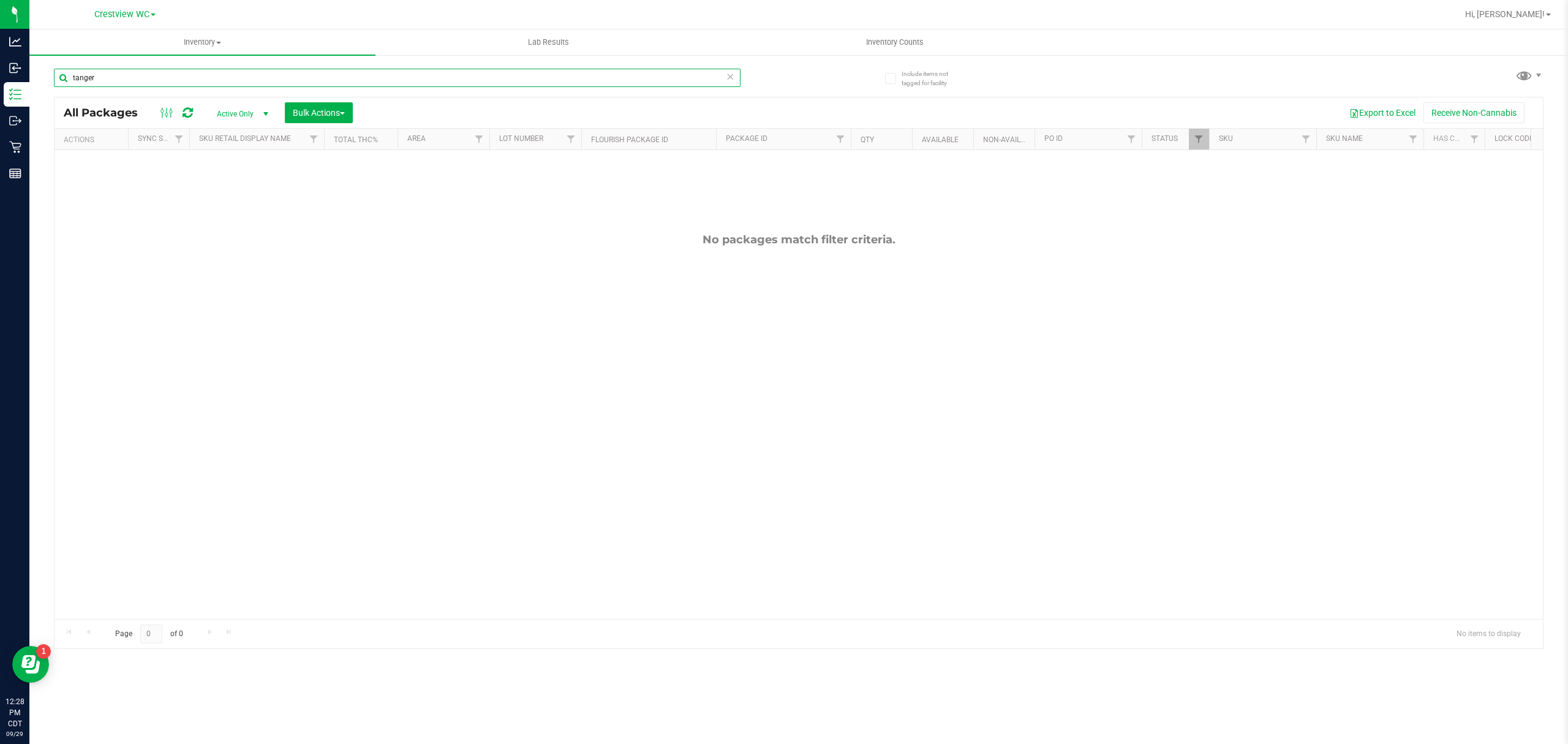
drag, startPoint x: 153, startPoint y: 87, endPoint x: 88, endPoint y: 82, distance: 65.2
click at [88, 82] on input "tanger" at bounding box center [397, 78] width 687 height 19
type input "tang"
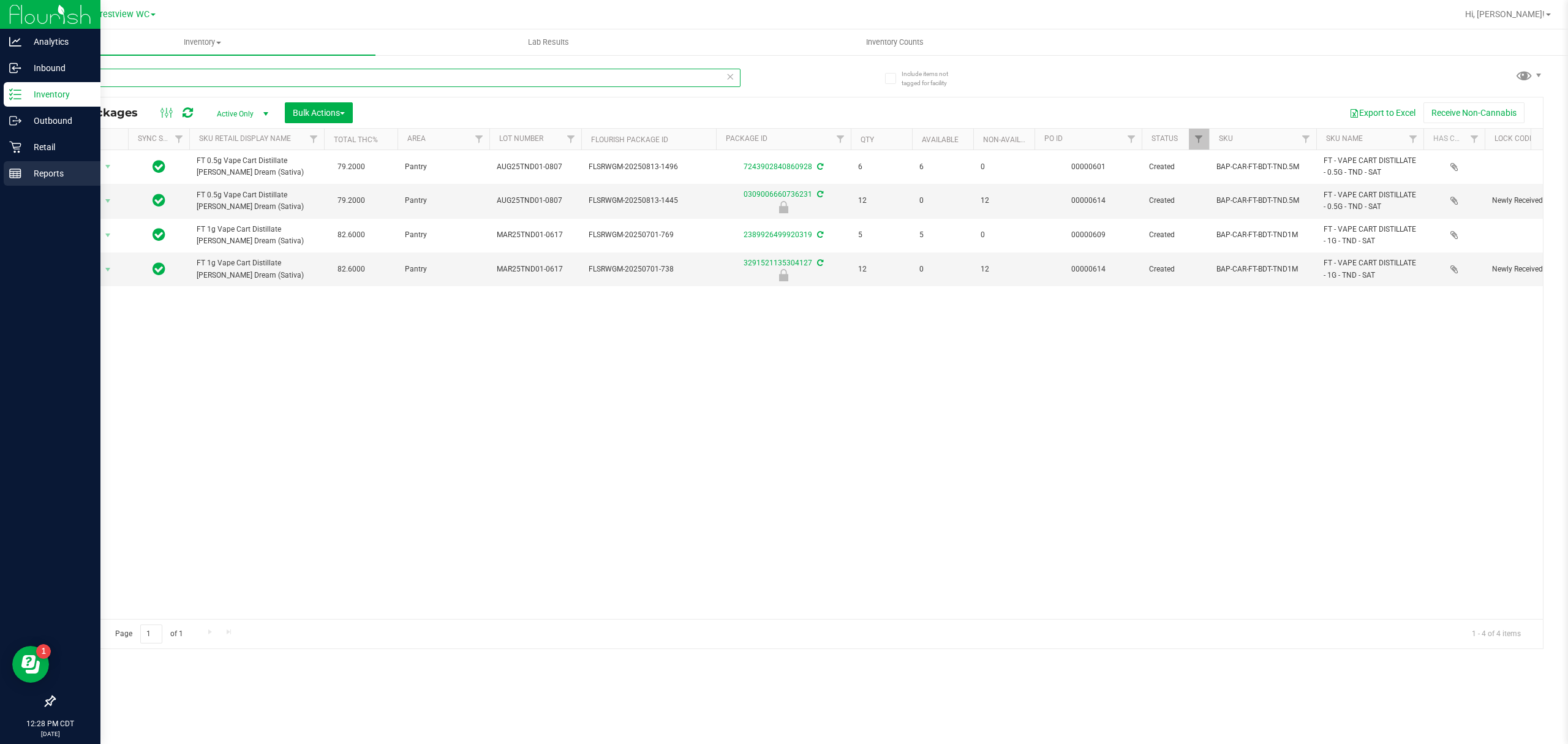
drag, startPoint x: 250, startPoint y: 67, endPoint x: 0, endPoint y: 177, distance: 273.1
click at [0, 177] on div "Analytics Inbound Inventory Outbound Retail Reports 12:28 PM CDT 09/29/2025 09/…" at bounding box center [784, 372] width 1568 height 744
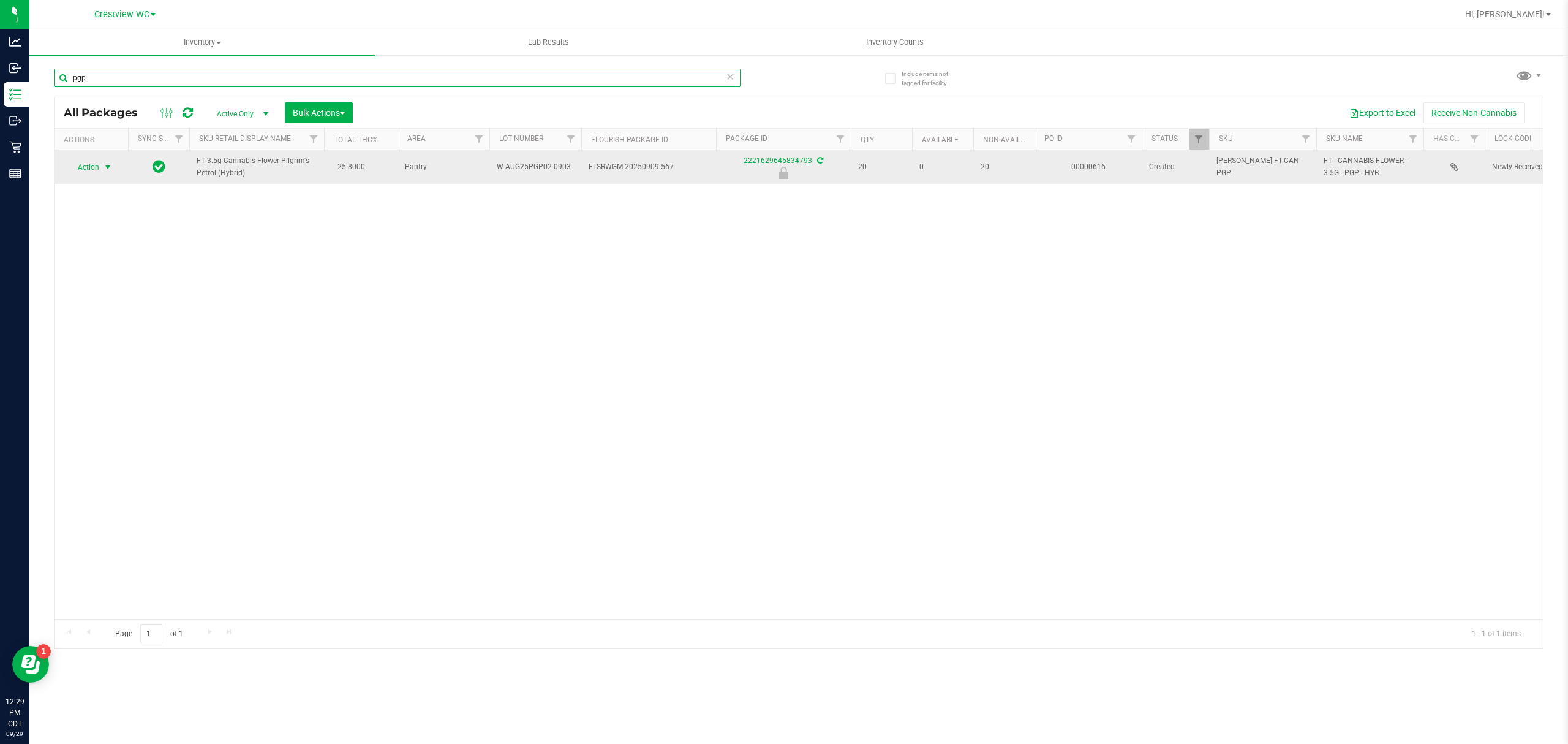
type input "pgp"
click at [103, 169] on span "select" at bounding box center [108, 168] width 10 height 10
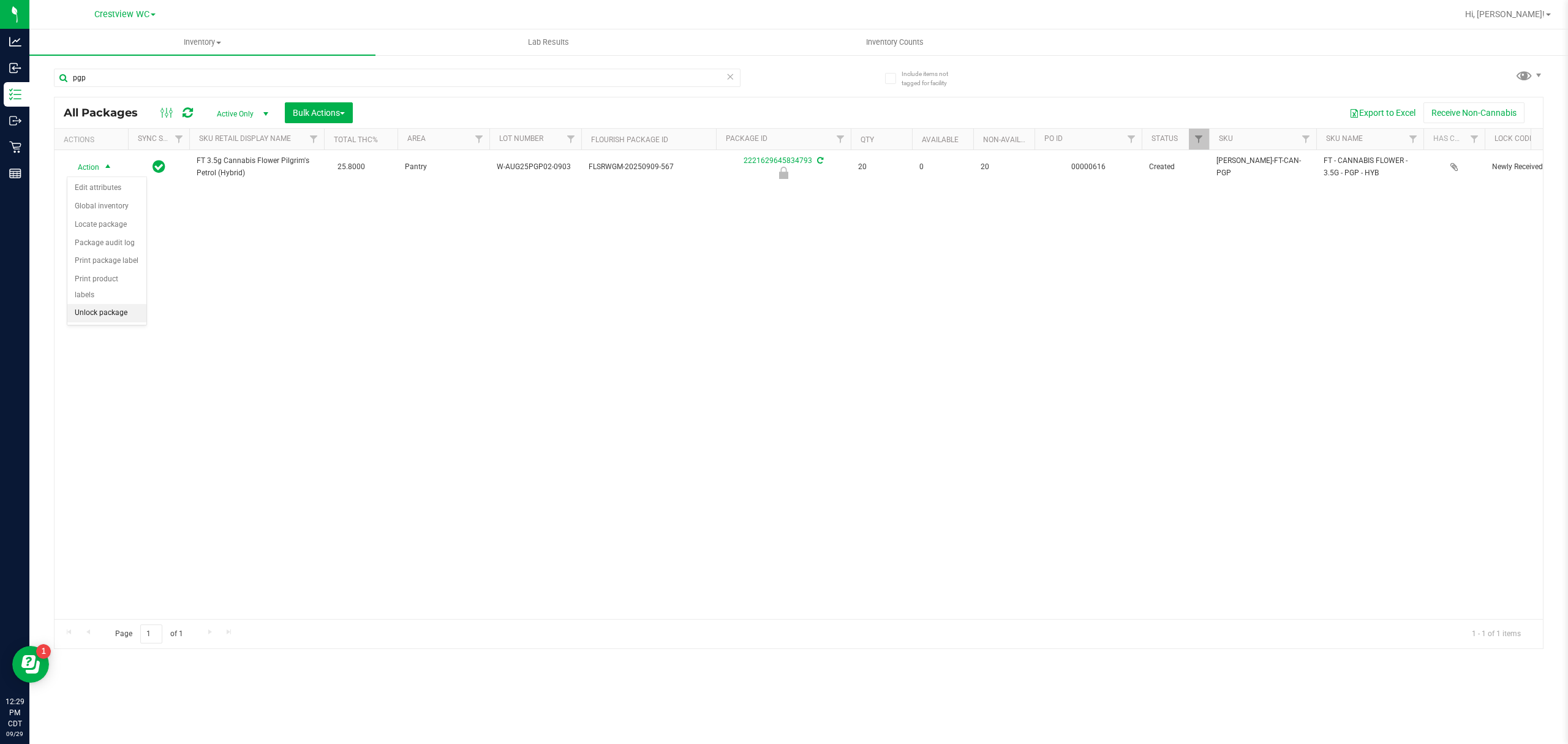
click at [115, 322] on li "Unlock package" at bounding box center [107, 313] width 79 height 19
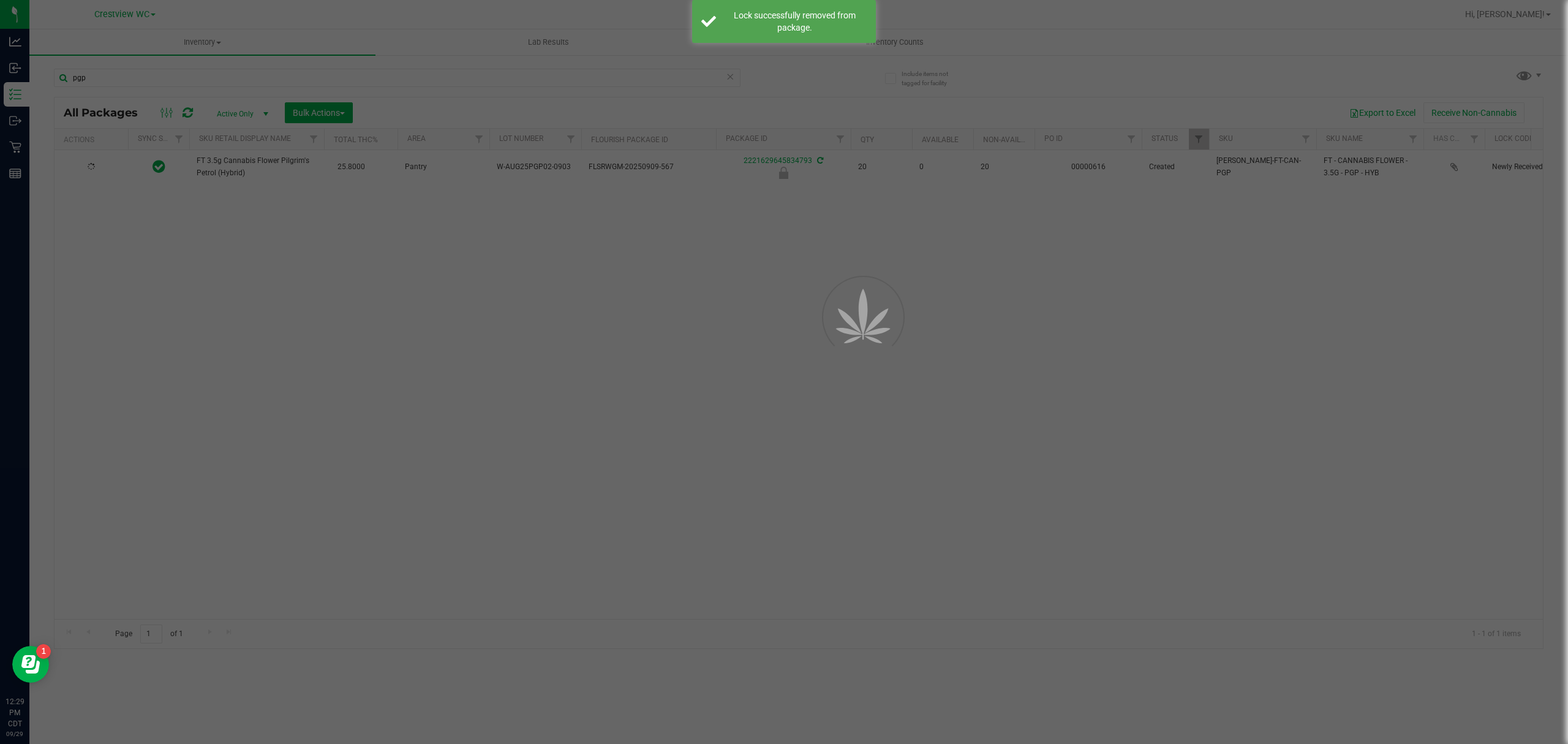
click at [100, 181] on div at bounding box center [784, 372] width 1568 height 744
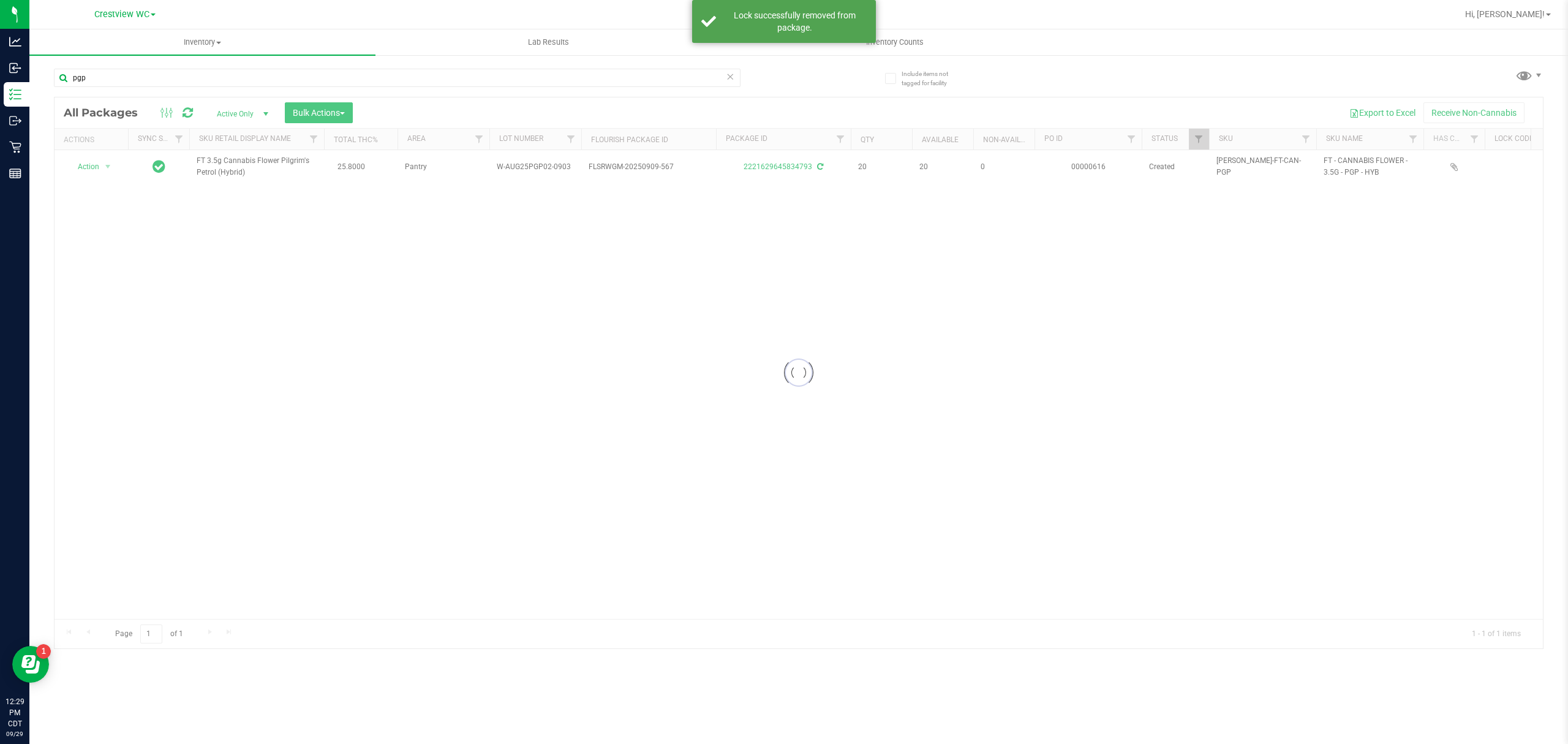
click at [100, 165] on div at bounding box center [799, 373] width 1489 height 551
click at [100, 165] on span "select" at bounding box center [108, 167] width 15 height 17
click at [125, 277] on li "Lock package" at bounding box center [115, 280] width 95 height 19
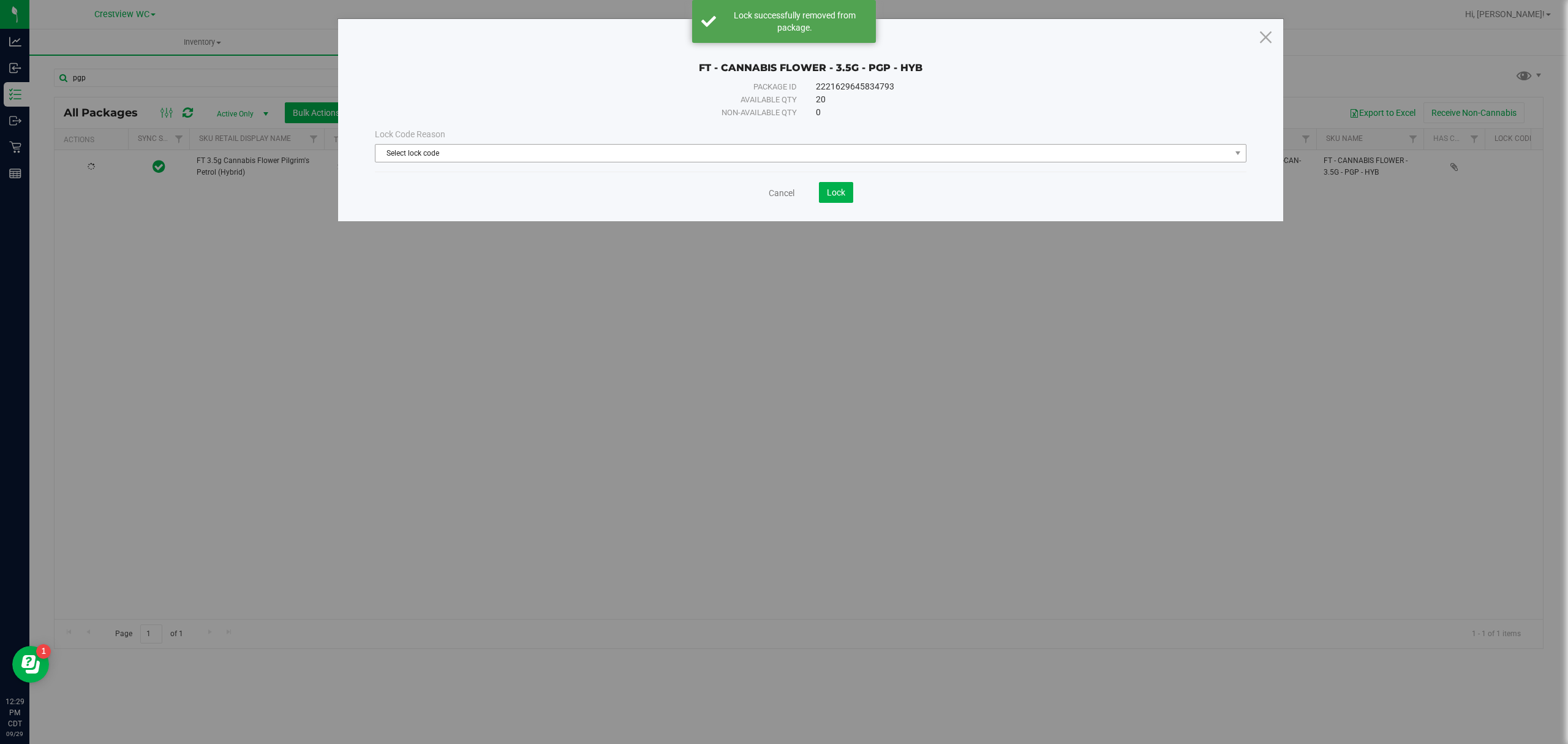
click at [608, 153] on span "Select lock code" at bounding box center [803, 153] width 855 height 17
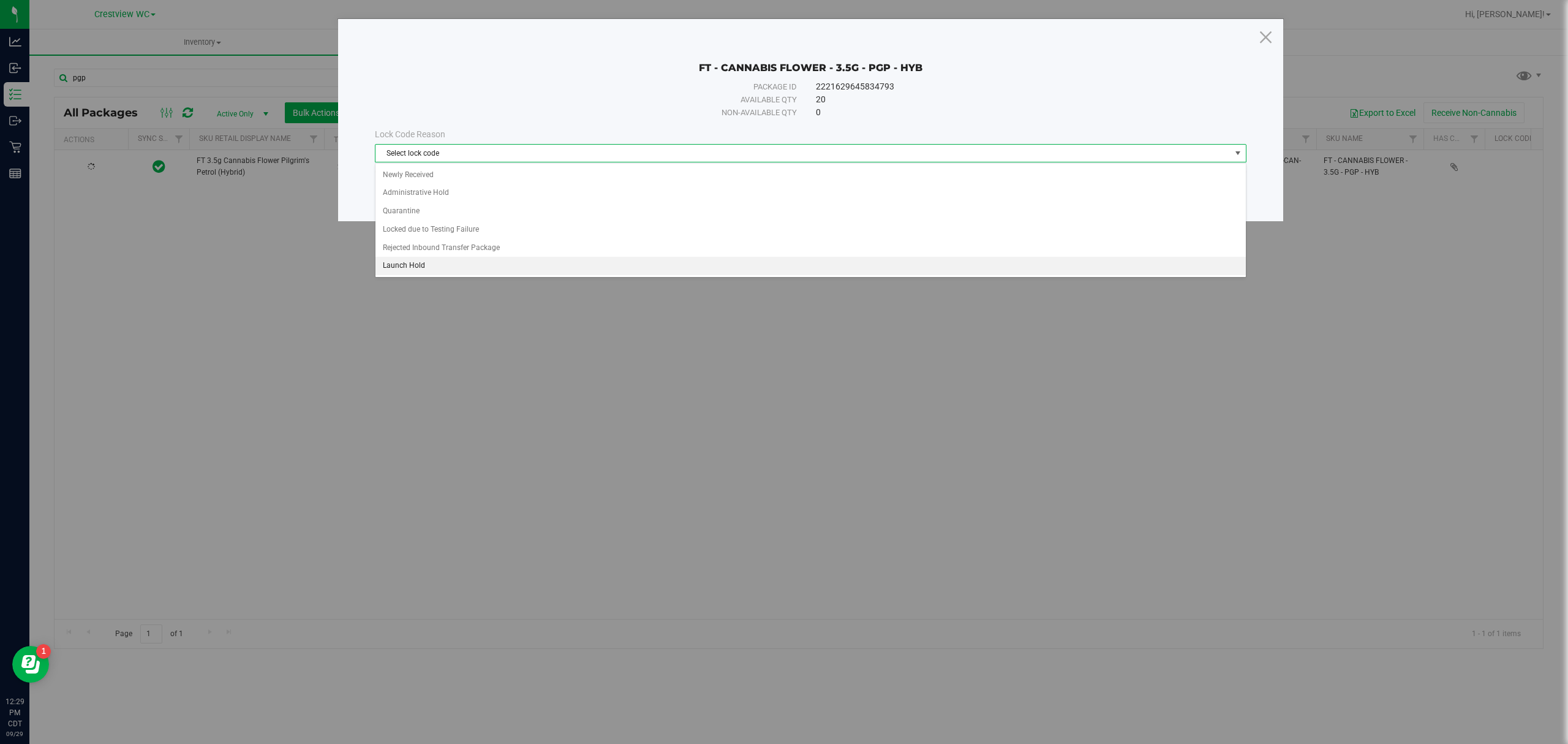
click at [569, 272] on li "Launch Hold" at bounding box center [811, 266] width 870 height 19
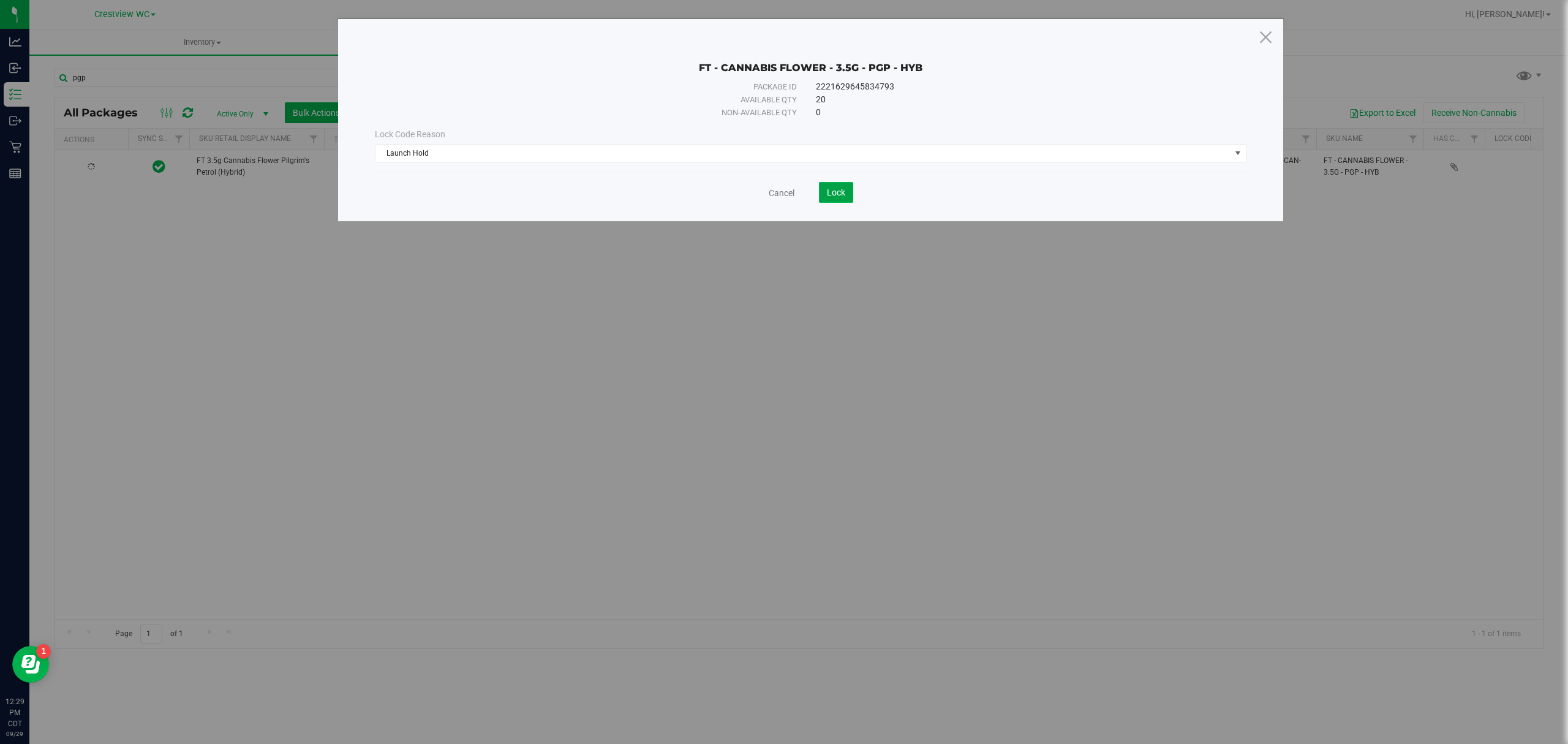
drag, startPoint x: 829, startPoint y: 195, endPoint x: 827, endPoint y: 203, distance: 8.2
click at [829, 197] on span "Lock" at bounding box center [836, 192] width 19 height 10
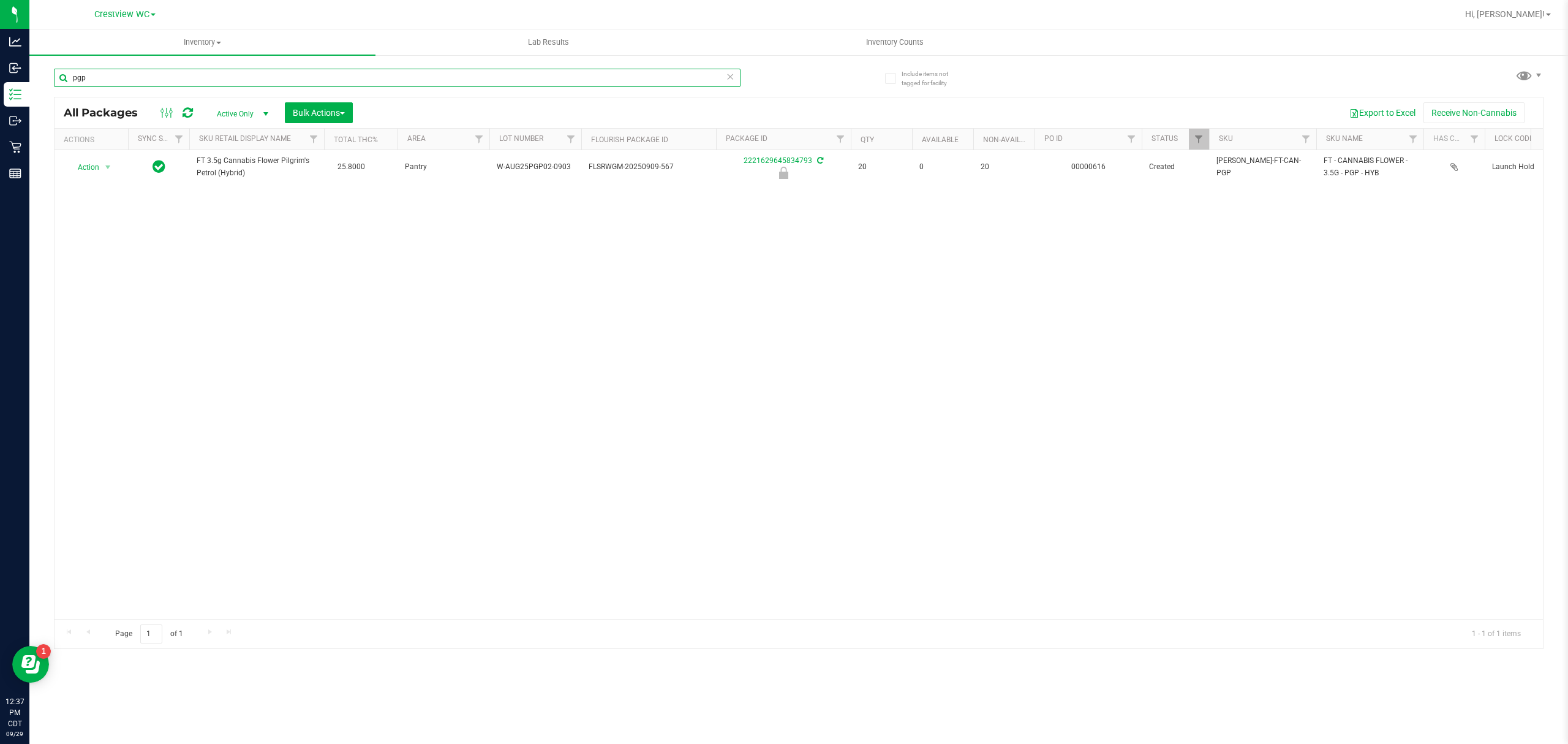
click at [201, 75] on input "pgp" at bounding box center [397, 78] width 687 height 19
type input "2114221835158402"
click at [78, 169] on span "Action" at bounding box center [83, 167] width 33 height 17
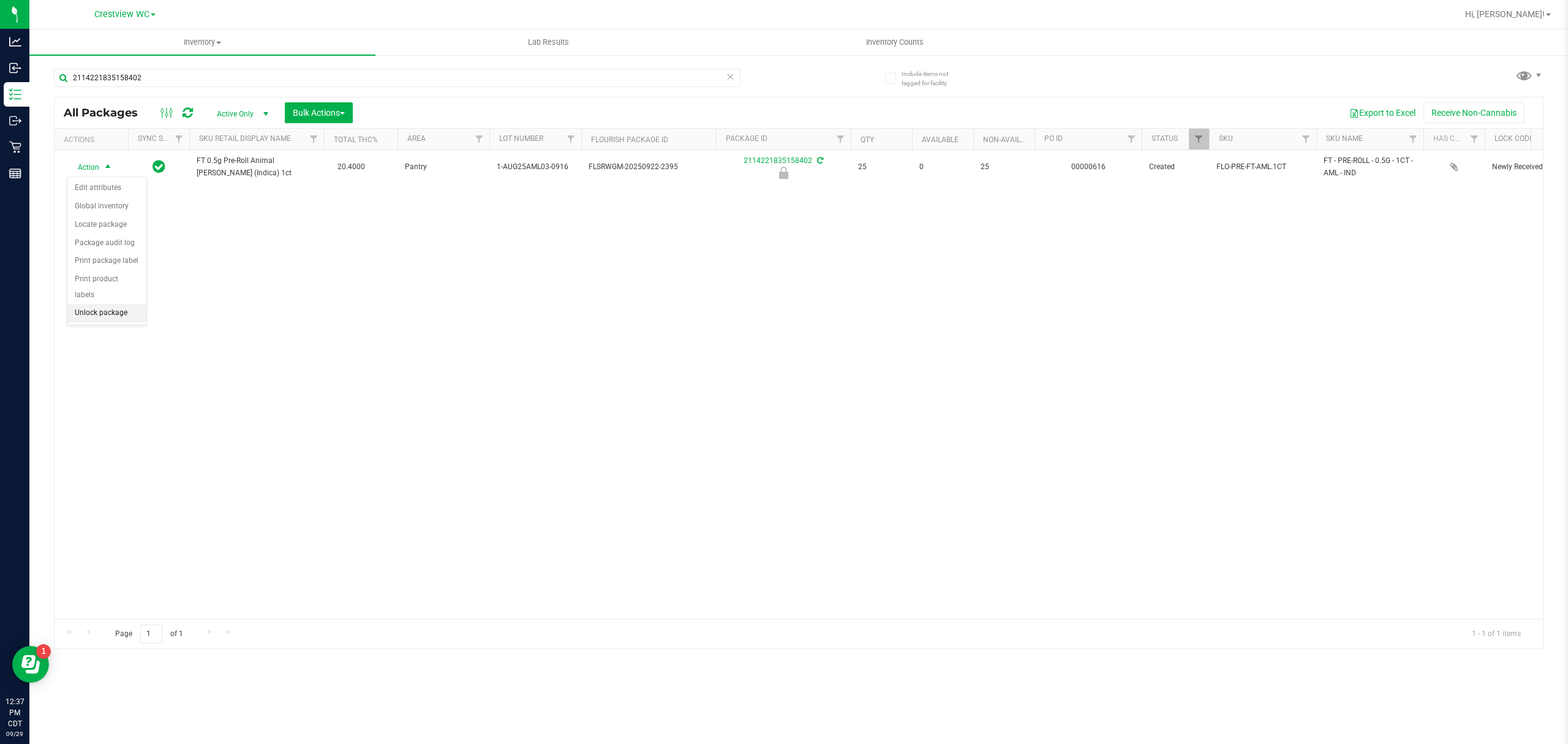
click at [131, 317] on li "Unlock package" at bounding box center [107, 313] width 79 height 19
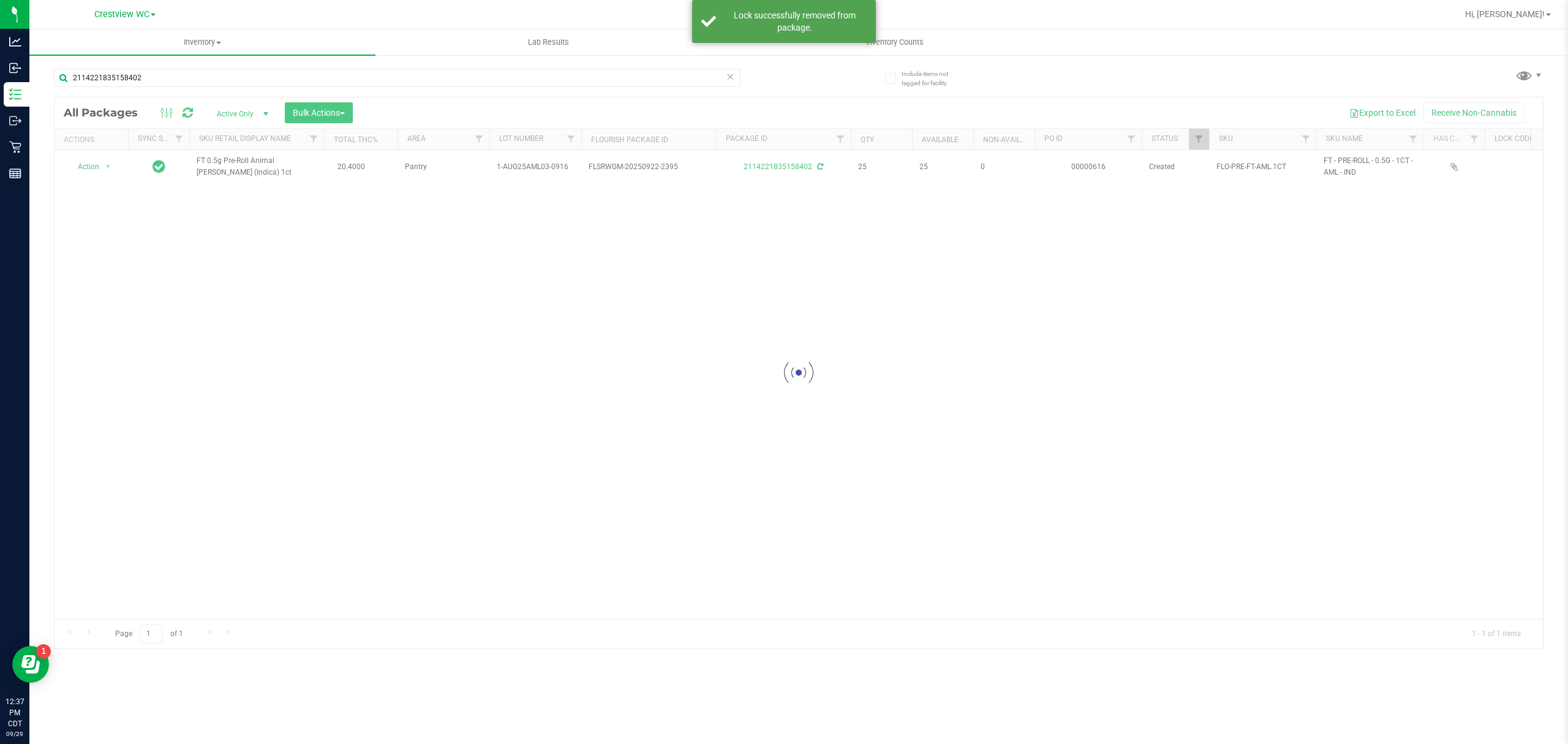
click at [102, 165] on div at bounding box center [799, 373] width 1489 height 551
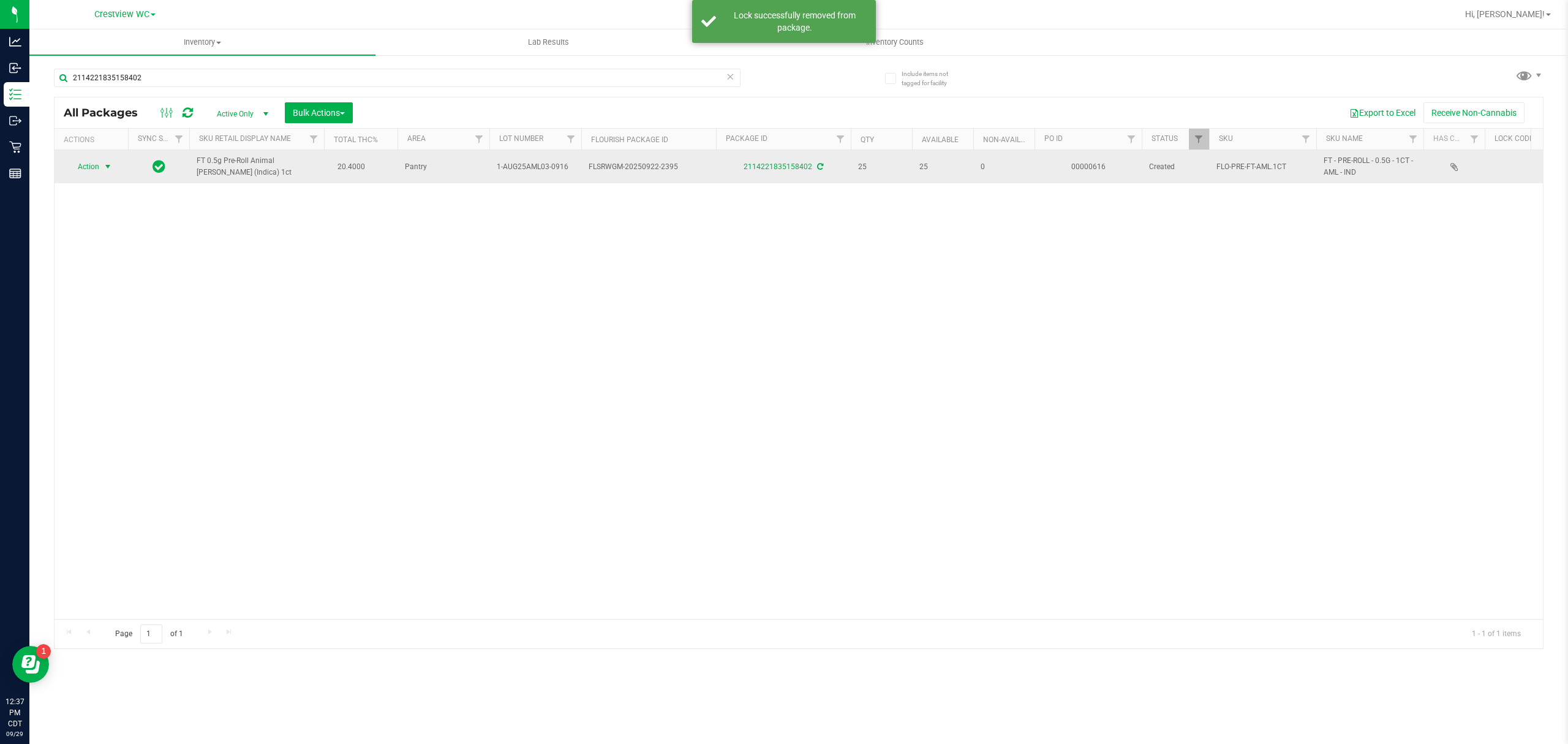
click at [107, 168] on span "select" at bounding box center [108, 167] width 10 height 10
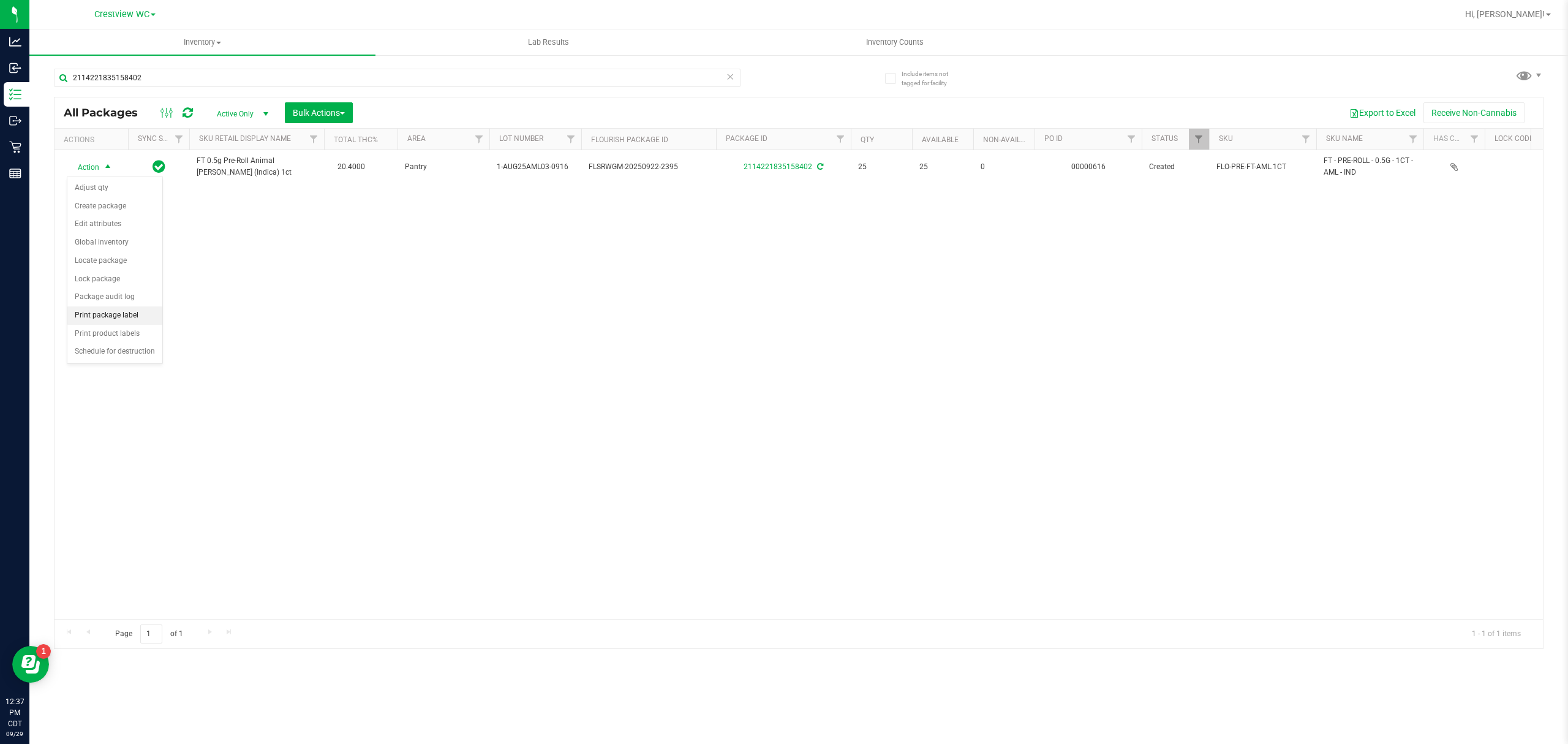
click at [143, 315] on li "Print package label" at bounding box center [115, 316] width 95 height 19
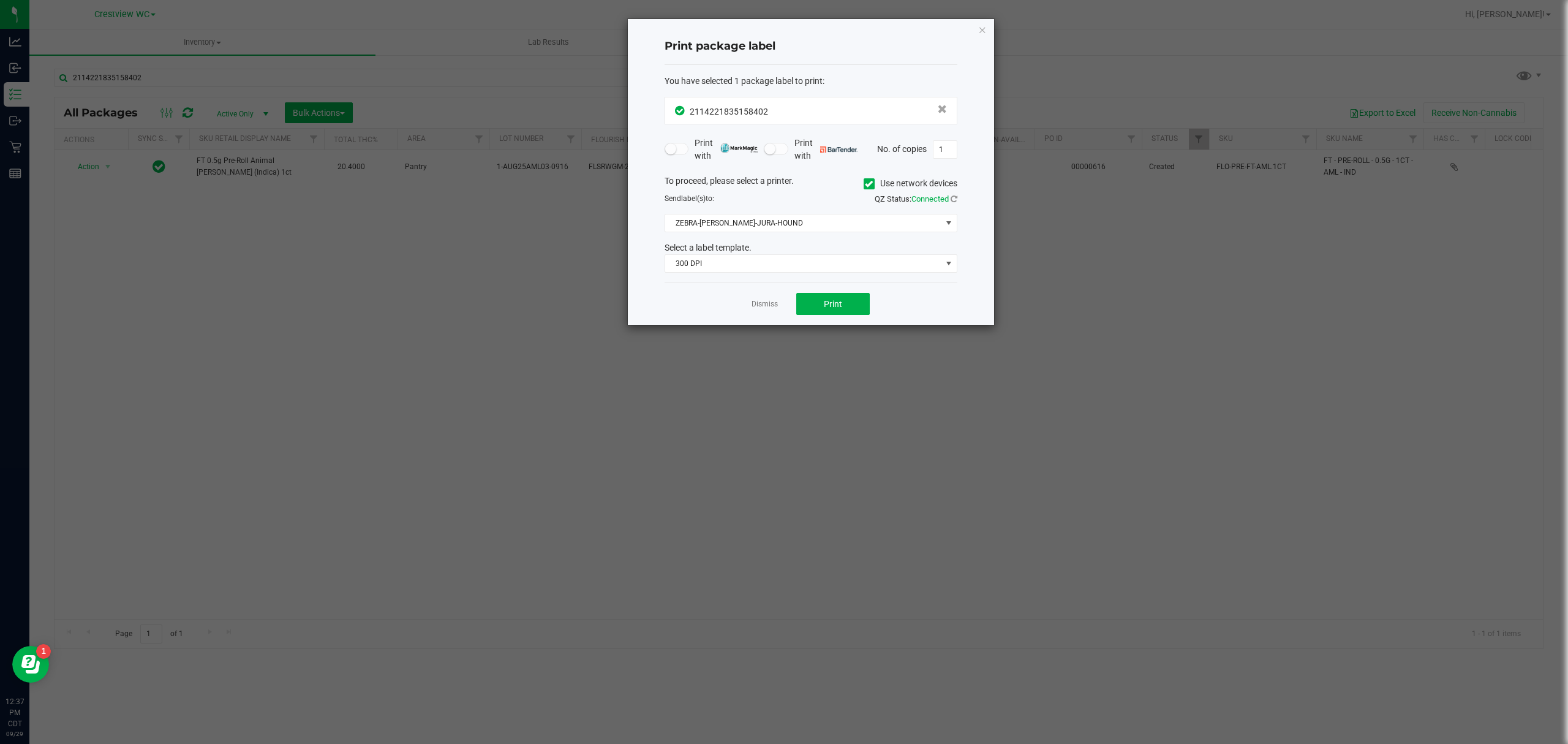
click at [859, 278] on div "You have selected 1 package label to print : 2114221835158402 Print with Print …" at bounding box center [811, 174] width 293 height 218
click at [861, 260] on span "300 DPI" at bounding box center [804, 263] width 276 height 17
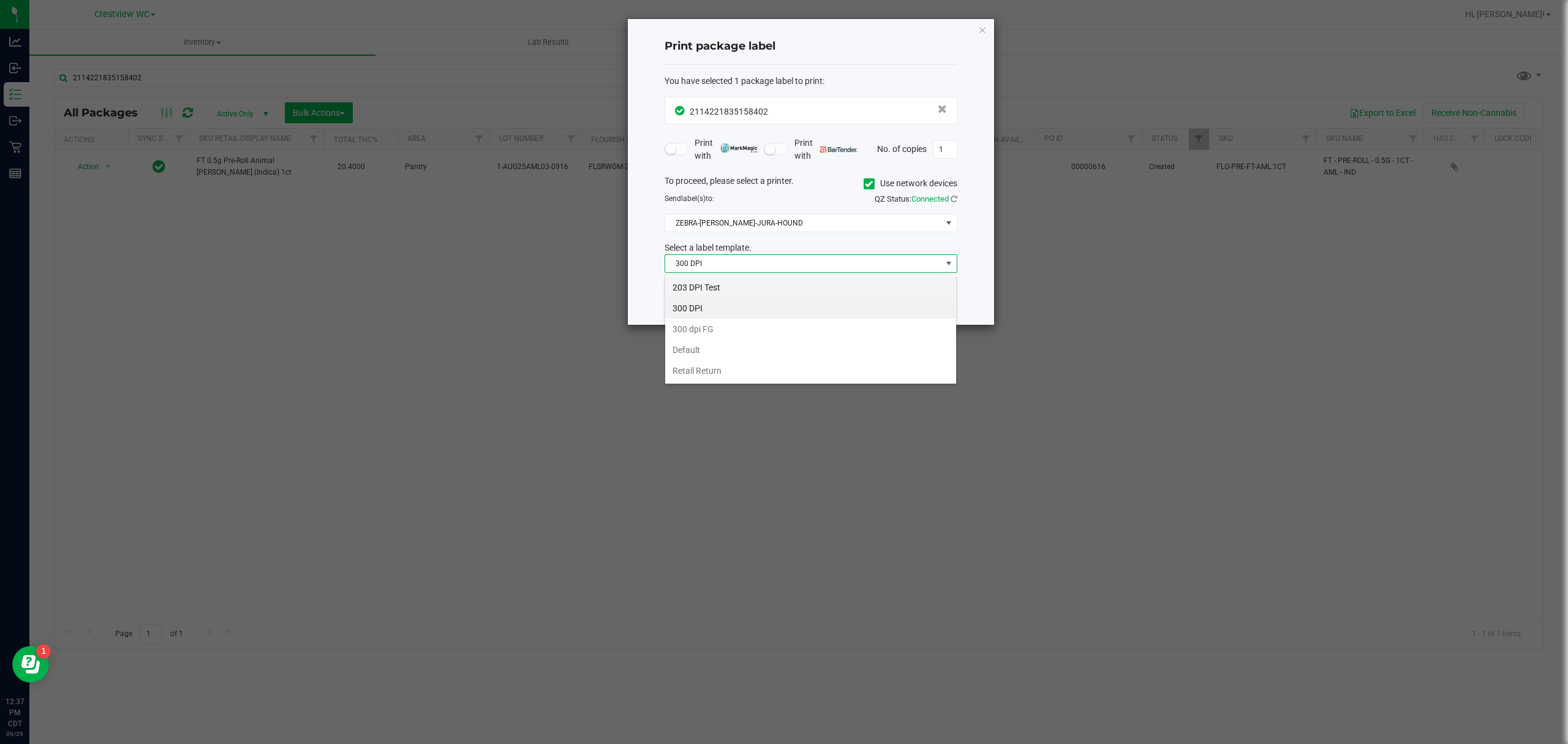
scroll to position [19, 292]
click at [798, 297] on li "203 DPI Test" at bounding box center [811, 287] width 291 height 21
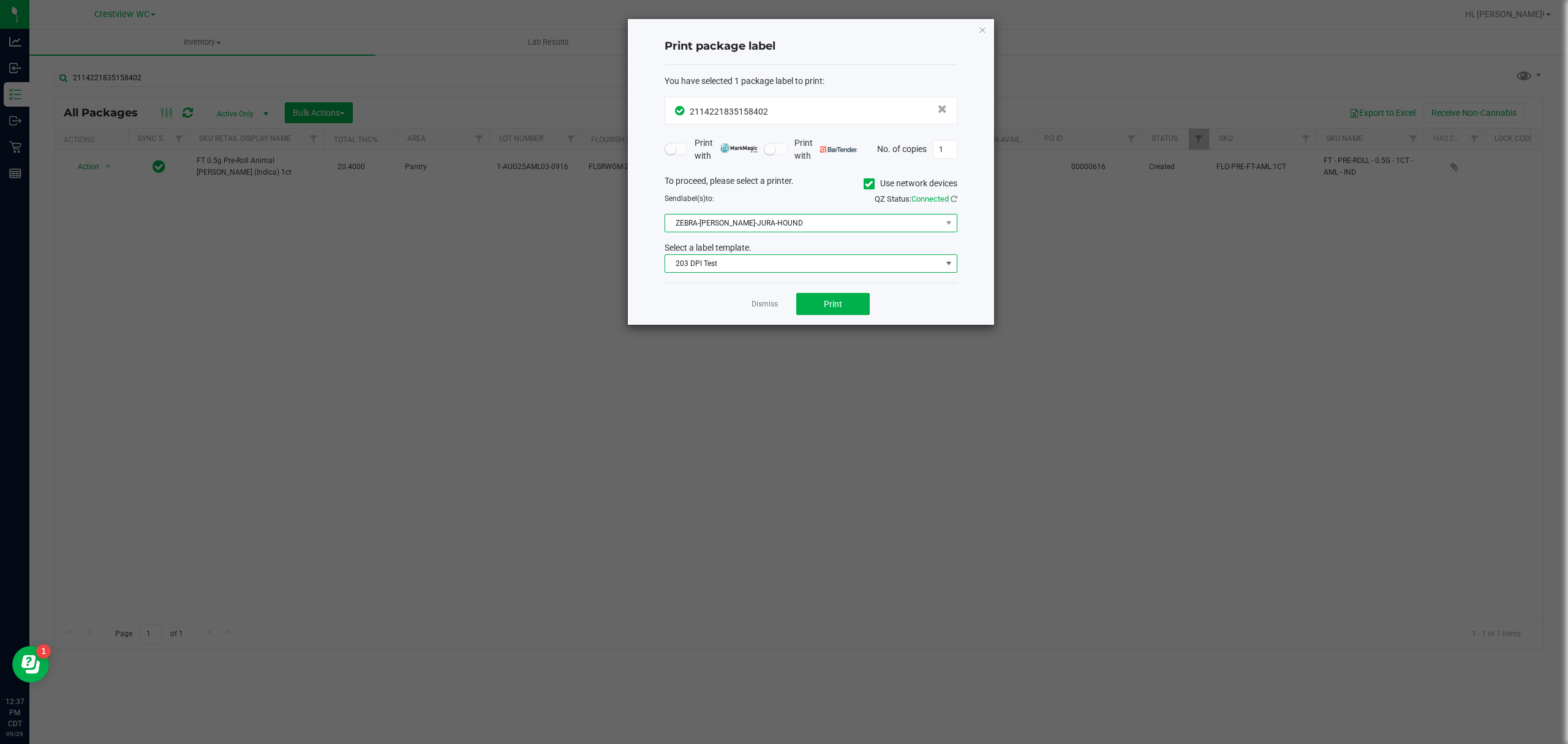
click at [821, 224] on span "ZEBRA-BRUNO-JURA-HOUND" at bounding box center [804, 222] width 276 height 17
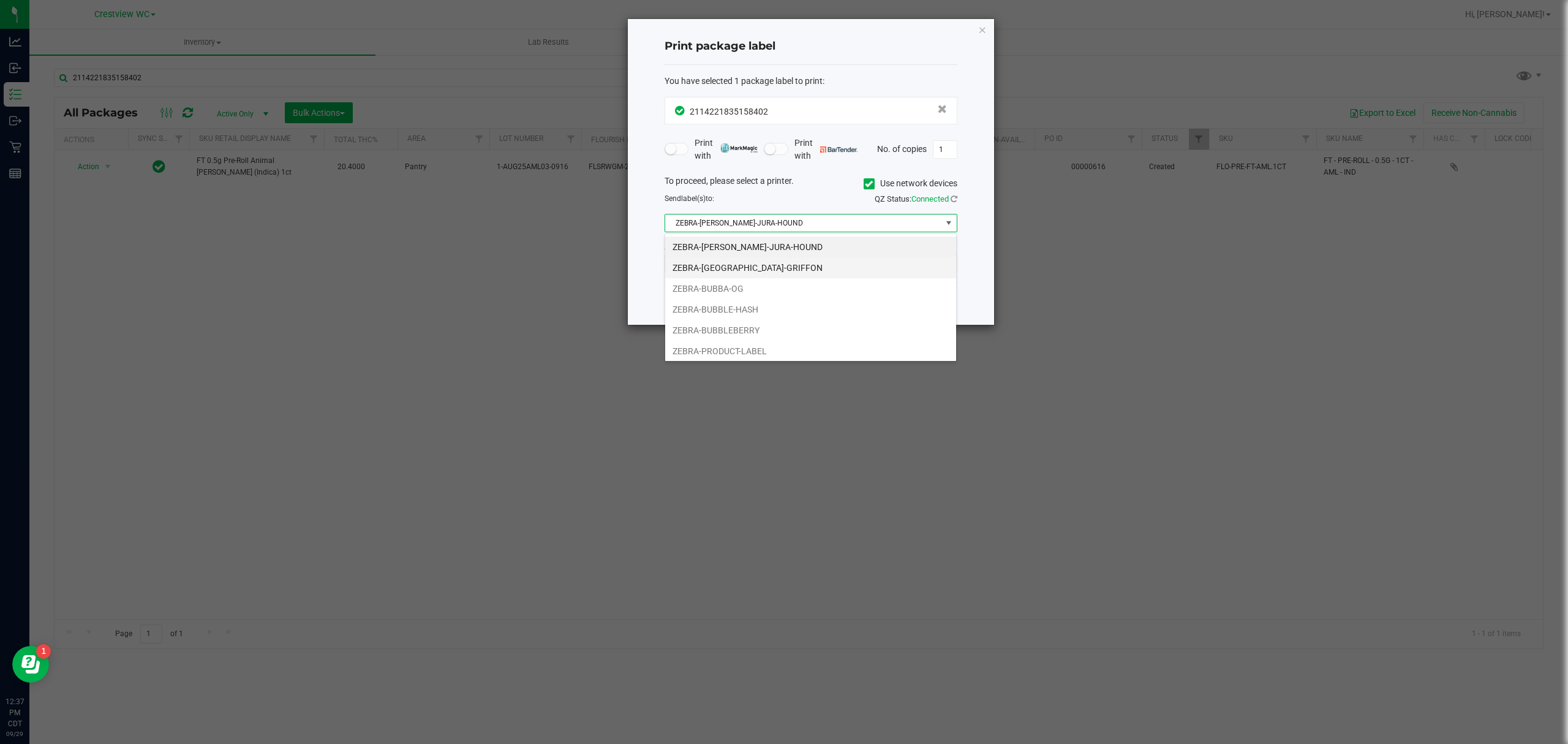
scroll to position [26, 0]
click at [763, 349] on li "ZERBA-BUBBLE-GUM" at bounding box center [811, 348] width 291 height 21
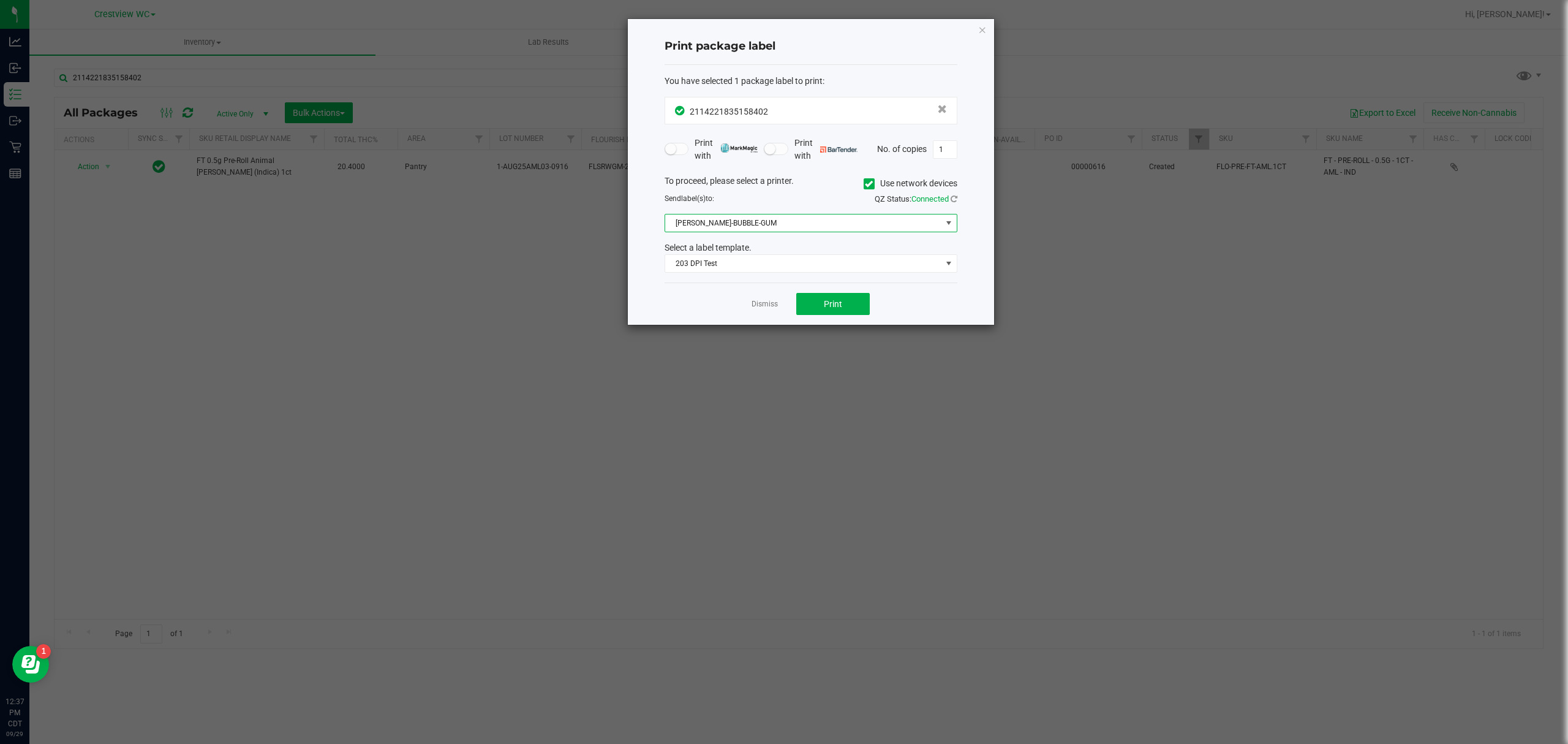
drag, startPoint x: 892, startPoint y: 295, endPoint x: 887, endPoint y: 299, distance: 6.4
click at [887, 299] on div "Dismiss Print" at bounding box center [811, 303] width 293 height 42
click at [846, 307] on button "Print" at bounding box center [832, 304] width 73 height 22
click at [753, 309] on link "Dismiss" at bounding box center [764, 304] width 26 height 10
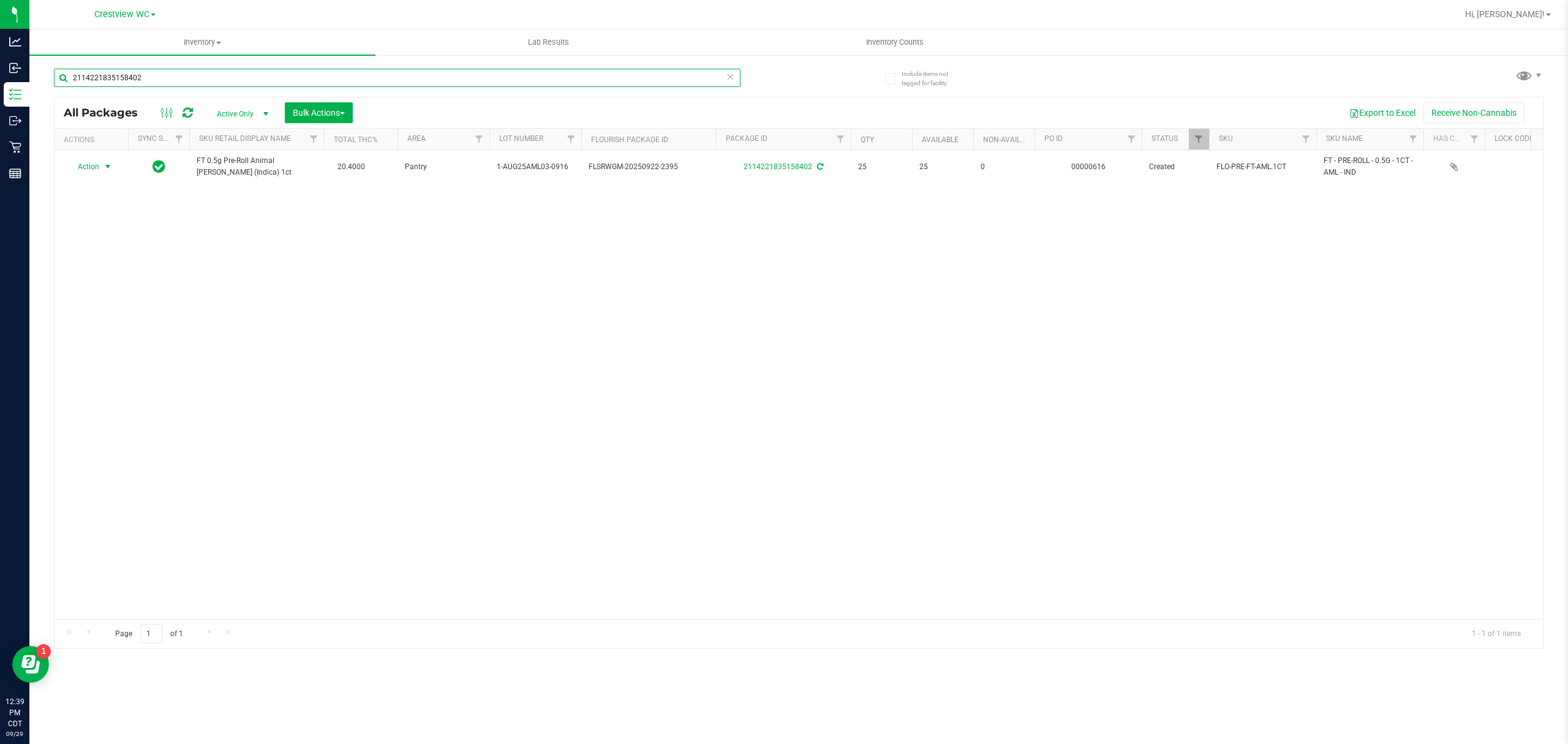
click at [425, 74] on input "2114221835158402" at bounding box center [397, 78] width 687 height 19
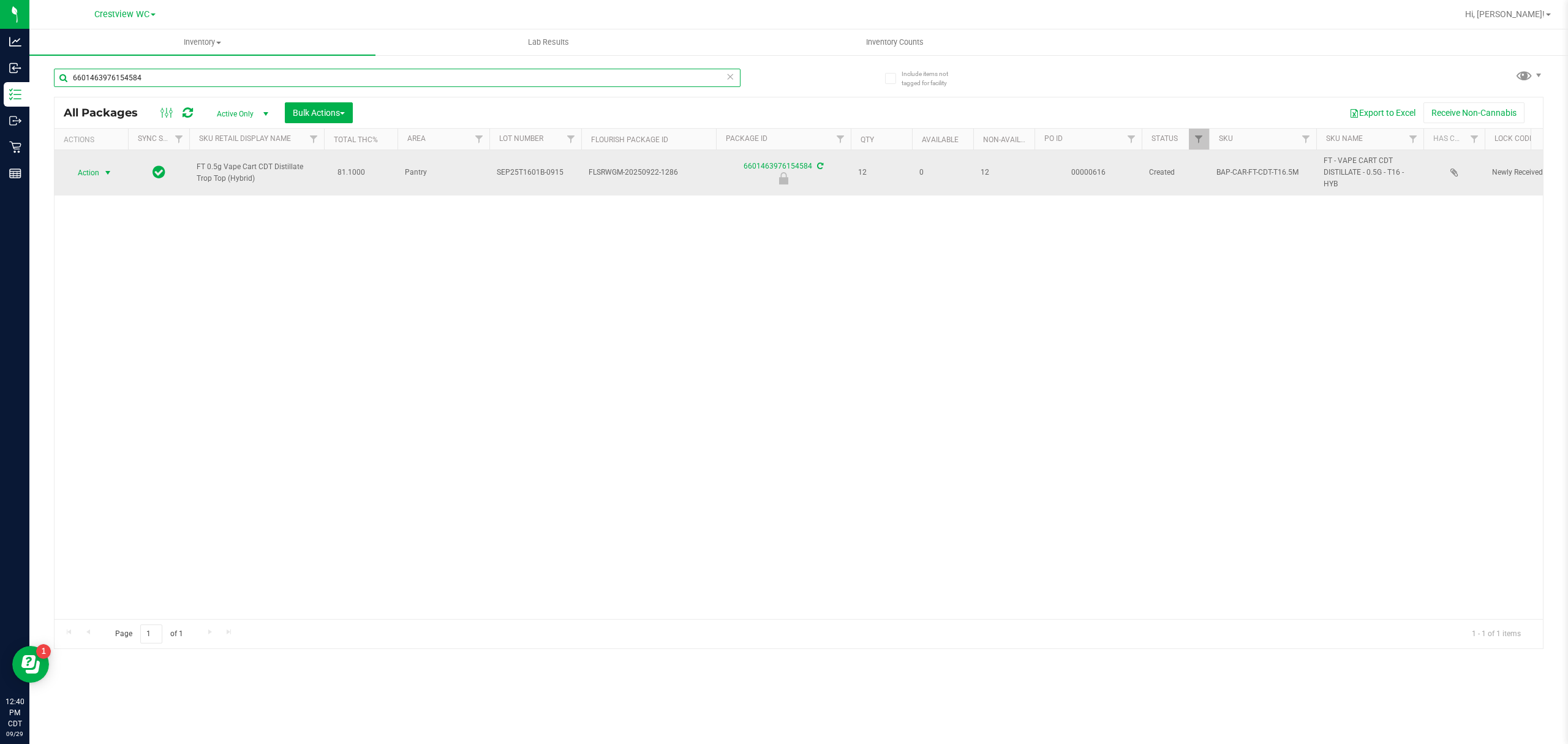
type input "6601463976154584"
click at [86, 164] on span "Action" at bounding box center [83, 173] width 33 height 17
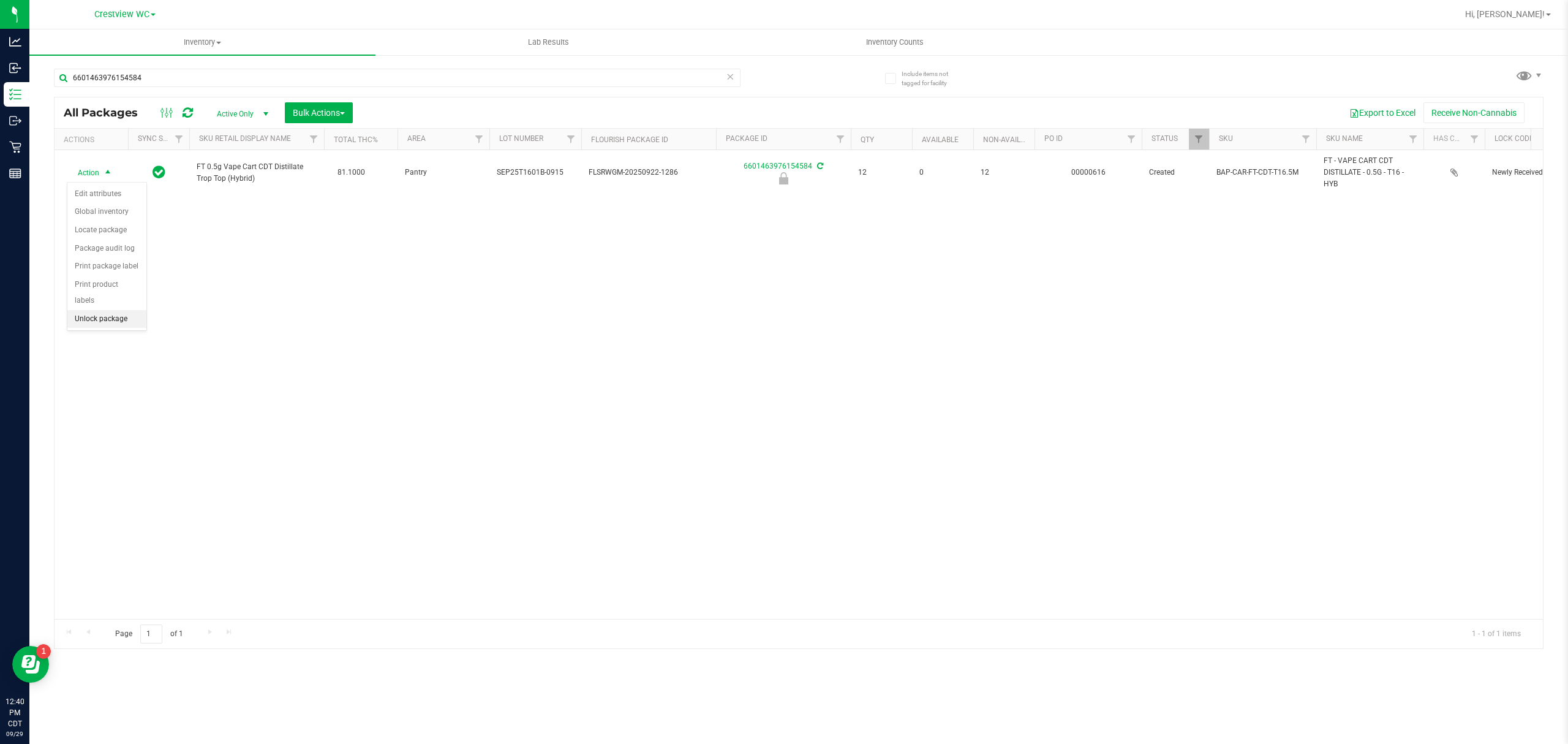
click at [126, 318] on li "Unlock package" at bounding box center [107, 319] width 79 height 19
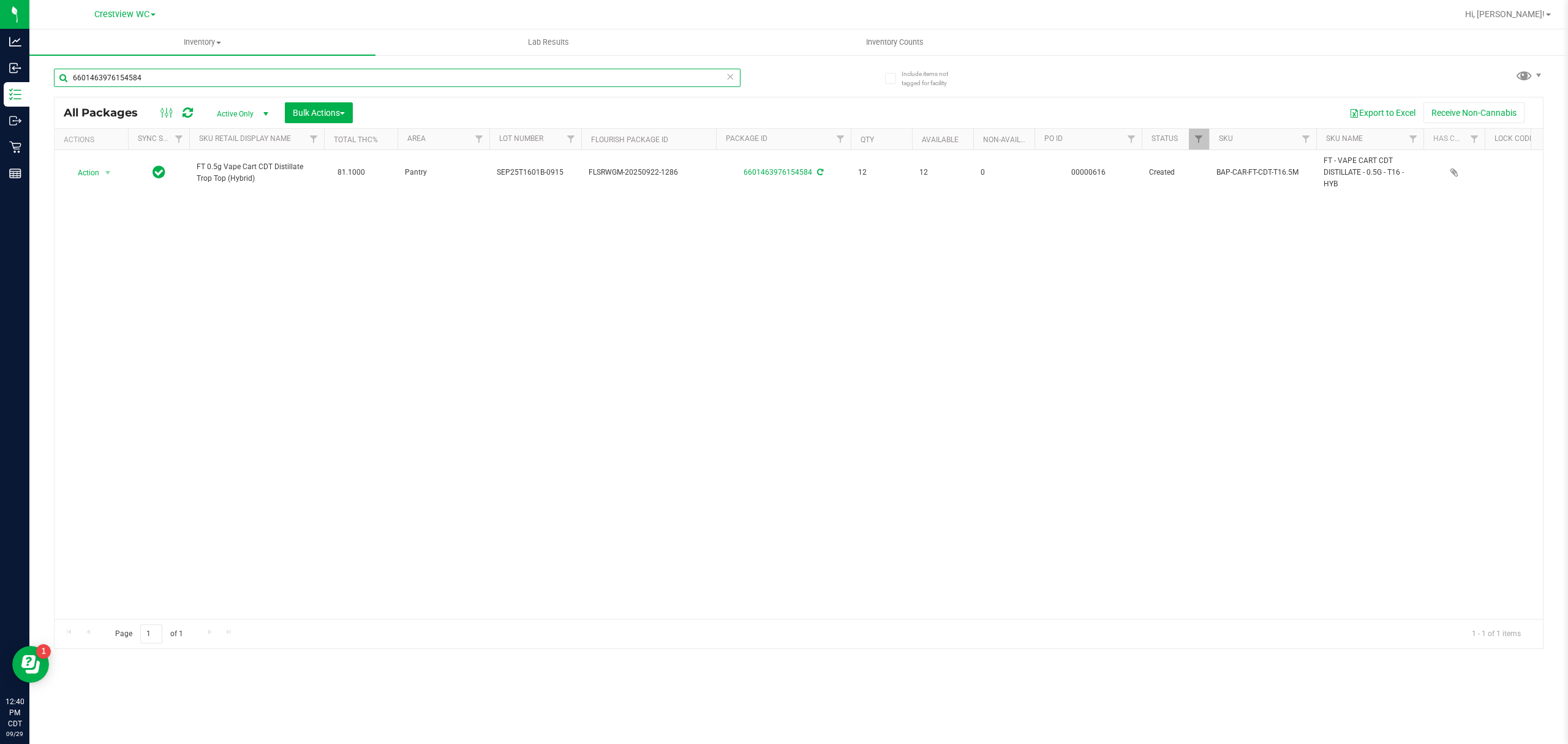
click at [219, 84] on input "6601463976154584" at bounding box center [397, 78] width 687 height 19
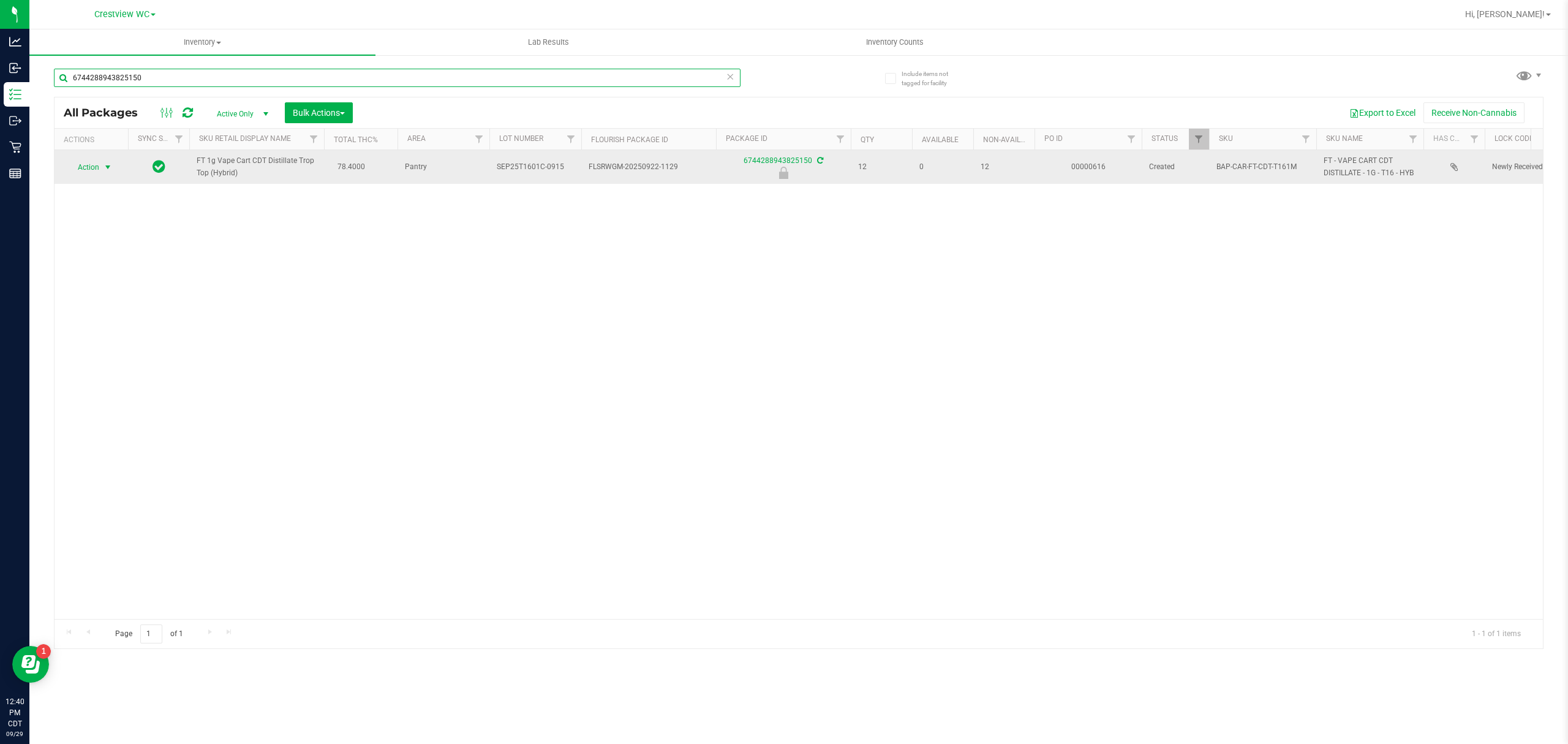
type input "6744288943825150"
click at [110, 169] on span "select" at bounding box center [108, 168] width 10 height 10
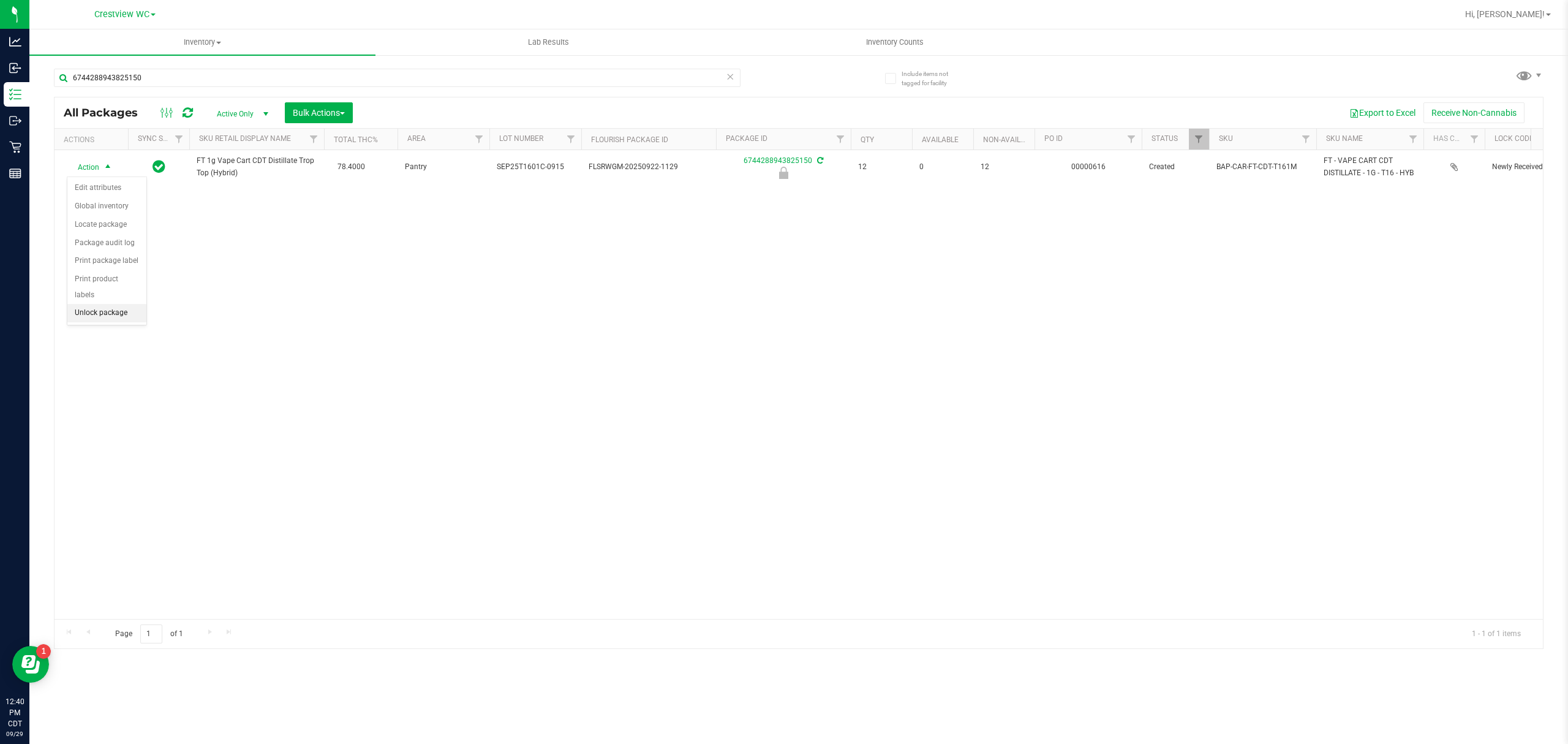
click at [91, 318] on li "Unlock package" at bounding box center [107, 313] width 79 height 19
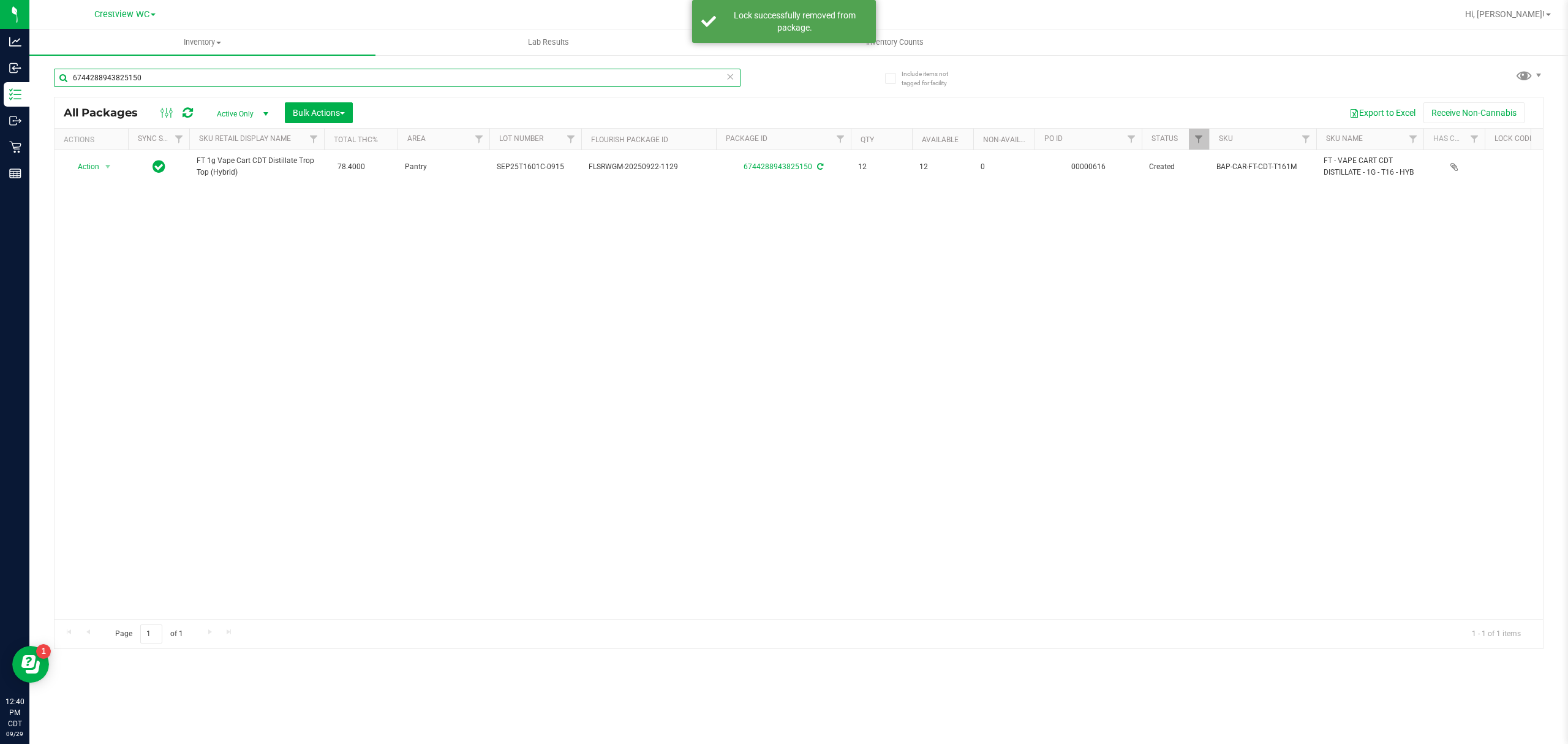
click at [204, 84] on input "6744288943825150" at bounding box center [397, 78] width 687 height 19
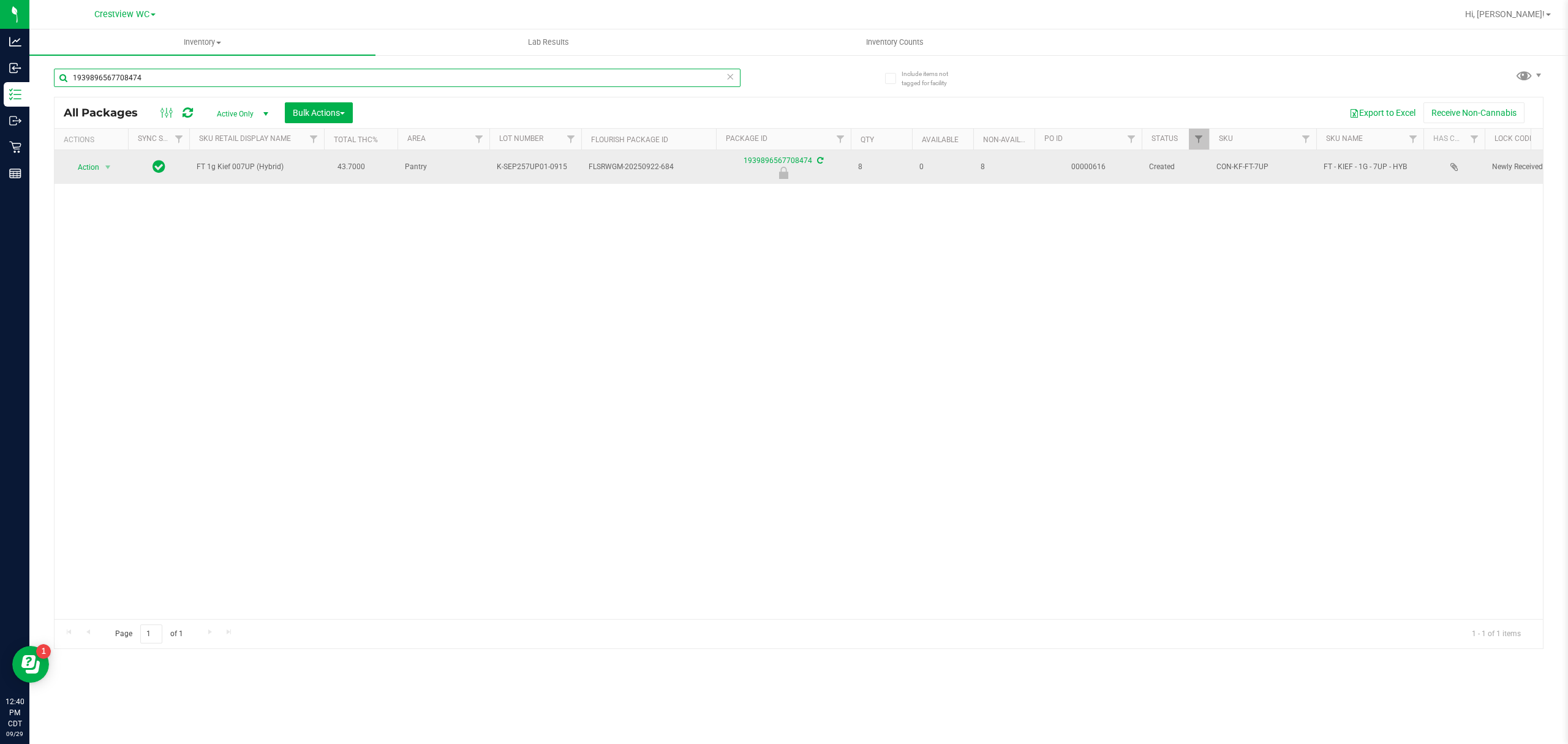
type input "1939896567708474"
click at [96, 172] on span "Action" at bounding box center [83, 167] width 33 height 17
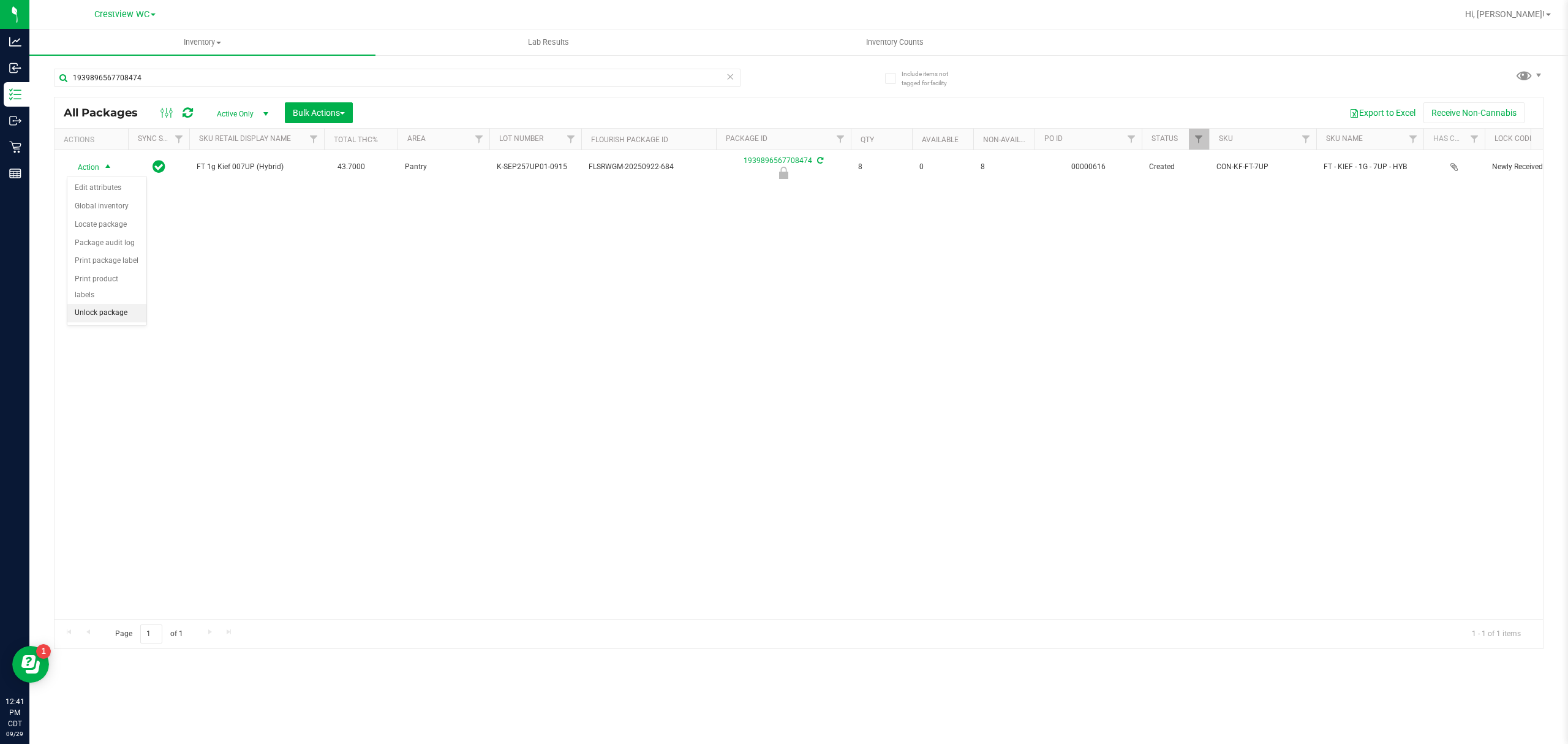
click at [119, 319] on li "Unlock package" at bounding box center [107, 313] width 79 height 19
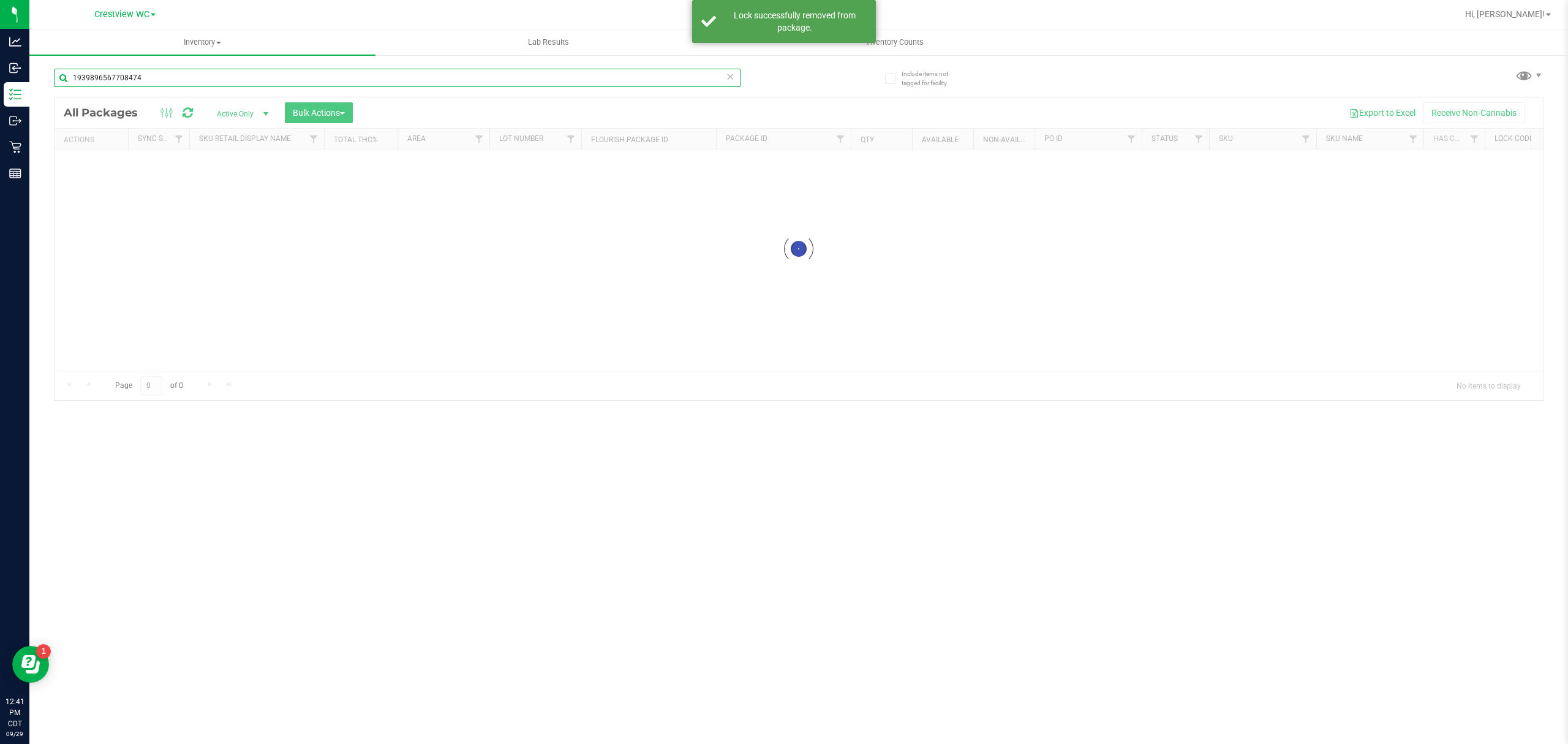
click at [172, 79] on input "1939896567708474" at bounding box center [397, 78] width 687 height 19
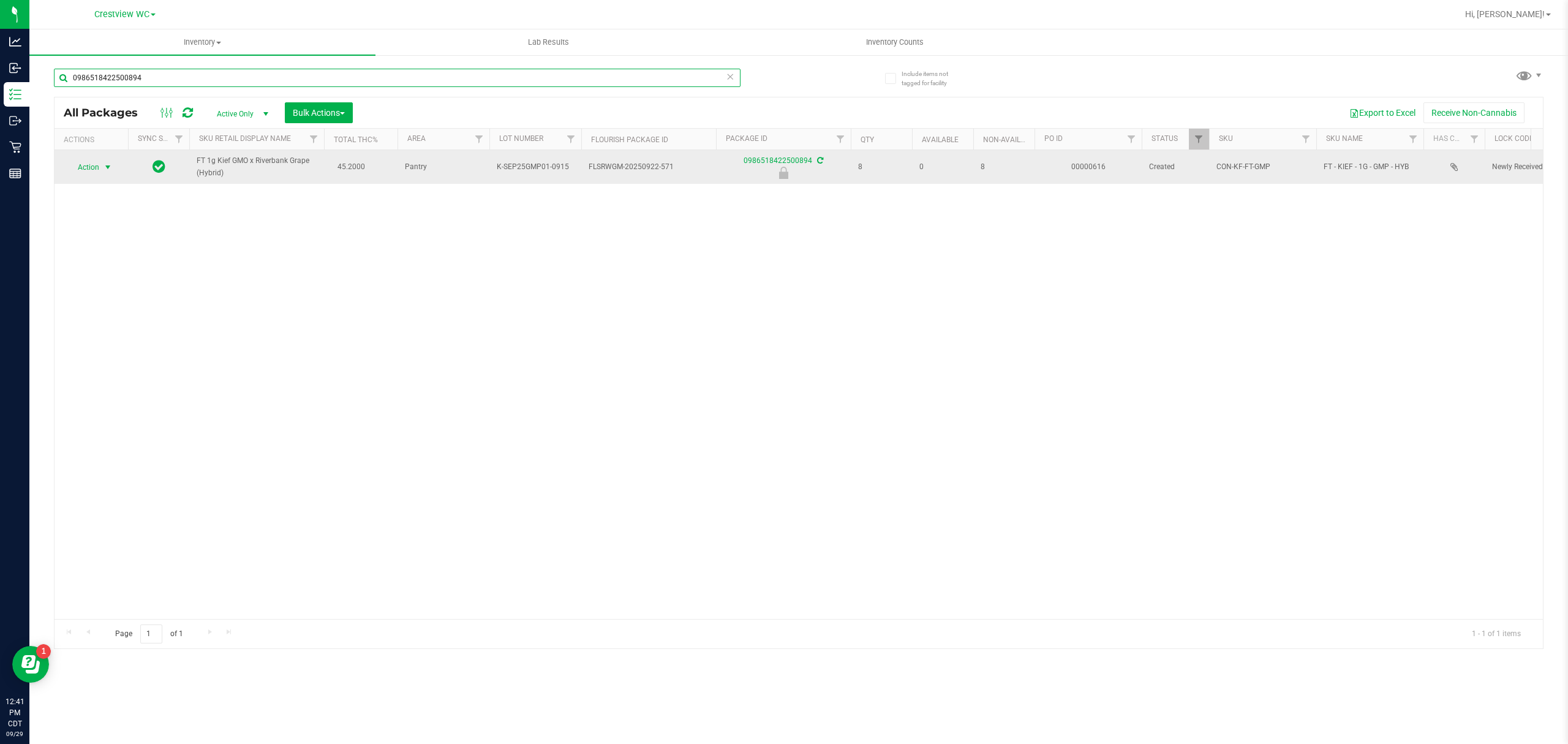
type input "0986518422500894"
click at [94, 172] on span "Action" at bounding box center [83, 167] width 33 height 17
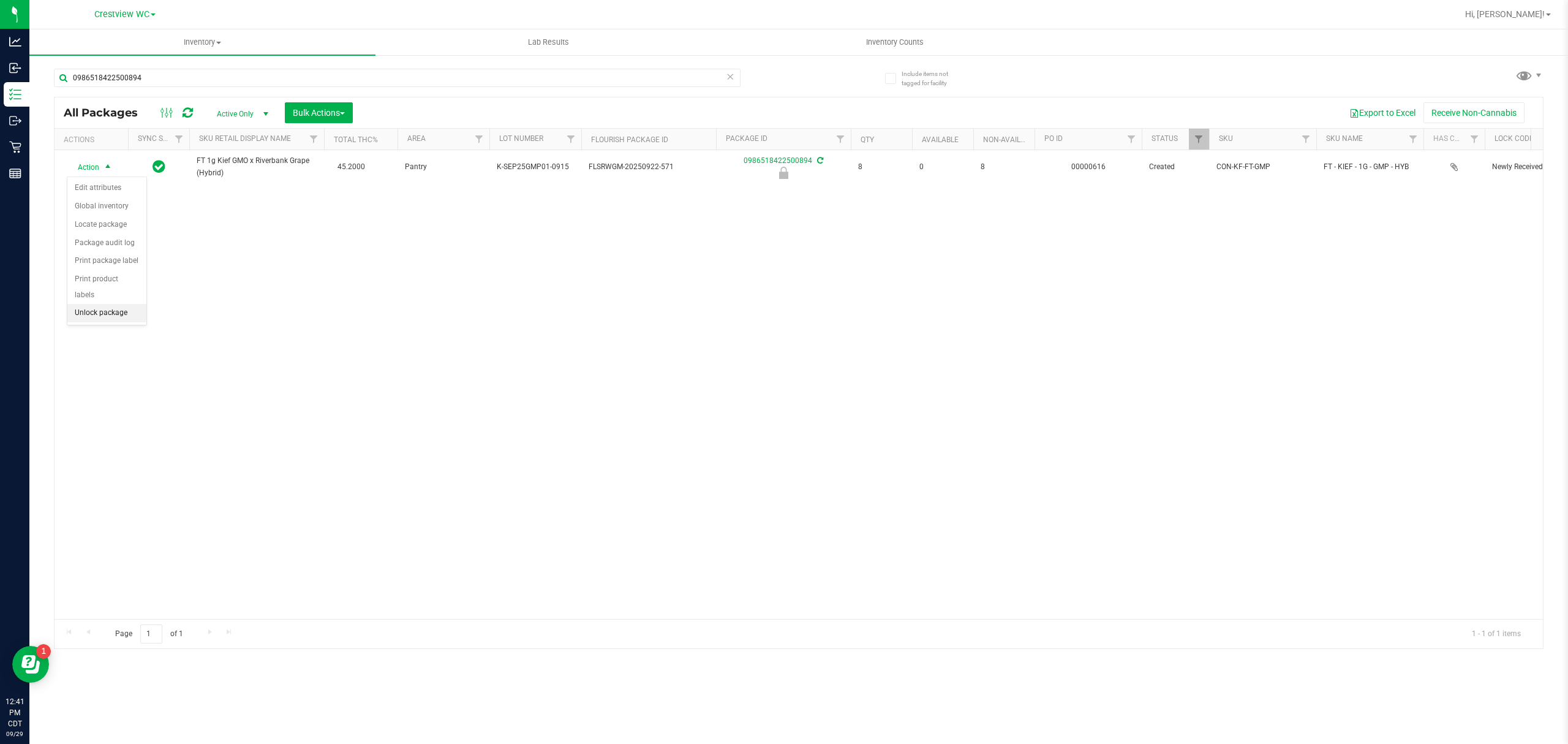
click at [97, 315] on li "Unlock package" at bounding box center [107, 313] width 79 height 19
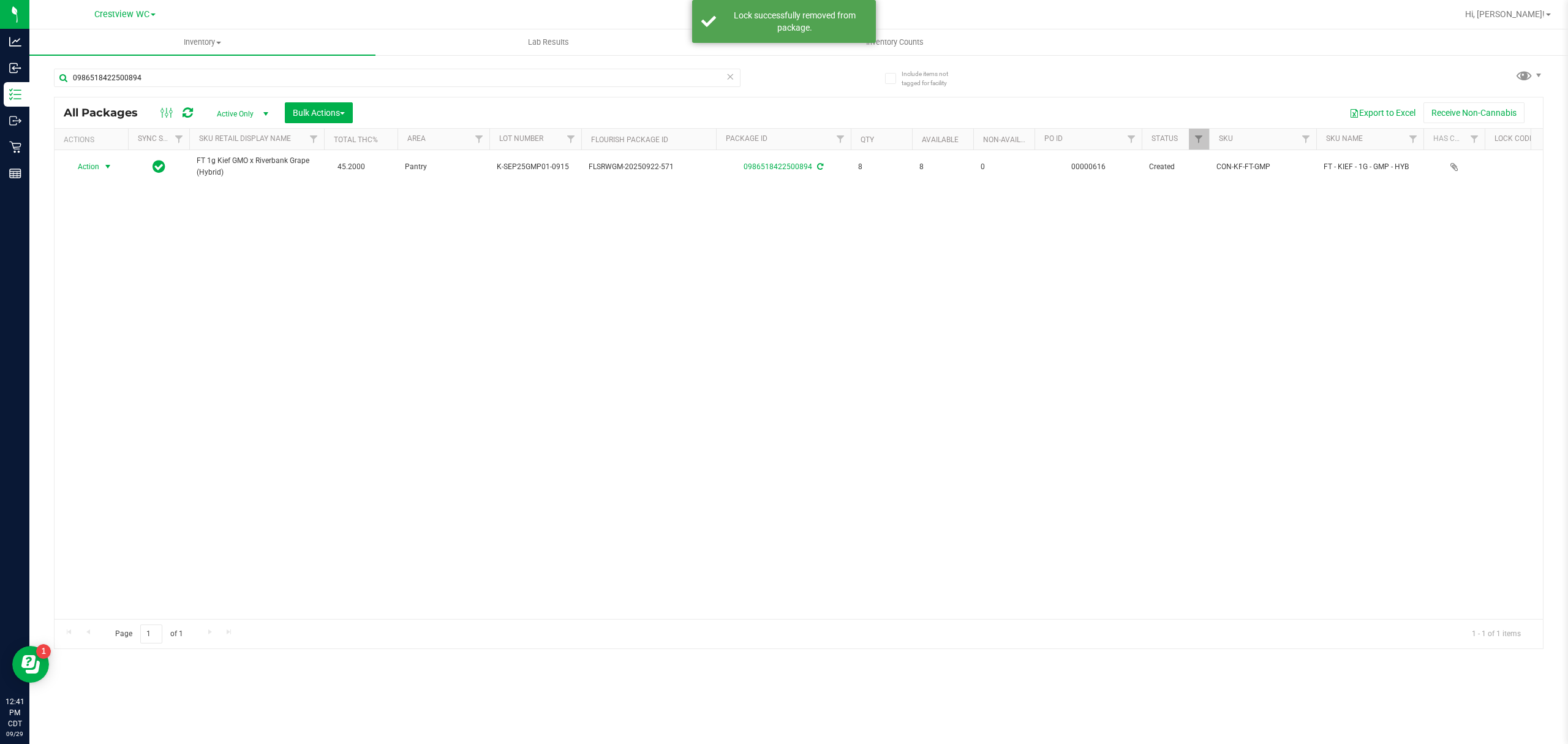
click at [95, 170] on span "Action" at bounding box center [83, 167] width 33 height 17
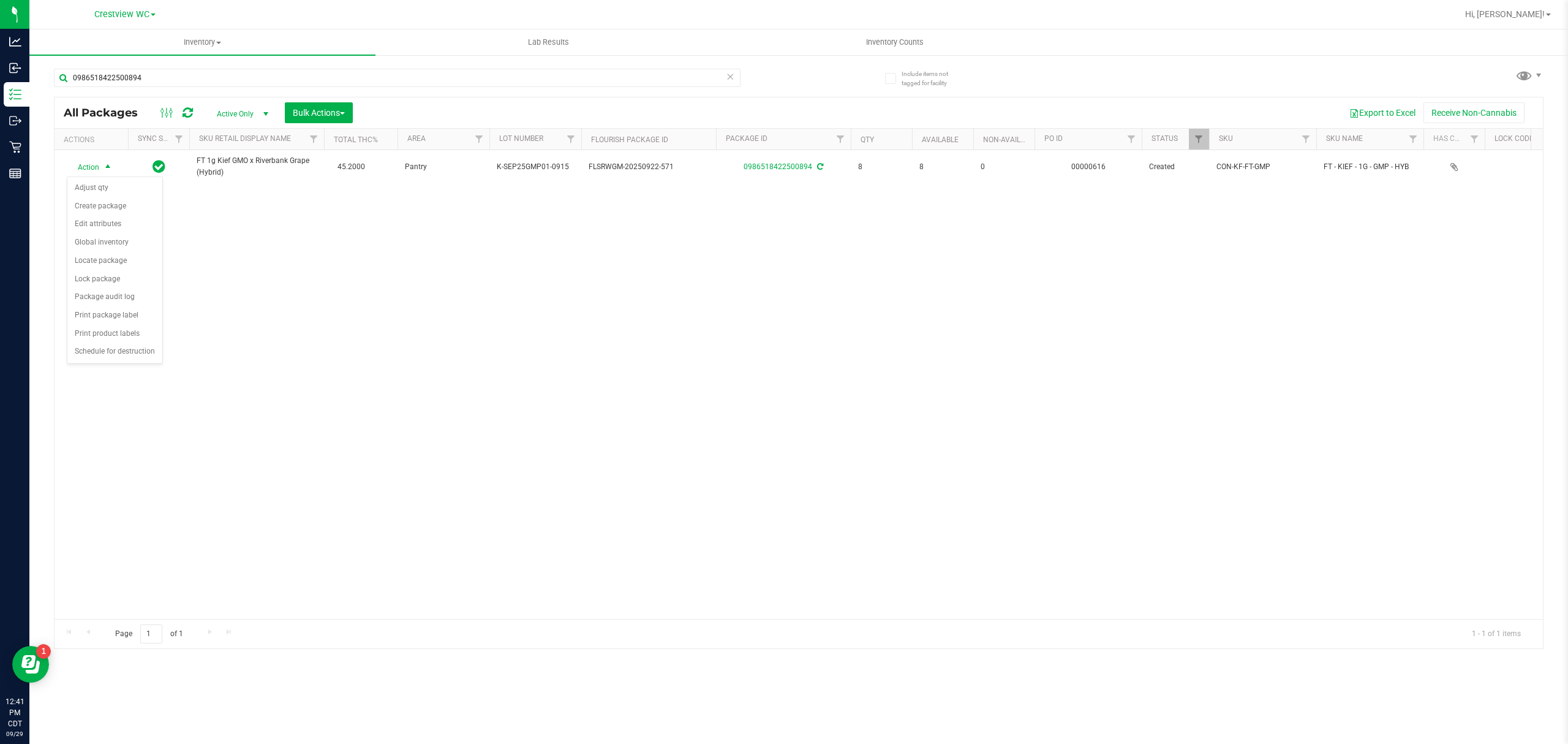
click at [203, 327] on div "Action Action Adjust qty Create package Edit attributes Global inventory Locate…" at bounding box center [799, 384] width 1489 height 468
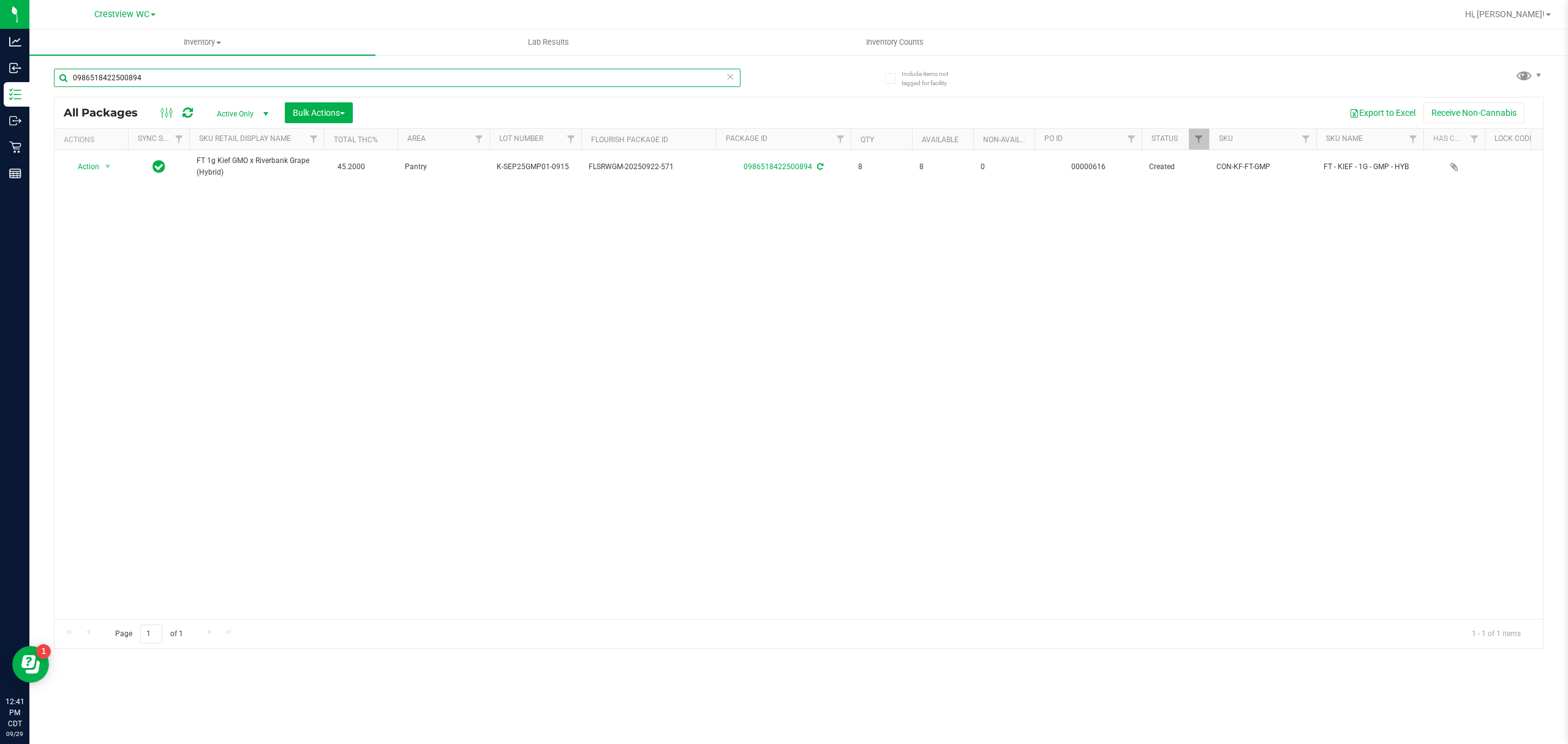
click at [258, 68] on input "0986518422500894" at bounding box center [397, 78] width 687 height 19
click at [257, 68] on input "0986518422500894" at bounding box center [397, 78] width 687 height 19
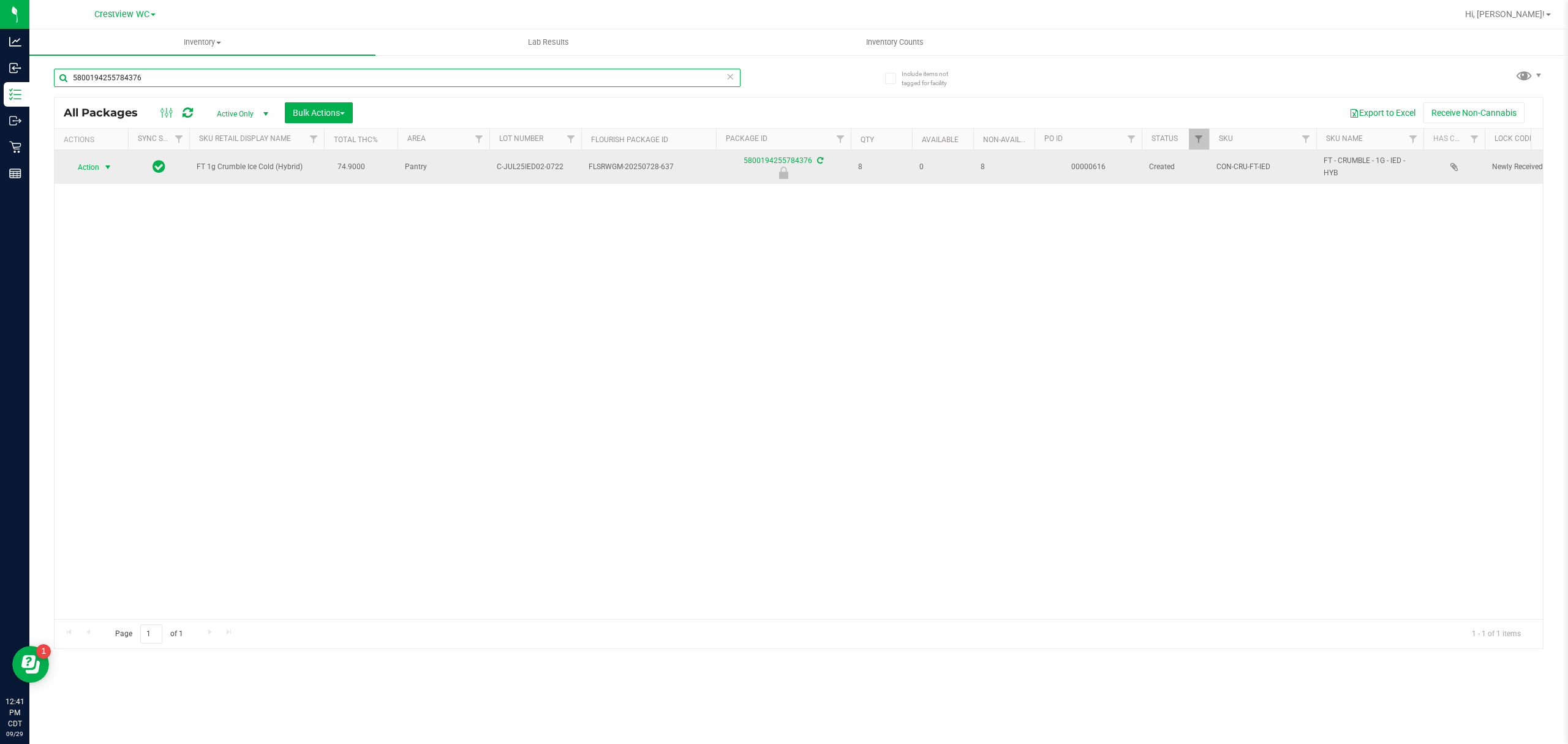
type input "5800194255784376"
click at [101, 165] on span "select" at bounding box center [108, 167] width 15 height 17
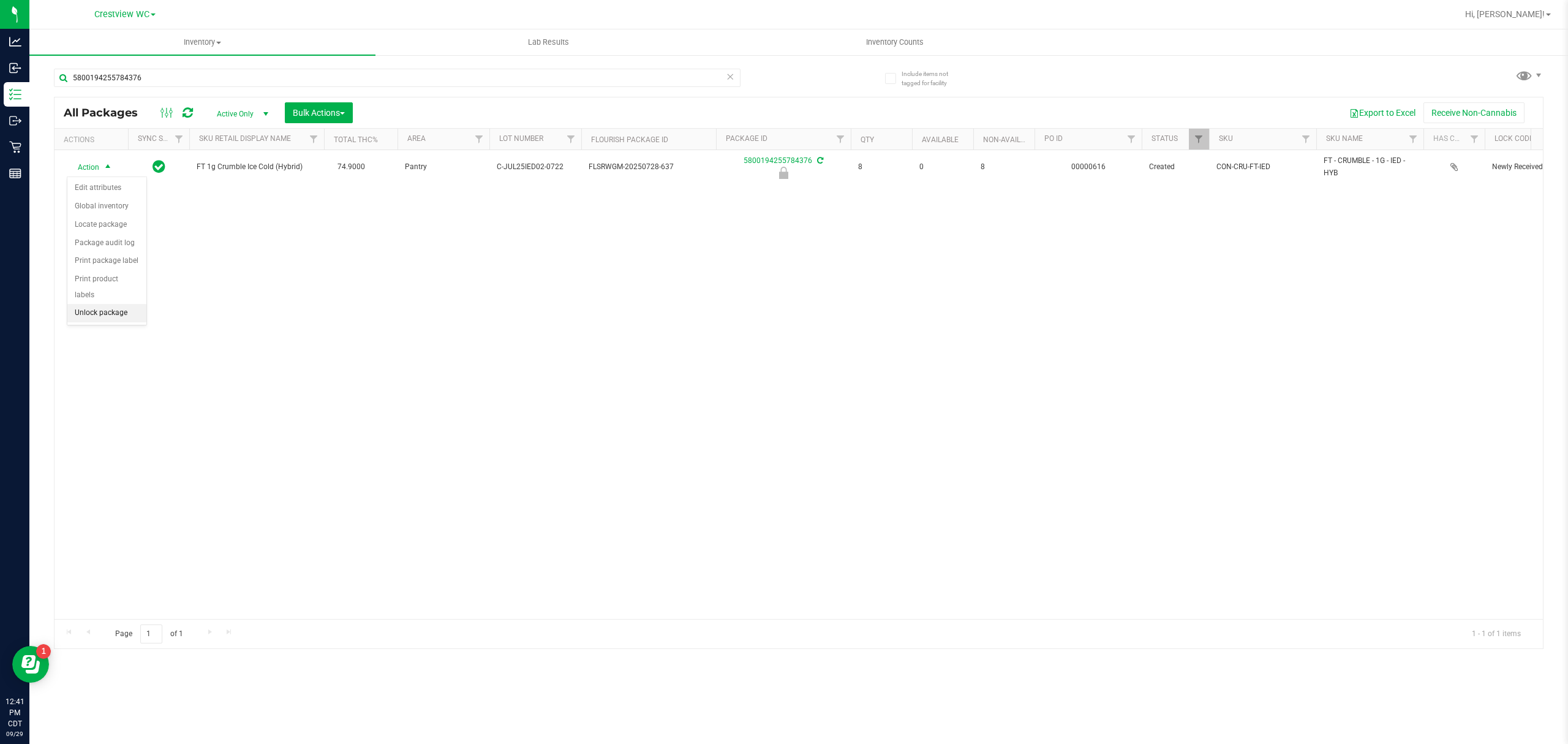
click at [116, 308] on li "Unlock package" at bounding box center [107, 313] width 79 height 19
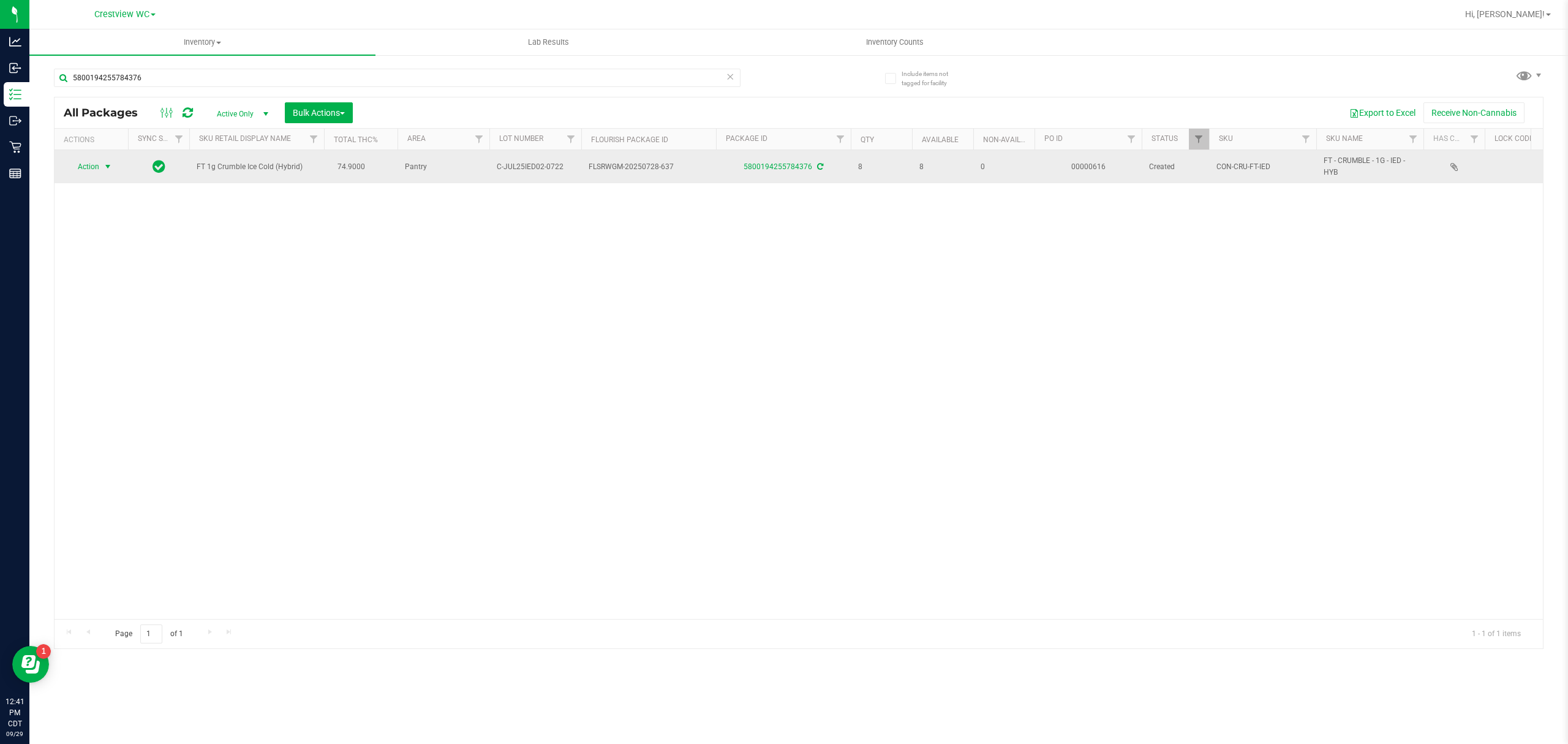
click at [102, 169] on span "select" at bounding box center [108, 167] width 15 height 17
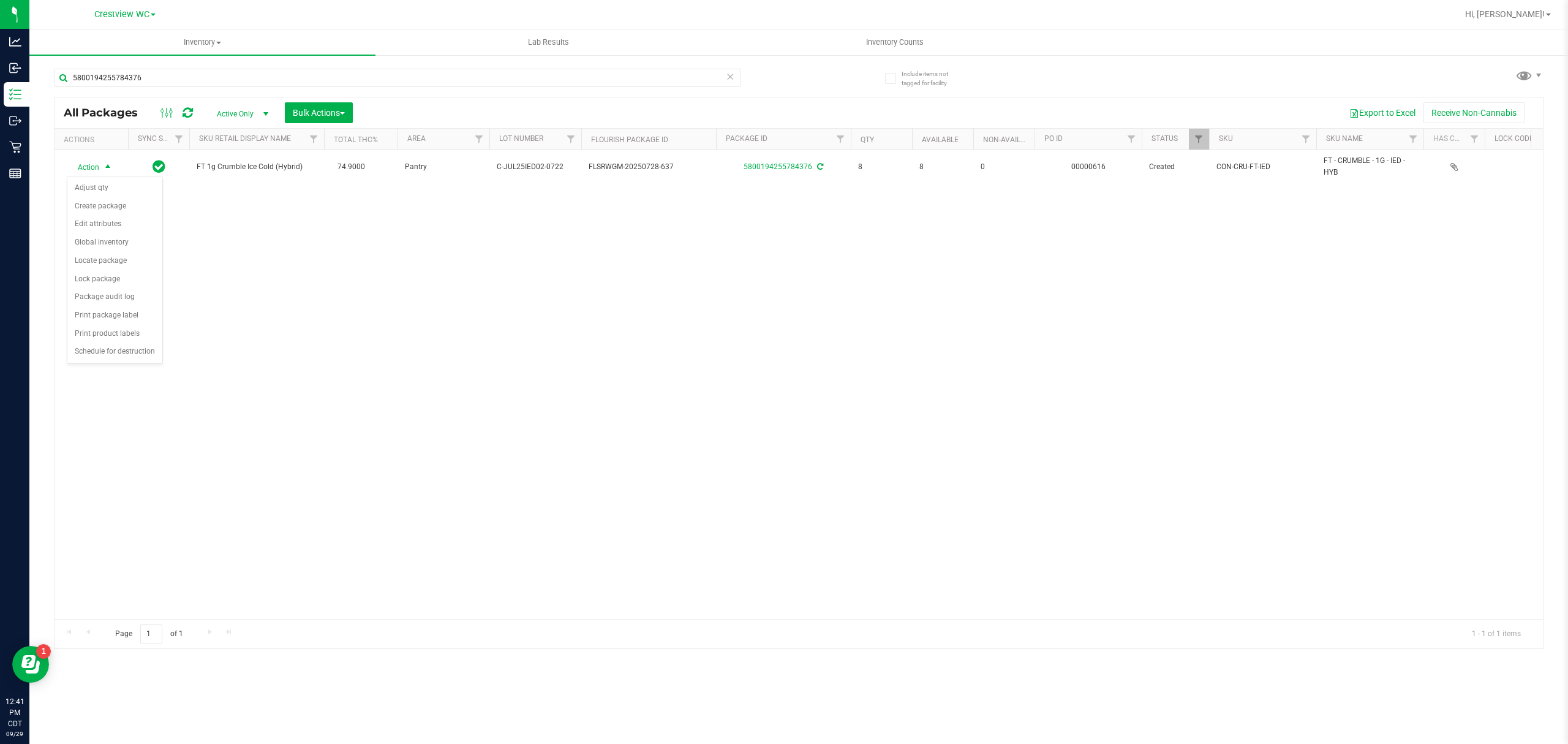
click at [272, 461] on div "Action Action Adjust qty Create package Edit attributes Global inventory Locate…" at bounding box center [799, 384] width 1489 height 468
click at [280, 334] on div "Action Action Adjust qty Create package Edit attributes Global inventory Locate…" at bounding box center [799, 384] width 1489 height 468
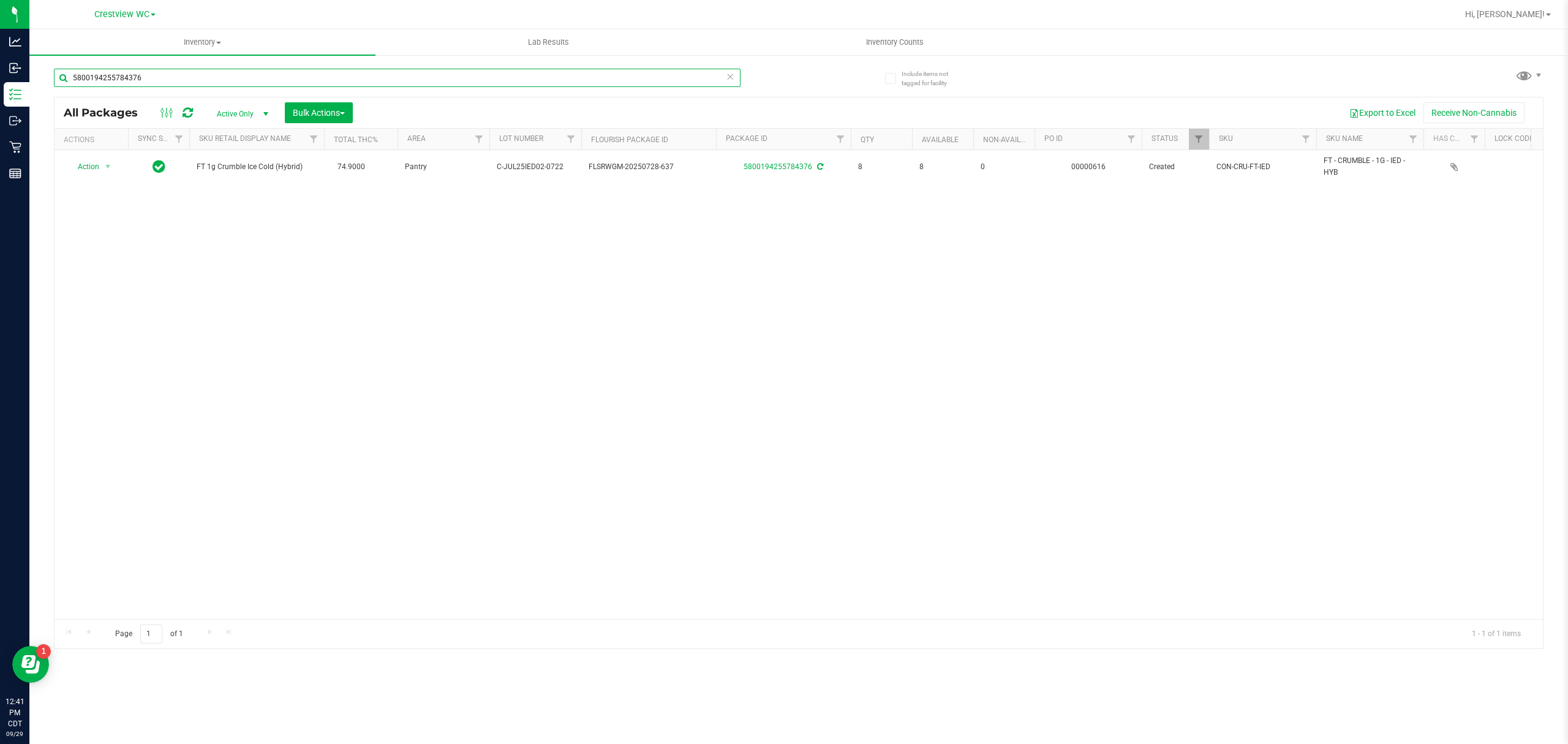
click at [409, 82] on input "5800194255784376" at bounding box center [397, 78] width 687 height 19
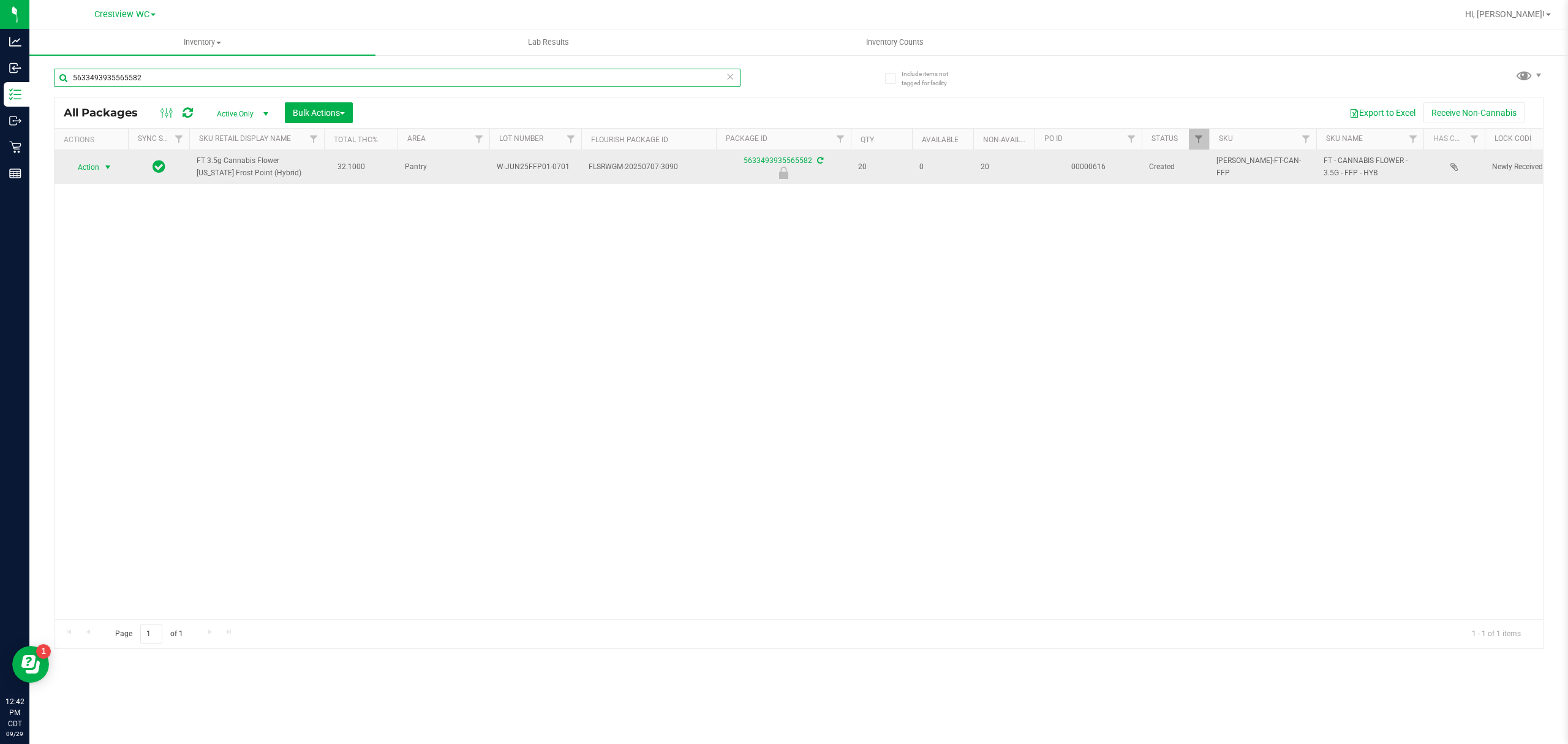
type input "5633493935565582"
click at [80, 163] on span "Action" at bounding box center [83, 167] width 33 height 17
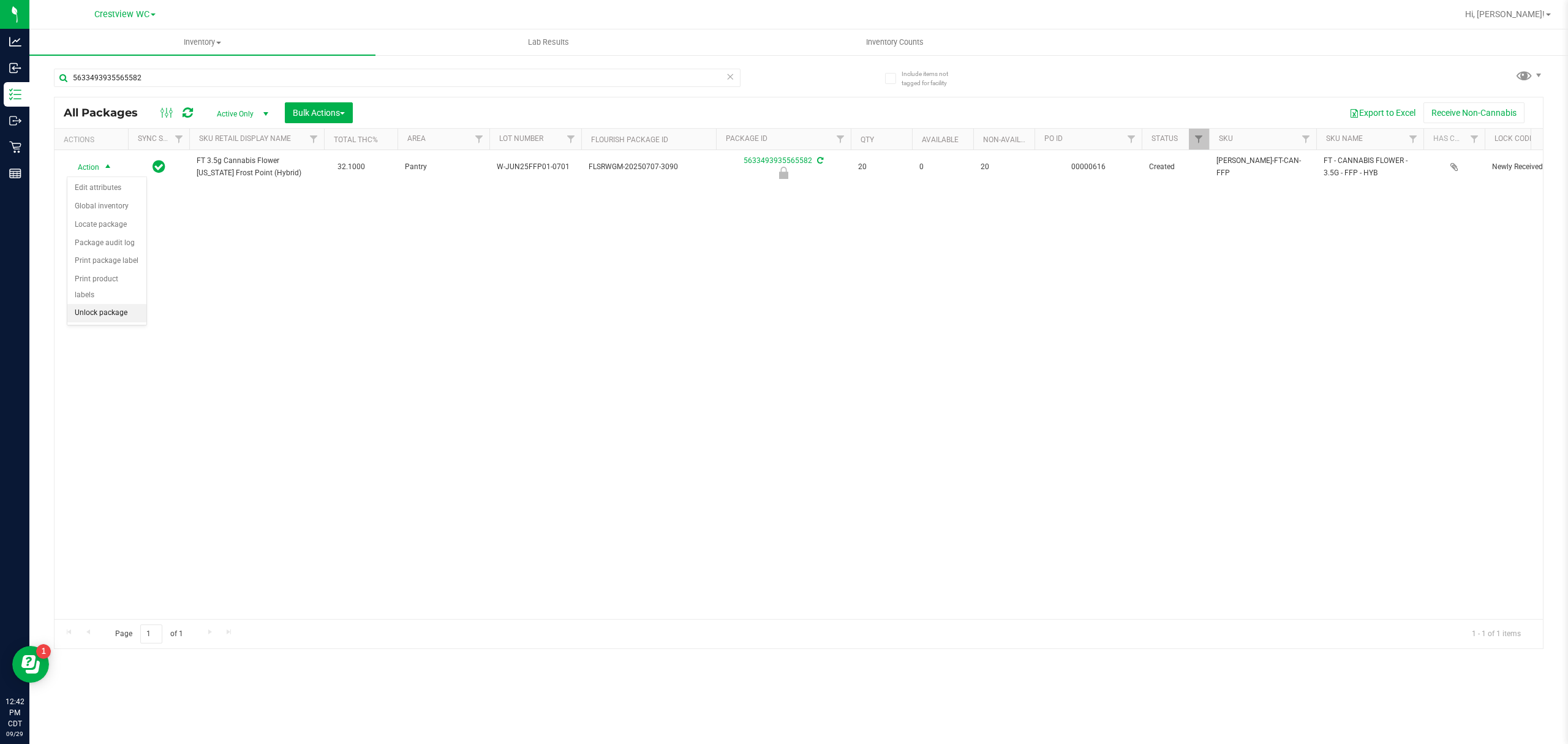
click at [116, 318] on li "Unlock package" at bounding box center [107, 313] width 79 height 19
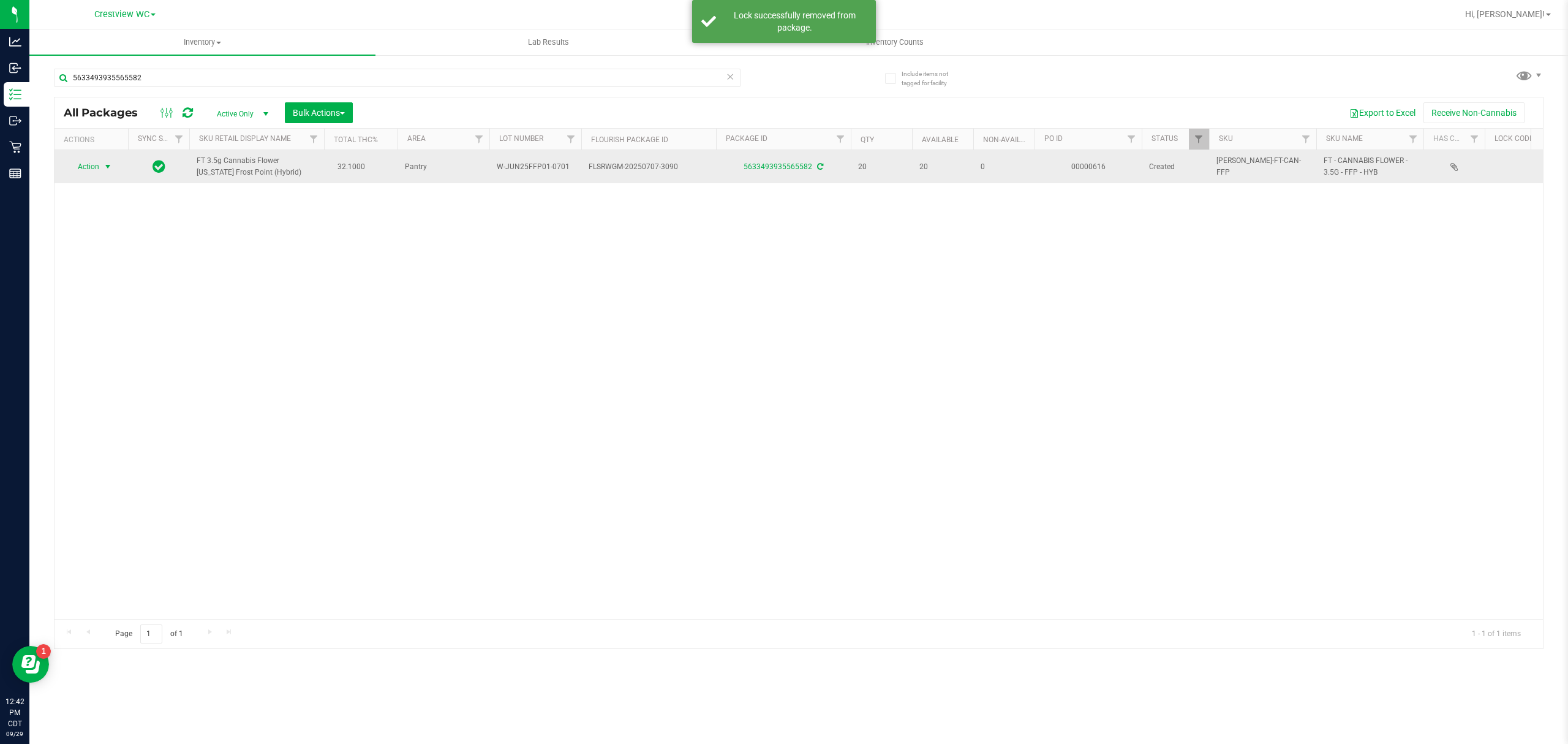
click at [108, 167] on span "select" at bounding box center [108, 167] width 10 height 10
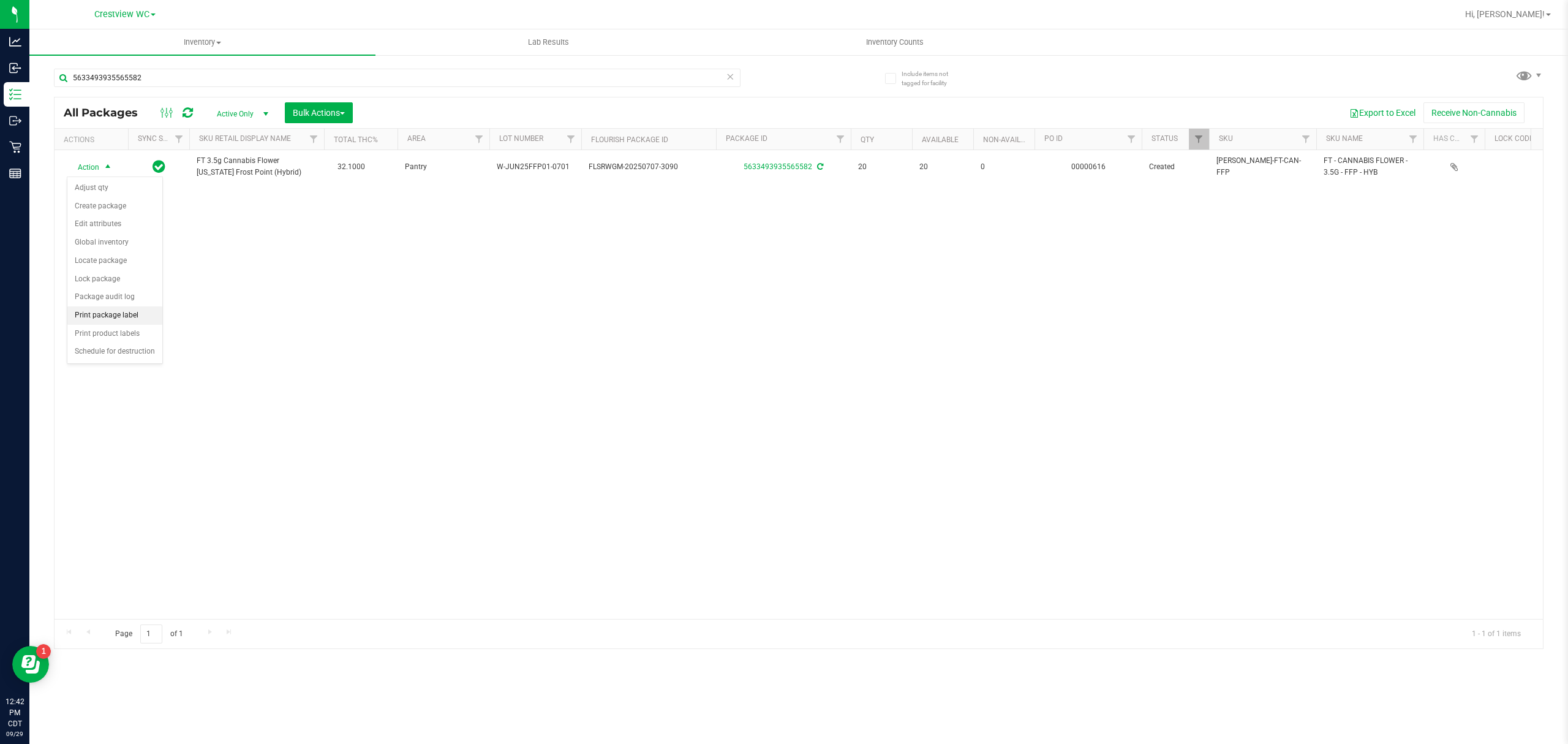
click at [136, 318] on li "Print package label" at bounding box center [115, 316] width 95 height 19
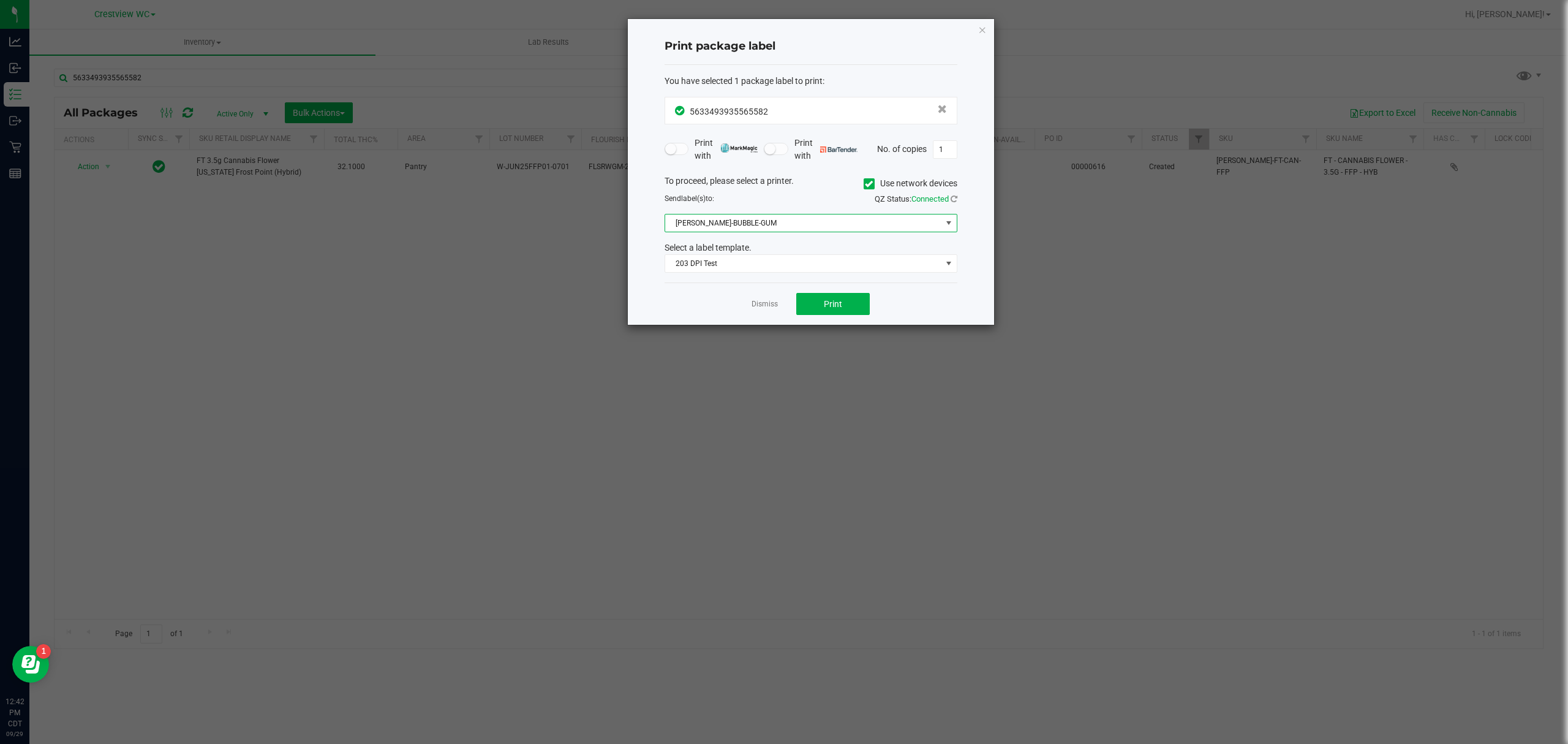
click at [843, 214] on span "ZERBA-BUBBLE-GUM" at bounding box center [804, 222] width 276 height 17
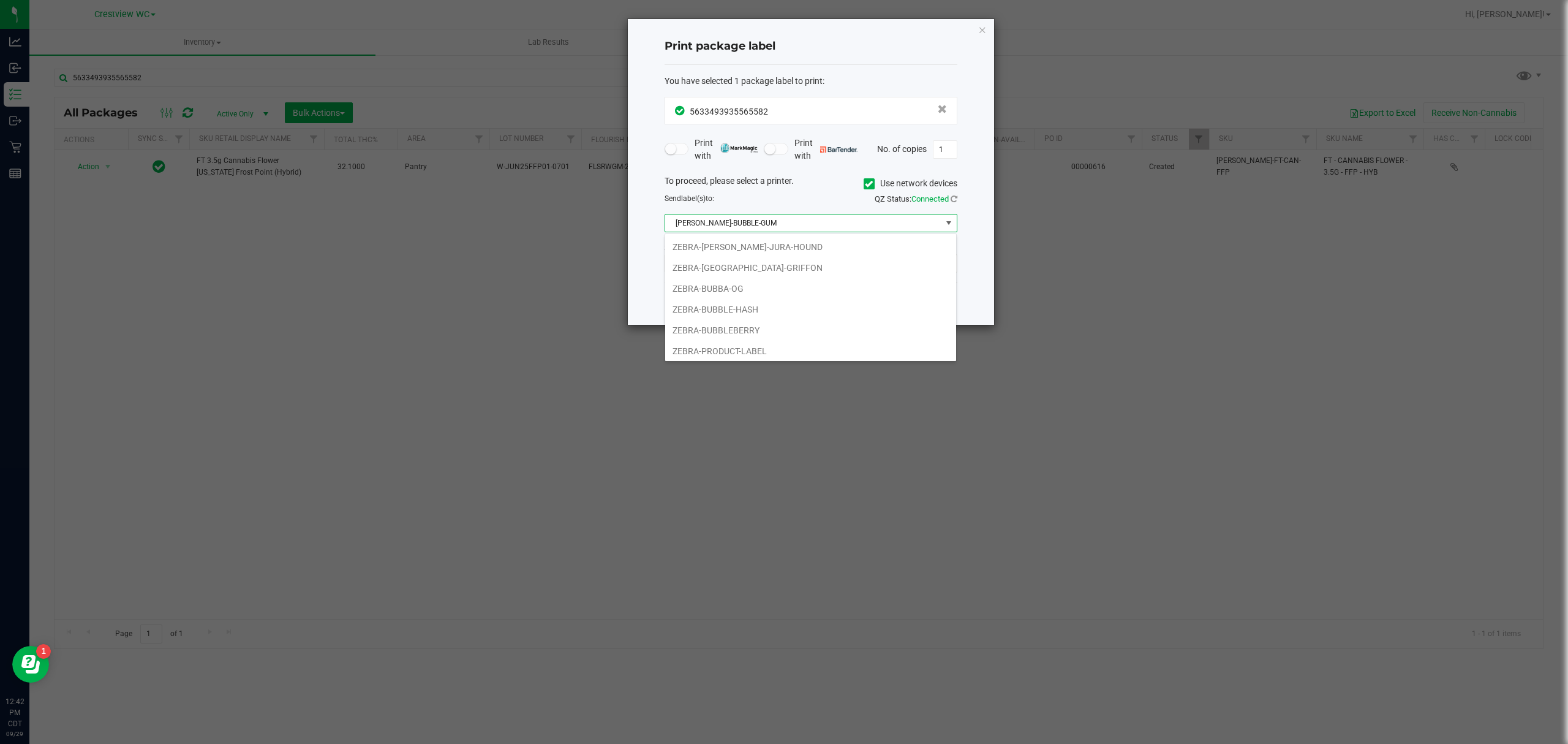
scroll to position [19, 292]
click at [1309, 385] on ngb-modal-window "Print package label You have selected 1 package label to print : 56334939355655…" at bounding box center [789, 372] width 1577 height 744
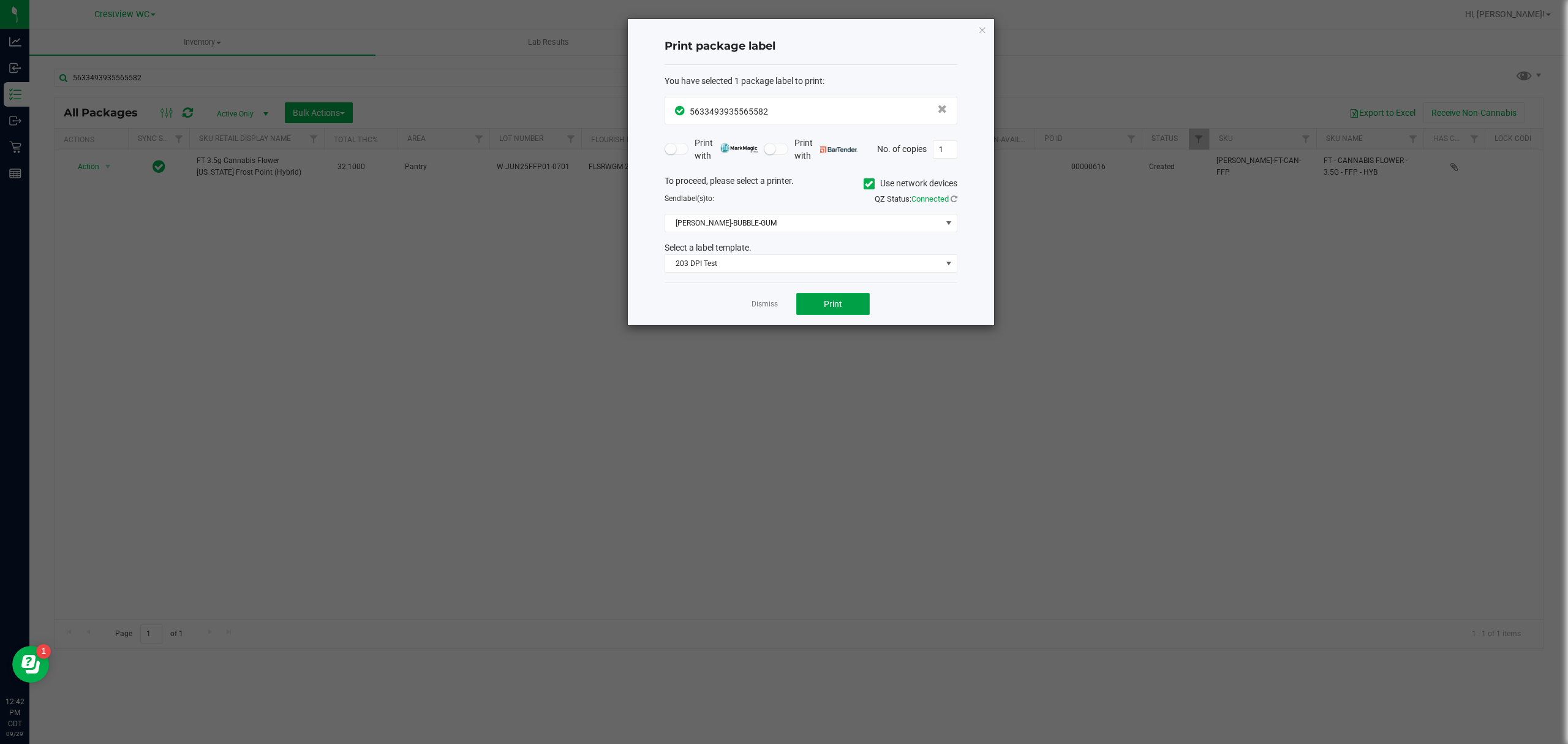
click at [816, 307] on button "Print" at bounding box center [832, 304] width 73 height 22
click at [760, 302] on link "Dismiss" at bounding box center [764, 304] width 26 height 10
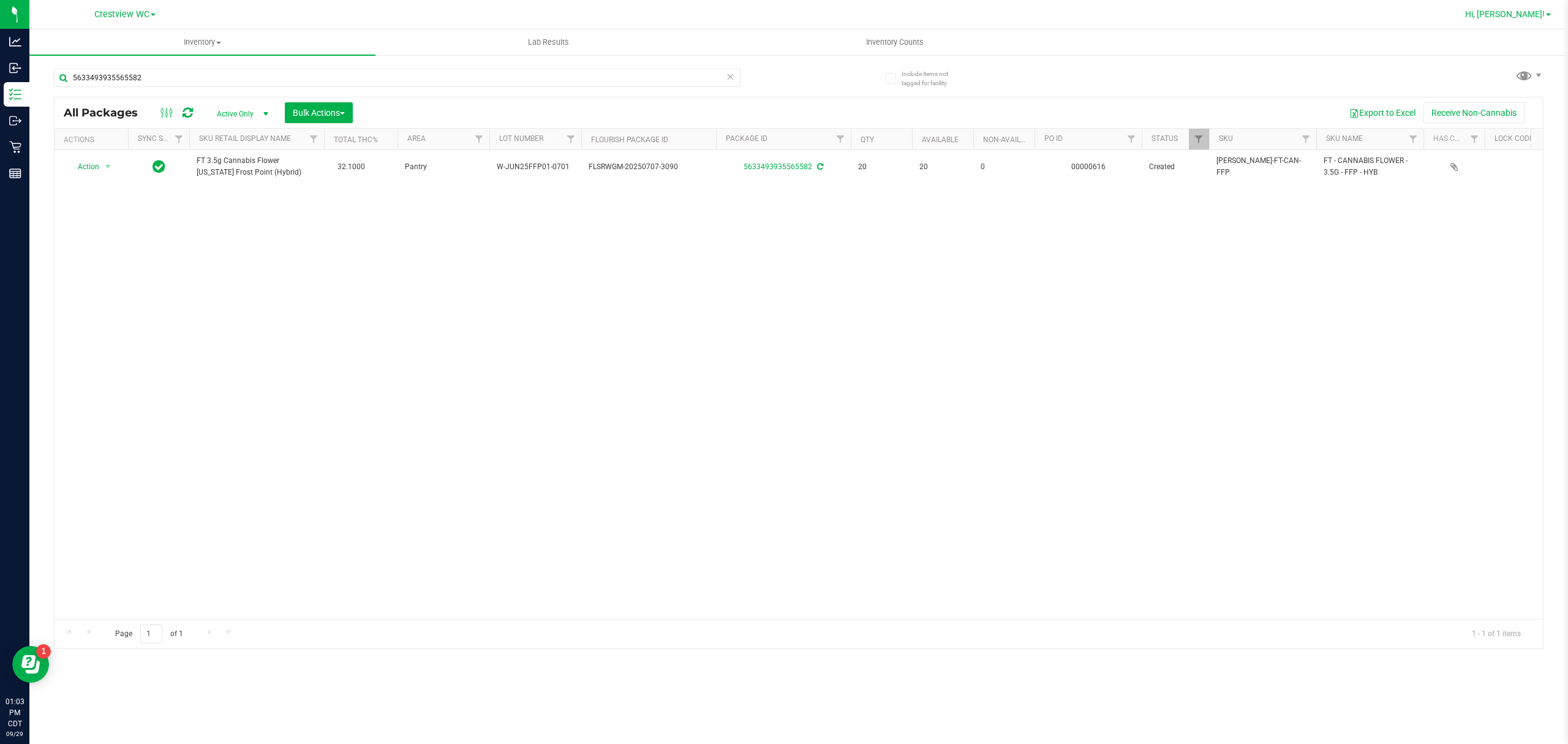
click at [1547, 16] on link "Hi, [PERSON_NAME]!" at bounding box center [1507, 13] width 95 height 13
